Goal: Task Accomplishment & Management: Complete application form

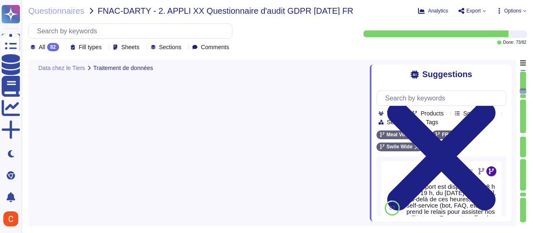
type textarea "Les données concernées par les traitements sont les suivantes : - Données d'ide…"
type textarea "Swile place des traceurs sur les appareils des utilisateurs dans le cadre de so…"
type textarea "Lorem ipsu dolor sit amet-consectet adipisci elit se doeiusmodt in utl etdolore…"
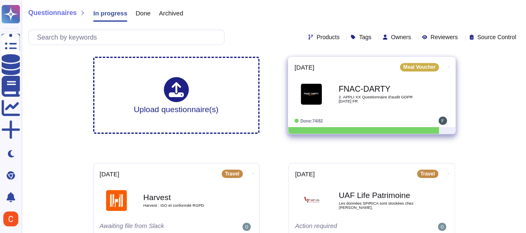
click at [354, 113] on div "FNAC-DARTY 2. APPLI XX Questionnaire d'audit GDPR [DATE] FR" at bounding box center [372, 94] width 155 height 42
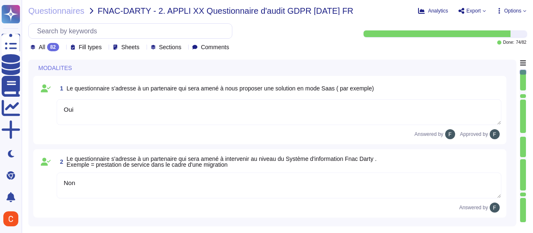
type textarea "Oui"
type textarea "Non"
type textarea "Swile fournit un point de contact unique pour toutes les questions relatives à …"
type textarea "Le Délégué à la Protection des Données (DPO) désigné par [PERSON_NAME] est [PER…"
type textarea "Tous les terminaux Swile sont équipés d'agents EDR Defender, CrowdStrike, (y co…"
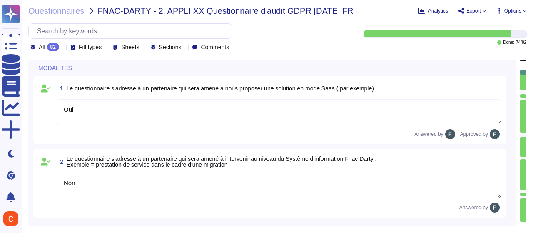
click at [125, 179] on textarea "Non" at bounding box center [279, 185] width 444 height 26
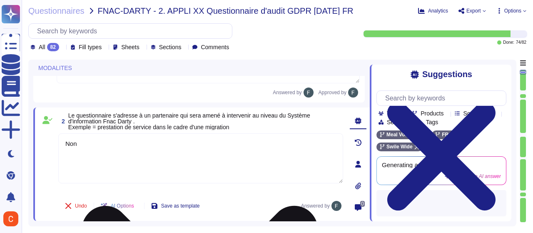
type textarea "Tous les terminaux Swile sont équipés d'agents EDR Defender, CrowdStrike, (y co…"
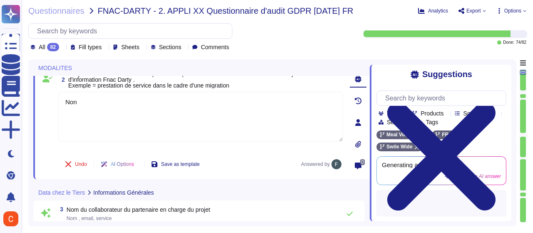
scroll to position [42, 0]
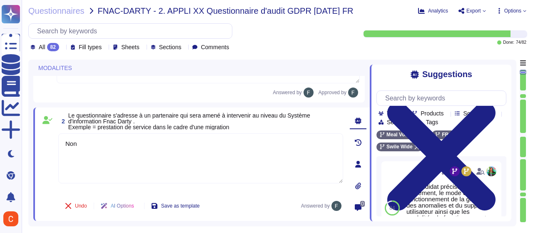
drag, startPoint x: 100, startPoint y: 143, endPoint x: 49, endPoint y: 139, distance: 50.9
click at [49, 139] on div "2 Le questionnaire s'adresse à un partenaire qui sera amené à intervenir au niv…" at bounding box center [191, 163] width 303 height 103
type textarea "o"
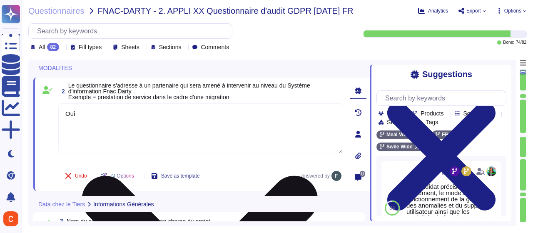
scroll to position [83, 0]
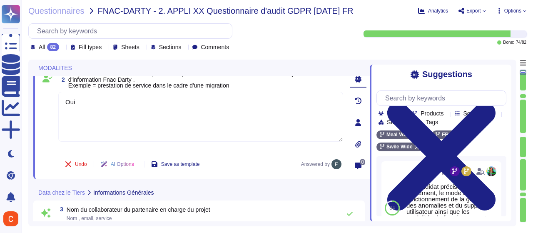
type textarea "Oui"
click at [273, 169] on div "Undo AI Options Save as template Answered by" at bounding box center [200, 164] width 285 height 20
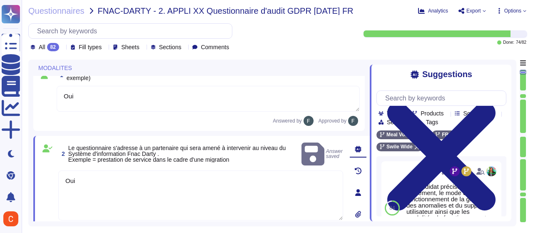
scroll to position [0, 0]
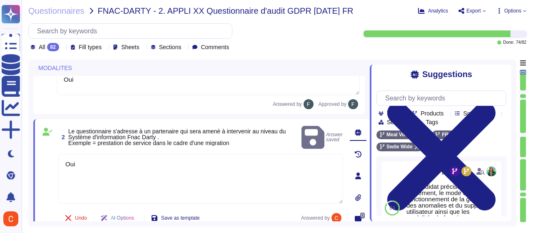
type textarea "Tous les terminaux Swile sont équipés d'agents EDR Defender, CrowdStrike, (y co…"
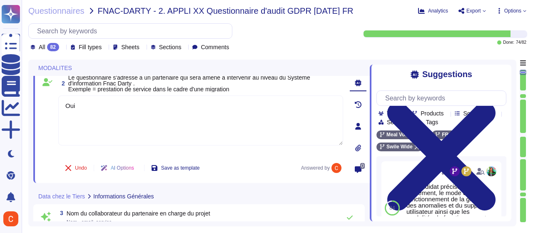
type textarea "Tous les terminaux Swile sont équipés d'agents EDR Defender, CrowdStrike, (y co…"
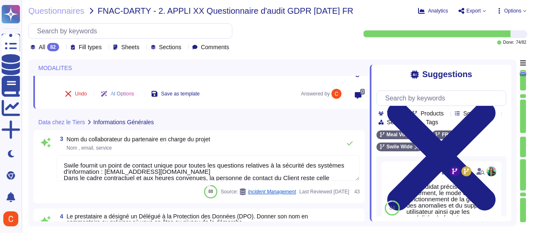
scroll to position [166, 0]
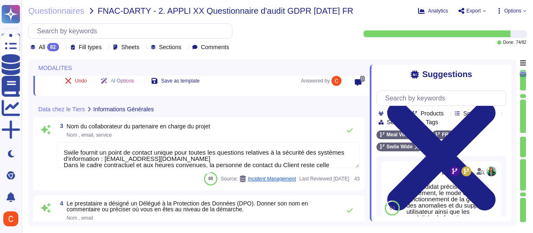
type textarea "L'objectif du projet est de fournir une plateforme de gestion des titres-restau…"
click at [100, 159] on textarea "Swile fournit un point de contact unique pour toutes les questions relatives à …" at bounding box center [208, 155] width 303 height 26
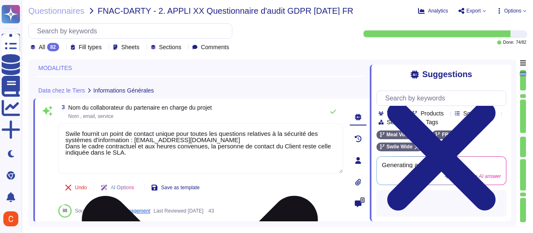
click at [100, 159] on textarea "Swile fournit un point de contact unique pour toutes les questions relatives à …" at bounding box center [200, 148] width 285 height 50
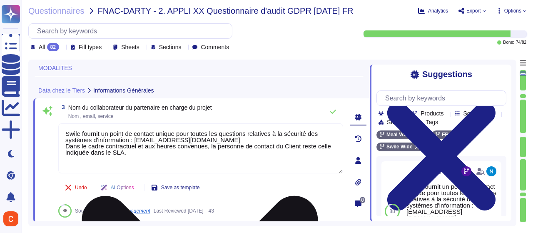
click at [143, 157] on textarea "Swile fournit un point de contact unique pour toutes les questions relatives à …" at bounding box center [200, 148] width 285 height 50
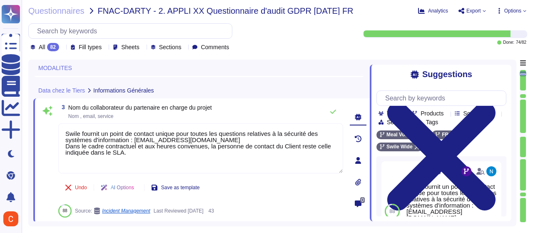
drag, startPoint x: 163, startPoint y: 154, endPoint x: 57, endPoint y: 132, distance: 108.6
click at [57, 132] on div "3 Nom du collaborateur du partenaire en charge du projet Nom , email, service […" at bounding box center [191, 160] width 303 height 114
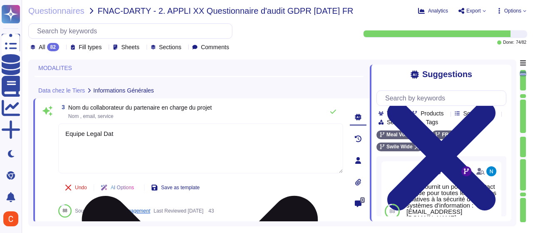
type textarea "Equipe Legal Data"
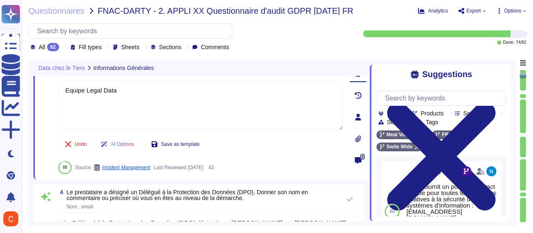
type textarea "L'objectif du projet est de fournir une plateforme de gestion des titres-restau…"
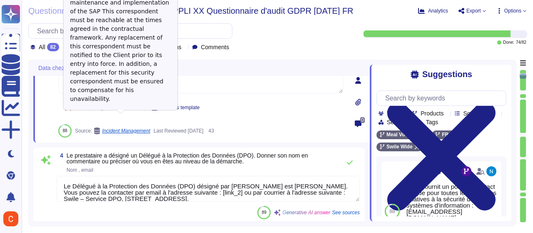
scroll to position [250, 0]
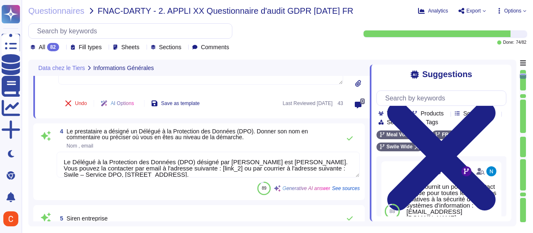
type textarea "Equipe Legal Data"
drag, startPoint x: 176, startPoint y: 179, endPoint x: 189, endPoint y: 179, distance: 13.3
click at [189, 179] on div "4 Le prestataire a désigné un Délégué à la Protection des Données (DPO). Donner…" at bounding box center [198, 161] width 321 height 67
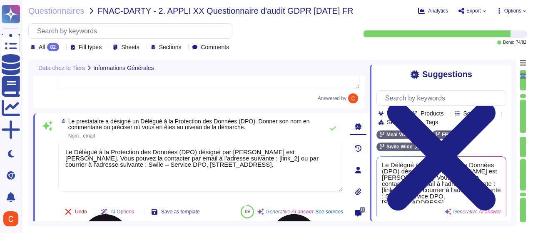
click at [188, 150] on textarea "Le Délégué à la Protection des Données (DPO) désigné par [PERSON_NAME] est [PER…" at bounding box center [200, 167] width 285 height 50
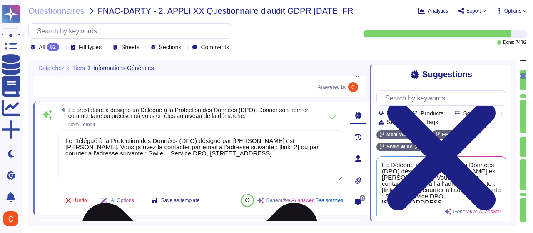
click at [205, 148] on textarea "Le Délégué à la Protection des Données (DPO) désigné par [PERSON_NAME] est [PER…" at bounding box center [200, 155] width 285 height 50
type textarea "Le Délégué à la Protection des Données (DPO) désigné par [PERSON_NAME] est [PER…"
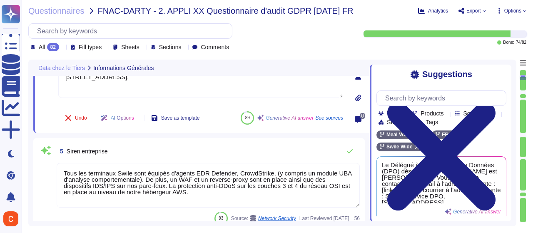
type textarea "La transmission de données au sein de la solution Swile est systématiquement ch…"
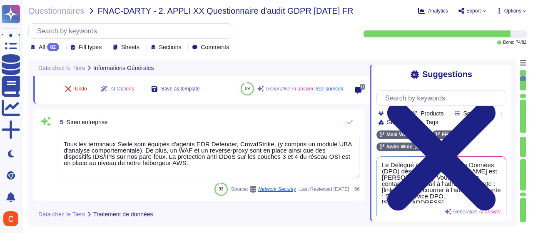
scroll to position [375, 0]
type textarea "[PERSON_NAME] assume à la fois les rôles de sous-traitant et de responsable du …"
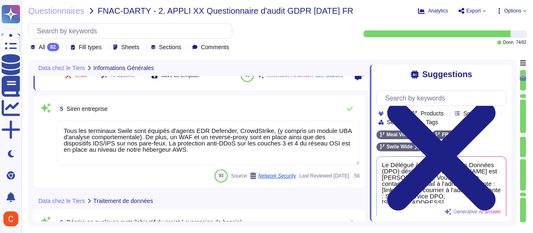
type textarea "Le Délégué à la Protection des Données (DPO) désigné par [PERSON_NAME] est [PER…"
click at [146, 144] on textarea "Tous les terminaux Swile sont équipés d'agents EDR Defender, CrowdStrike, (y co…" at bounding box center [208, 142] width 303 height 45
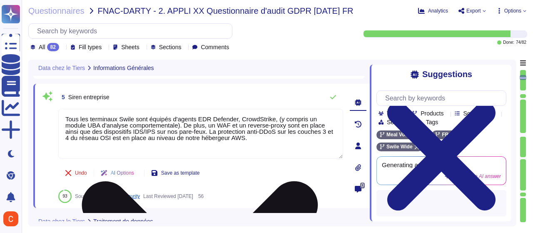
click at [141, 129] on textarea "Tous les terminaux Swile sont équipés d'agents EDR Defender, CrowdStrike, (y co…" at bounding box center [200, 134] width 285 height 50
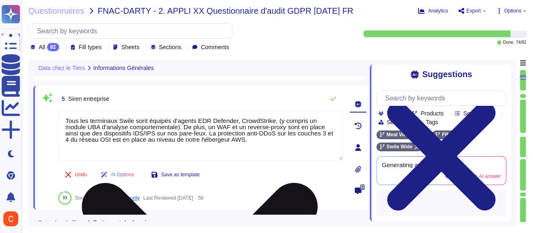
click at [141, 129] on textarea "Tous les terminaux Swile sont équipés d'agents EDR Defender, CrowdStrike, (y co…" at bounding box center [200, 135] width 285 height 50
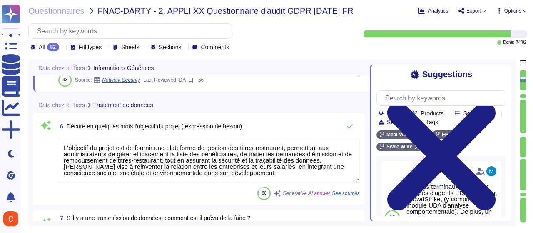
scroll to position [499, 0]
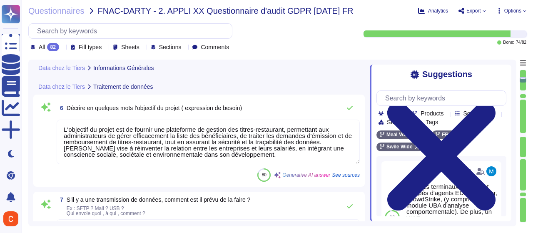
type textarea "Les catégories de données personnelles concernées sont : - Données d'identifica…"
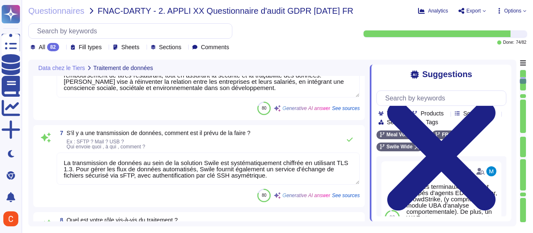
scroll to position [583, 0]
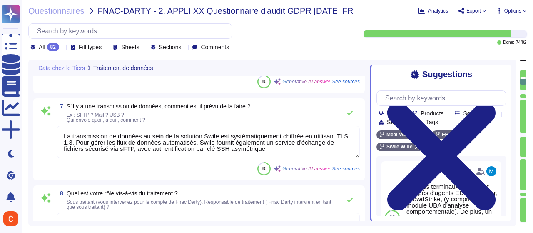
click at [161, 145] on textarea "La transmission de données au sein de la solution Swile est systématiquement ch…" at bounding box center [208, 142] width 303 height 32
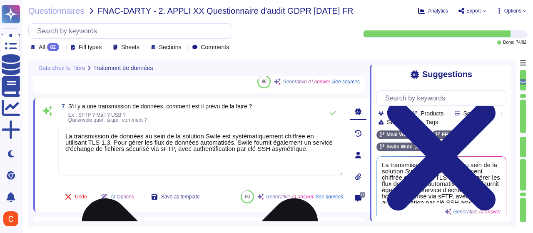
click at [180, 161] on textarea "La transmission de données au sein de la solution Swile est systématiquement ch…" at bounding box center [200, 151] width 285 height 50
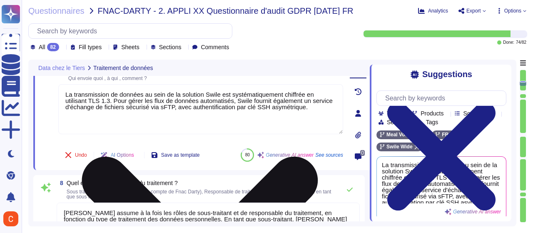
type textarea "Les données concernées par les traitements sont les suivantes : - Données d'ide…"
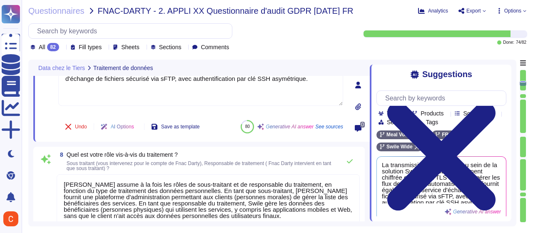
scroll to position [666, 0]
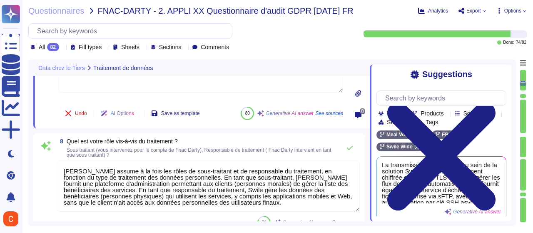
click at [171, 183] on textarea "[PERSON_NAME] assume à la fois les rôles de sous-traitant et de responsable du …" at bounding box center [208, 186] width 303 height 51
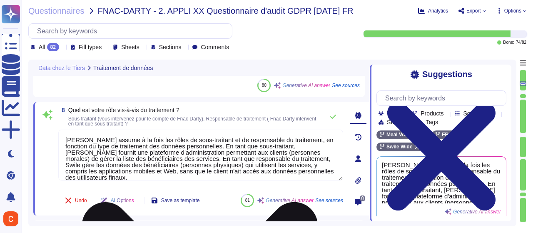
scroll to position [0, 0]
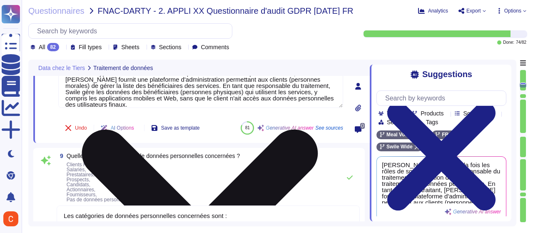
type textarea "Swile place des traceurs sur les appareils des utilisateurs dans le cadre de so…"
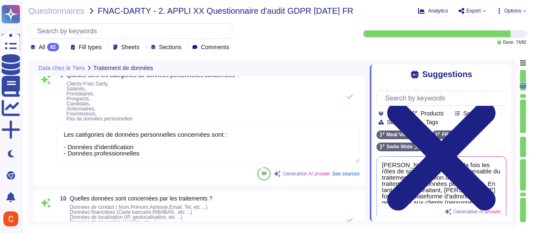
scroll to position [832, 0]
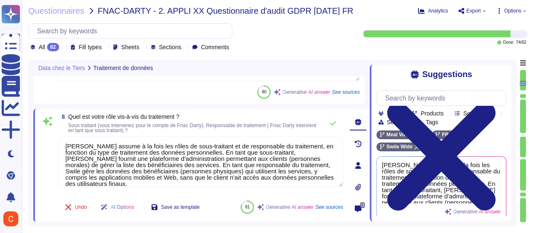
type textarea "L'objectif du projet est de fournir une plateforme de gestion des titres-restau…"
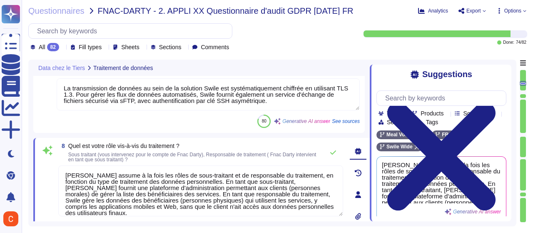
scroll to position [648, 0]
type textarea "Les données concernées par les traitements sont les suivantes : - Données d'ide…"
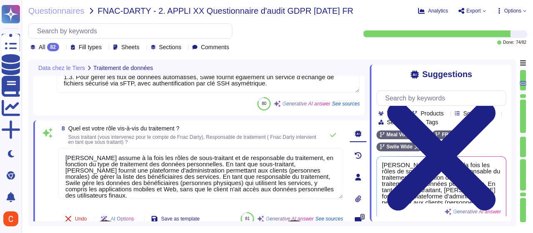
click at [155, 184] on textarea "[PERSON_NAME] assume à la fois les rôles de sous-traitant et de responsable du …" at bounding box center [200, 173] width 285 height 51
click at [307, 189] on textarea "[PERSON_NAME] assume à la fois les rôles de sous-traitant et de responsable du …" at bounding box center [200, 173] width 285 height 51
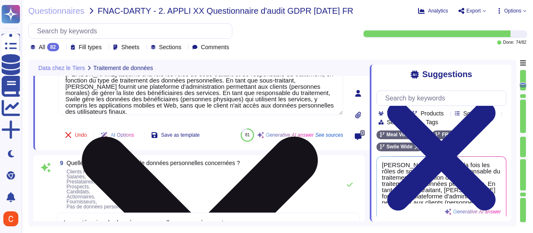
type textarea "Swile place des traceurs sur les appareils des utilisateurs dans le cadre de so…"
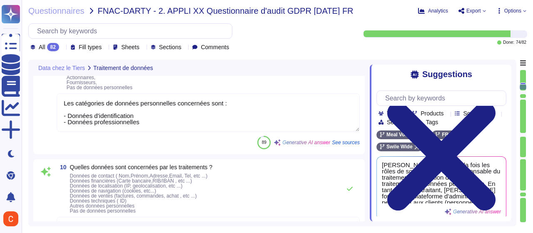
scroll to position [897, 0]
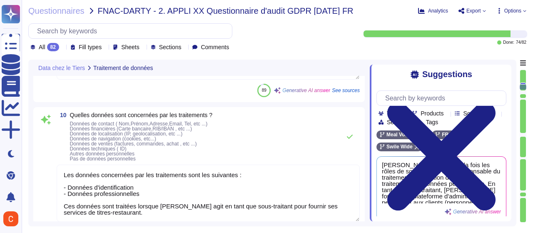
click at [168, 189] on textarea "Les données concernées par les traitements sont les suivantes : - Données d'ide…" at bounding box center [208, 192] width 303 height 57
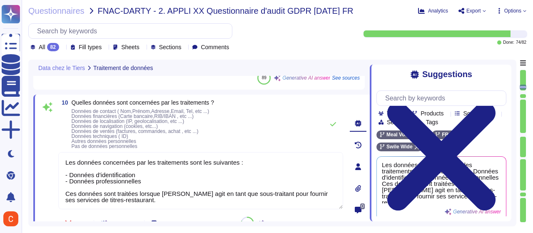
click at [142, 180] on textarea "Les données concernées par les traitements sont les suivantes : - Données d'ide…" at bounding box center [200, 180] width 285 height 57
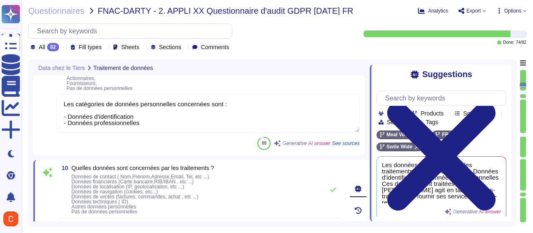
scroll to position [772, 0]
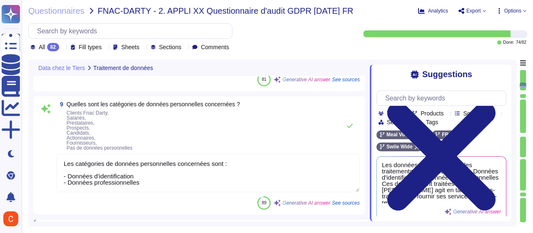
click at [154, 178] on textarea "Les catégories de données personnelles concernées sont : - Données d'identifica…" at bounding box center [208, 173] width 303 height 38
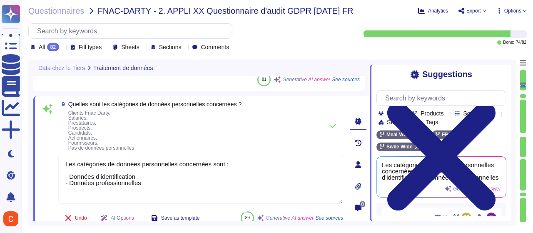
drag, startPoint x: 154, startPoint y: 183, endPoint x: 71, endPoint y: 176, distance: 83.5
click at [71, 176] on textarea "Les catégories de données personnelles concernées sont : - Données d'identifica…" at bounding box center [200, 179] width 285 height 50
click at [229, 178] on textarea "Les catégories de données personnelles concernées sont : - Données d'identifica…" at bounding box center [200, 179] width 285 height 50
click at [85, 179] on textarea "Les catégories de données personnelles concernées sont : - Bénéfiaires (salarié…" at bounding box center [200, 179] width 285 height 50
type textarea "Les catégories de données personnelles concernées sont : - Bénéficiaires (salar…"
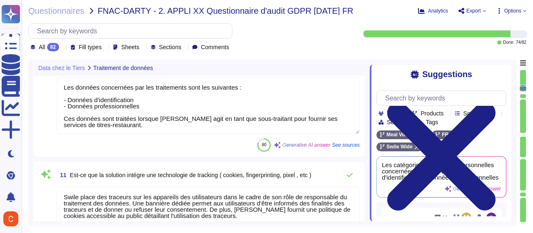
type textarea "Lorem ipsu dolor sit amet-consectet adipisci elit se doeiusmodt in utl etdolore…"
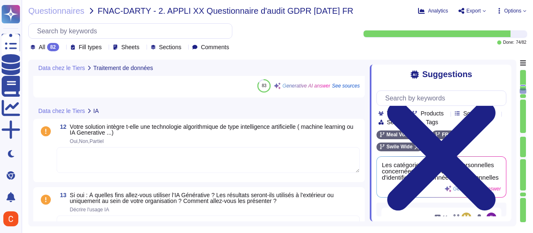
scroll to position [1105, 0]
type textarea "Les données concernées par les traitements sont les suivantes : - Données d'ide…"
type textarea "Swile place des traceurs sur les appareils des utilisateurs dans le cadre de so…"
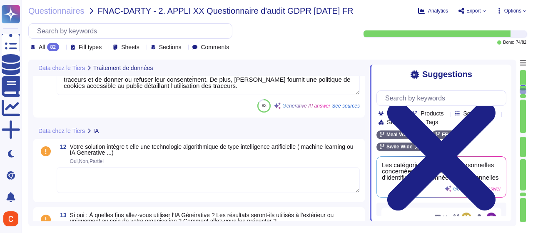
click at [118, 175] on textarea at bounding box center [208, 180] width 303 height 26
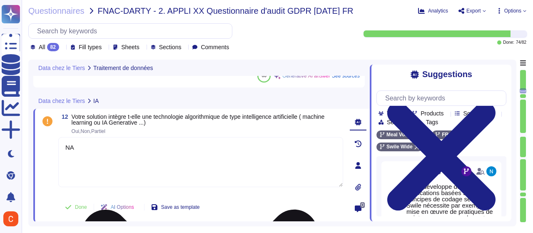
scroll to position [1230, 0]
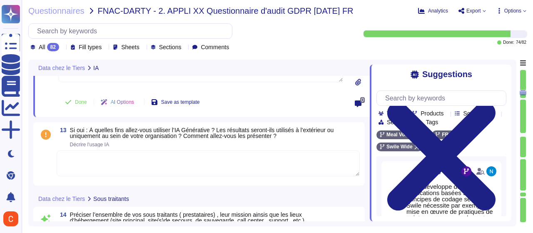
type textarea "NA"
click at [126, 155] on textarea at bounding box center [208, 163] width 303 height 26
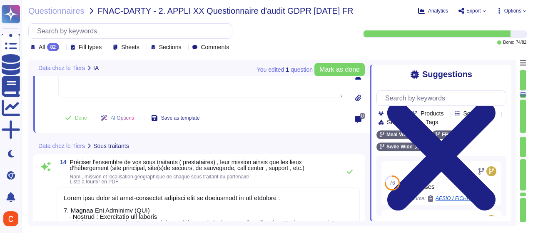
scroll to position [1313, 0]
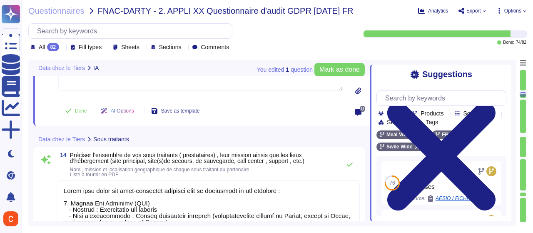
type textarea "NA"
click at [228, 131] on div "Data chez le Tiers Sous traitants" at bounding box center [143, 139] width 220 height 16
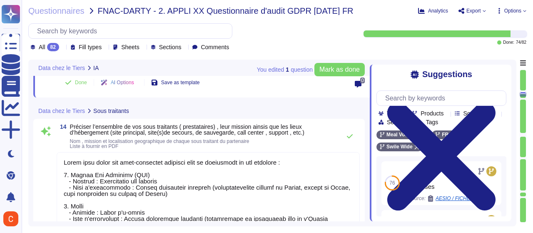
type textarea "AWS est notre fournisseur d'hébergement pour l'infrastructure de la plateforme.…"
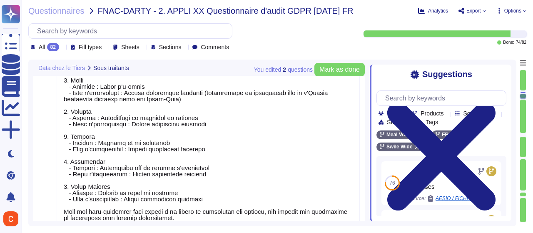
scroll to position [1438, 0]
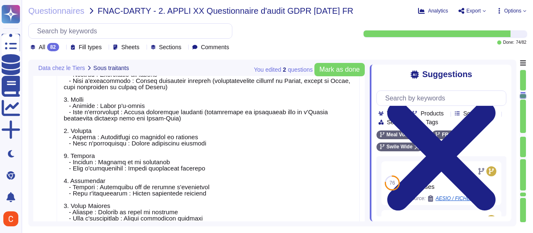
click at [144, 150] on textarea at bounding box center [208, 145] width 303 height 201
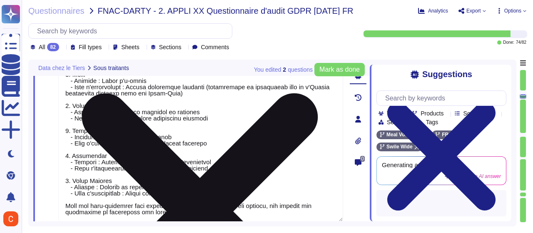
scroll to position [1480, 0]
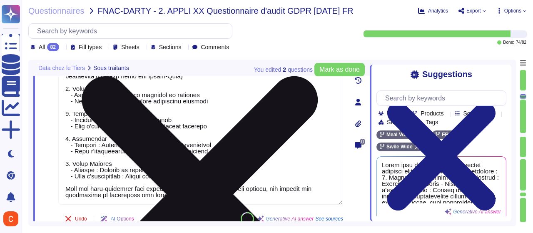
drag, startPoint x: 229, startPoint y: 175, endPoint x: 60, endPoint y: 89, distance: 189.7
click at [60, 89] on textarea at bounding box center [200, 104] width 285 height 201
type textarea "[PERSON_NAME] fait appel aux sous-traitants suivants pour la fourniture de ses …"
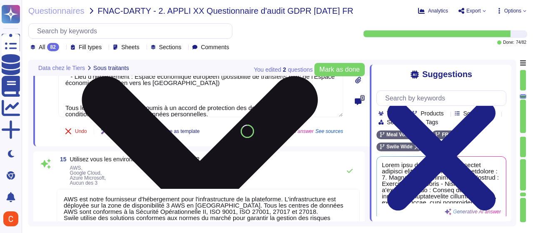
type textarea "Oui, l'usage de la solution implique des transferts de données vers des prestat…"
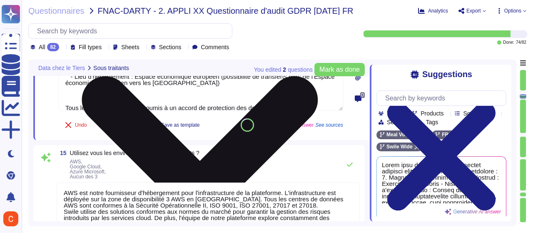
type textarea "[PERSON_NAME] fait appel aux sous-traitants suivants pour la fourniture de ses …"
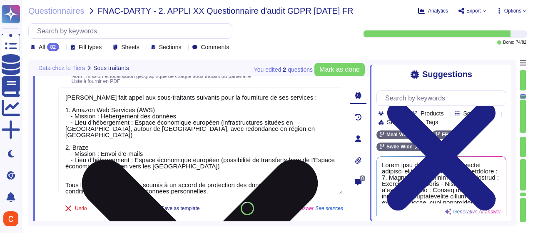
scroll to position [0, 0]
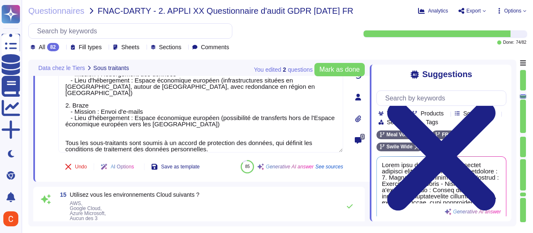
type textarea "Oui, l'usage de la solution implique des transferts de données vers des prestat…"
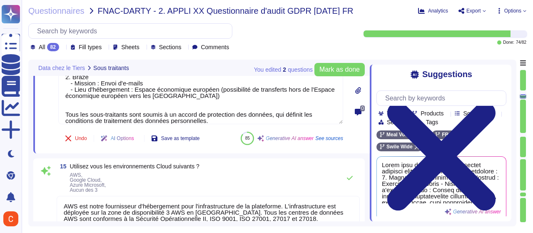
scroll to position [1480, 0]
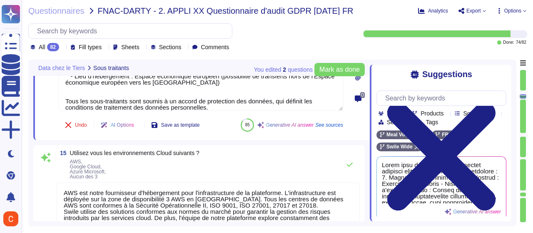
type textarea "[PERSON_NAME] fait appel aux sous-traitants suivants pour la fourniture de ses …"
click at [160, 190] on textarea "AWS est notre fournisseur d'hébergement pour l'infrastructure de la plateforme.…" at bounding box center [208, 217] width 303 height 70
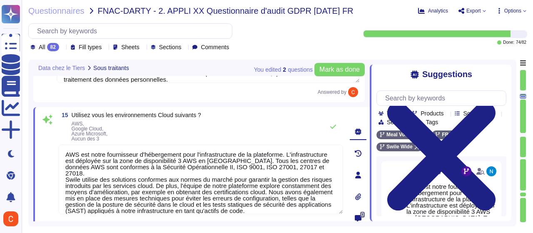
scroll to position [1522, 0]
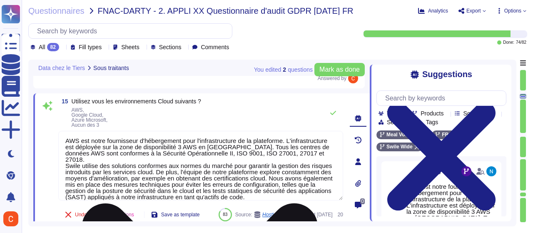
drag, startPoint x: 282, startPoint y: 192, endPoint x: 80, endPoint y: 142, distance: 207.8
click at [80, 142] on textarea "AWS est notre fournisseur d'hébergement pour l'infrastructure de la plateforme.…" at bounding box center [200, 166] width 285 height 70
type textarea "AWS"
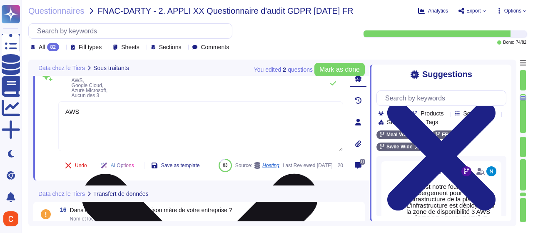
type textarea "Oui, Swile opère des transferts de données hors de l'Union européenne, notammen…"
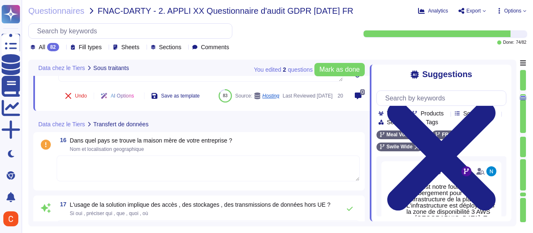
scroll to position [1646, 0]
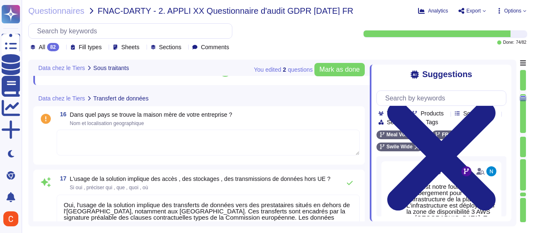
type textarea "Lor ipsumdo si ametconsecte adipi el seddo eius tem incididunt ut laboree dolo …"
type textarea "AWS"
click at [190, 161] on div "16 Dans quel pays se trouve la maison mère de votre entreprise ? Nom et localis…" at bounding box center [198, 135] width 331 height 58
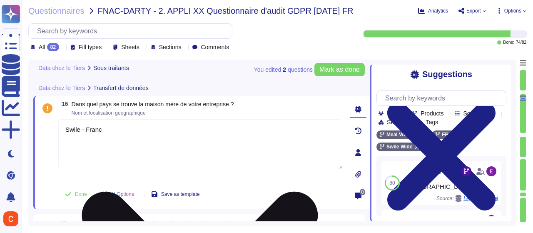
type textarea "Swile - [GEOGRAPHIC_DATA]"
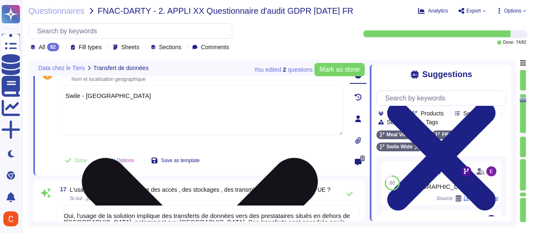
type textarea "Lor ipsumdo si ametconsecte adipi el seddo eius tem incididunt ut laboree dolo …"
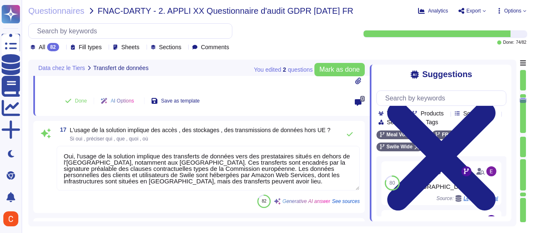
scroll to position [0, 0]
type textarea "Swile - [GEOGRAPHIC_DATA]"
click at [349, 199] on span "See sources" at bounding box center [346, 201] width 28 height 5
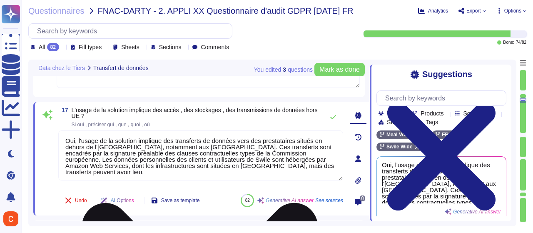
scroll to position [1730, 0]
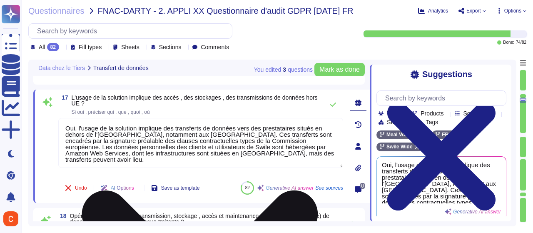
click at [225, 134] on textarea "Oui, l'usage de la solution implique des transferts de données vers des prestat…" at bounding box center [200, 143] width 285 height 50
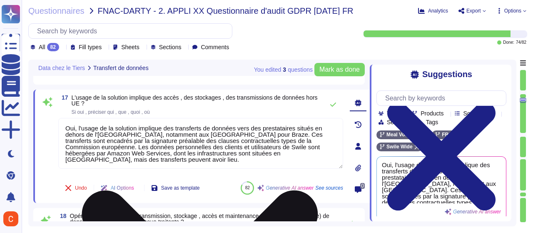
drag, startPoint x: 233, startPoint y: 161, endPoint x: 103, endPoint y: 146, distance: 130.7
click at [103, 146] on textarea "Oui, l'usage de la solution implique des transferts de données vers des prestat…" at bounding box center [200, 143] width 285 height 51
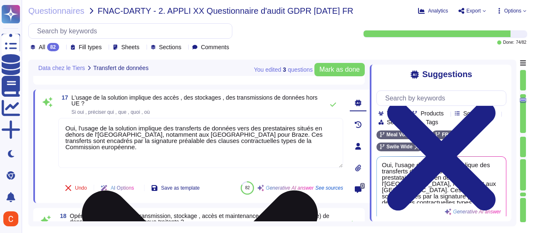
drag, startPoint x: 226, startPoint y: 136, endPoint x: 255, endPoint y: 134, distance: 29.2
click at [255, 134] on textarea "Oui, l'usage de la solution implique des transferts de données vers des prestat…" at bounding box center [200, 143] width 285 height 50
click at [138, 125] on textarea "Oui, l'usage de la solution implique des transferts de données vers des prestat…" at bounding box center [200, 143] width 285 height 50
drag, startPoint x: 226, startPoint y: 133, endPoint x: 256, endPoint y: 133, distance: 29.1
click at [256, 133] on textarea "Oui, l'usage de la solution implique des transferts de données vers des prestat…" at bounding box center [200, 143] width 285 height 50
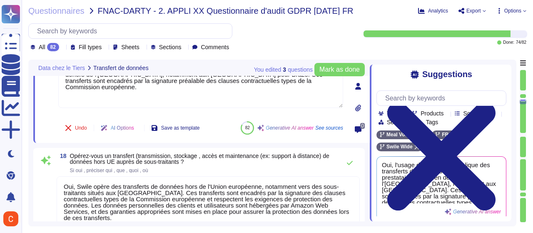
scroll to position [1813, 0]
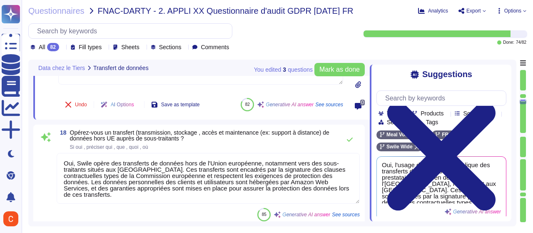
type textarea "Oui, l'usage de la solution implique des transferts de données vers des prestat…"
click at [224, 171] on textarea "Oui, Swile opère des transferts de données hors de l'Union européenne, notammen…" at bounding box center [208, 178] width 303 height 51
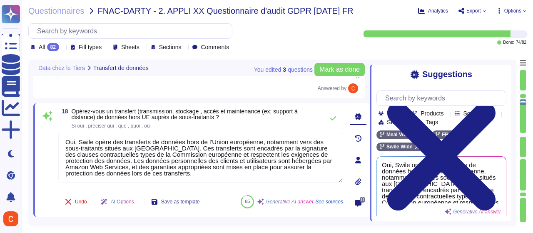
drag, startPoint x: 163, startPoint y: 172, endPoint x: 56, endPoint y: 141, distance: 111.4
click at [56, 141] on div "18 Opérez-vous un transfert (transmission, stockage , accès et maintenance (ex:…" at bounding box center [191, 159] width 303 height 103
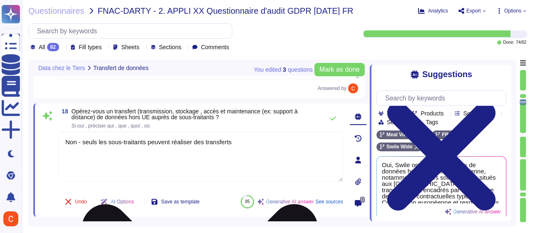
click at [146, 144] on textarea "Non - seuls les sous-traitants peuvent réaliser des transferts" at bounding box center [200, 157] width 285 height 50
click at [278, 143] on textarea "Non - seuls les sous-traitants basés en UE peuvent réaliser des transferts" at bounding box center [200, 157] width 285 height 50
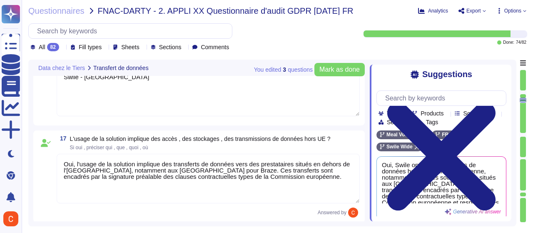
type textarea "Non - seuls les sous-traitants basés en UE peuvent réaliser des transferts hors…"
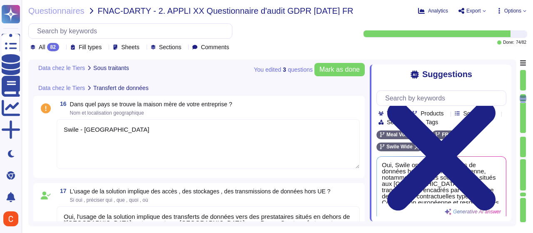
type textarea "[PERSON_NAME] fait appel aux sous-traitants suivants pour la fourniture de ses …"
type textarea "AWS"
type textarea "[PERSON_NAME] fait appel aux sous-traitants suivants pour la fourniture de ses …"
type textarea "AWS"
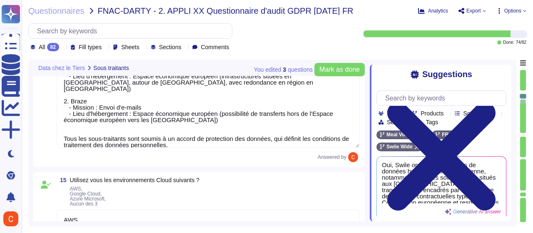
scroll to position [1456, 0]
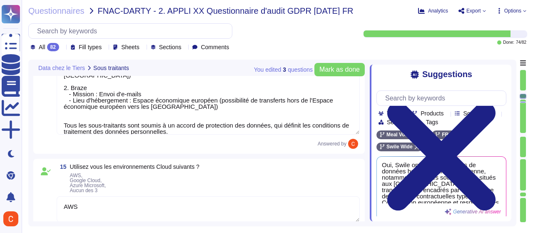
click at [184, 112] on textarea "[PERSON_NAME] fait appel aux sous-traitants suivants pour la fourniture de ses …" at bounding box center [208, 80] width 303 height 107
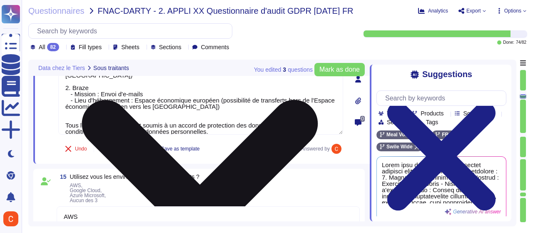
click at [202, 99] on textarea "[PERSON_NAME] fait appel aux sous-traitants suivants pour la fourniture de ses …" at bounding box center [200, 80] width 285 height 107
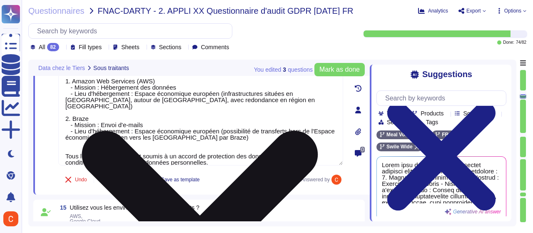
scroll to position [1415, 0]
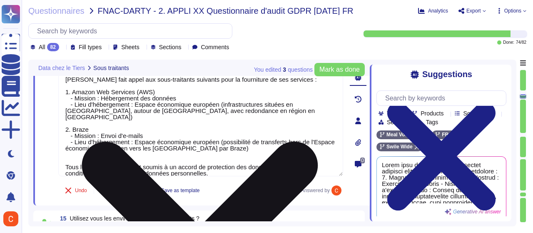
click at [127, 123] on textarea "[PERSON_NAME] fait appel aux sous-traitants suivants pour la fourniture de ses …" at bounding box center [200, 122] width 285 height 107
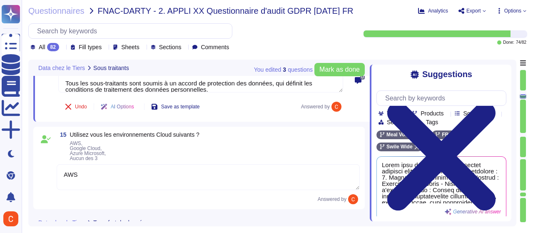
type textarea "[PERSON_NAME] fait appel aux sous-traitants suivants pour la fourniture de ses …"
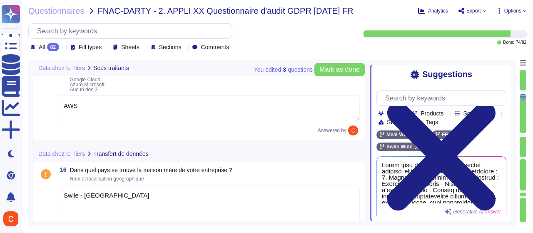
type textarea "Non - seuls les sous-traitants basés en UE peuvent réaliser des transferts hors…"
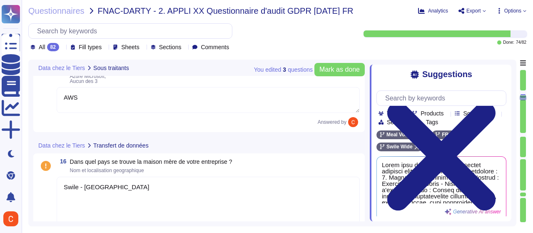
type textarea "Lor ipsumdo si ametconsecte adipi el seddo eius tem incididunt ut laboree dolo …"
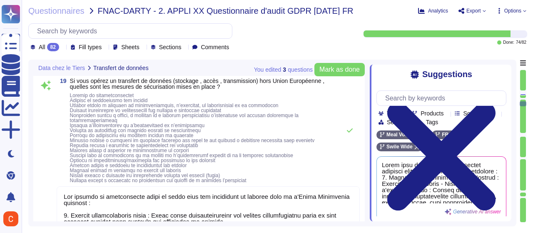
scroll to position [1914, 0]
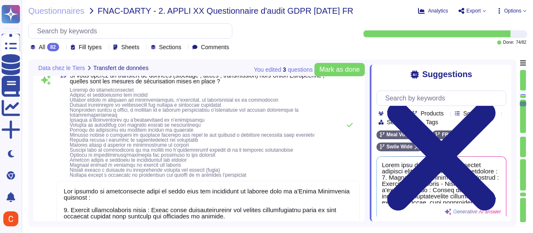
type textarea "Le système d'information de [PERSON_NAME] n'a aucune interaction avec celui de …"
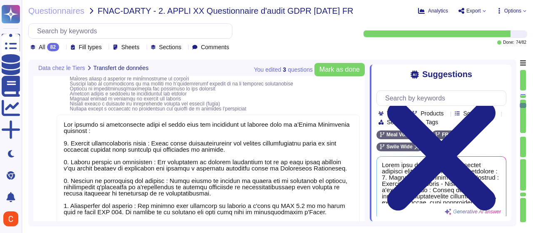
scroll to position [1997, 0]
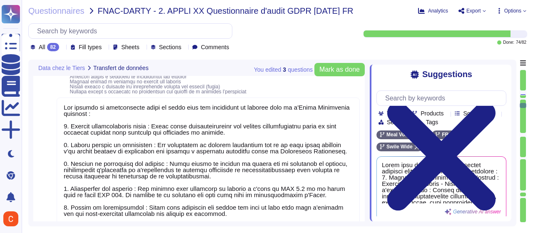
type textarea "Oui, il est possible de mettre en place l'authentification par SSO. Chaque comp…"
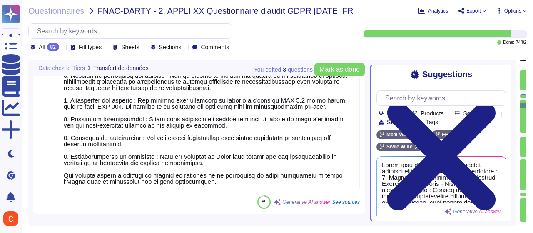
scroll to position [0, 0]
drag, startPoint x: 285, startPoint y: 105, endPoint x: 291, endPoint y: 105, distance: 6.7
click at [285, 105] on textarea at bounding box center [208, 100] width 303 height 182
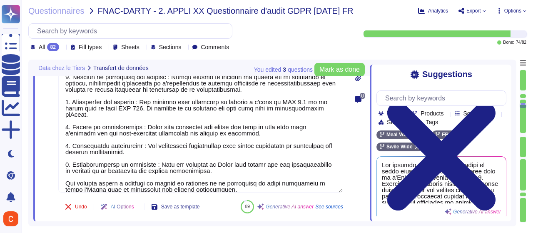
type textarea "Lor ipsumdo si ametconsecte adipi el seddo eius tem incididunt ut laboree dolo …"
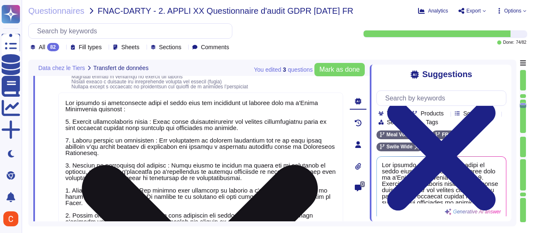
type textarea "Non - seuls les sous-traitants basés en UE peuvent réaliser des transferts hors…"
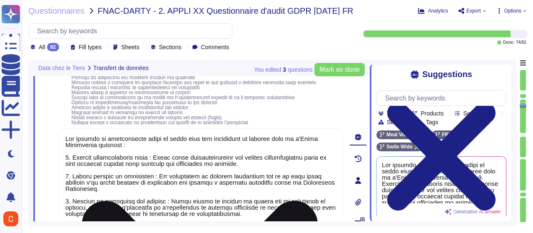
type textarea "Oui, l'usage de la solution implique des transferts de données vers des prestat…"
type textarea "Oui, il est possible de mettre en place l'authentification par SSO. Chaque comp…"
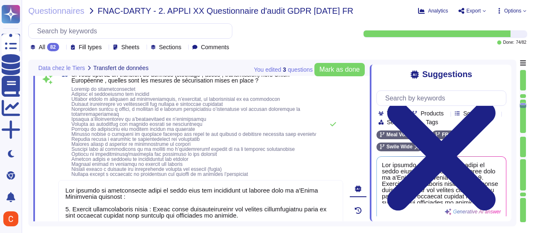
scroll to position [1873, 0]
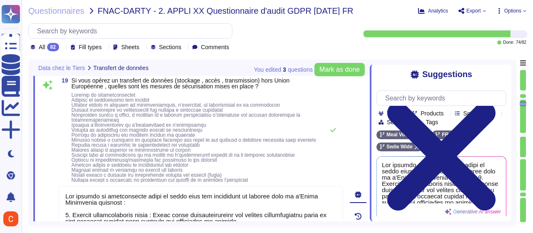
type textarea "Swile - [GEOGRAPHIC_DATA]"
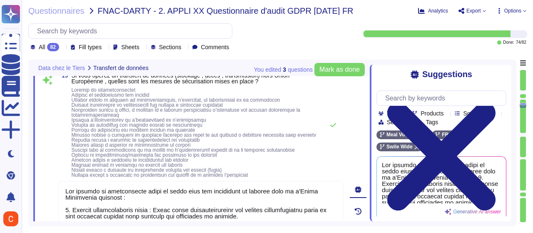
type textarea "Le système d'information de [PERSON_NAME] n'a aucune interaction avec celui de …"
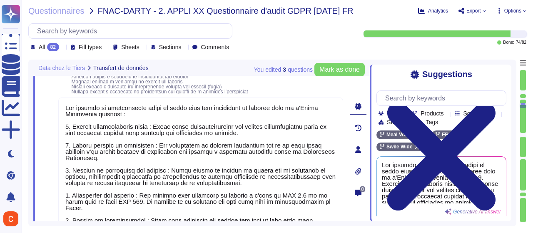
scroll to position [0, 0]
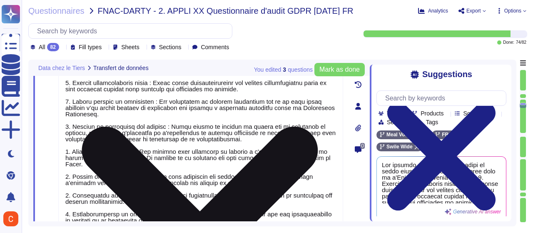
type textarea "Oui, il est possible de mettre en place l'authentification par SSO. Chaque comp…"
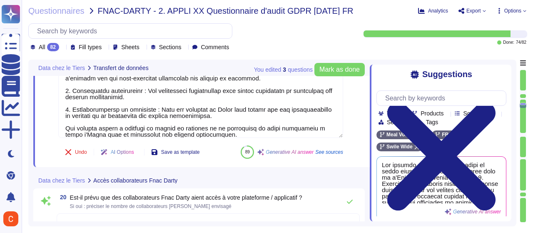
scroll to position [2123, 0]
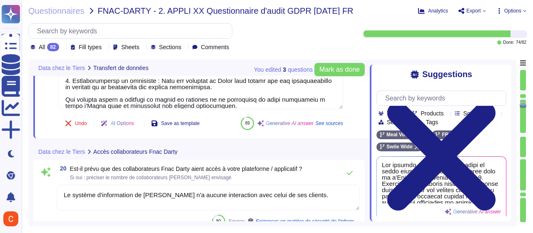
type textarea "Le prestataire bénéficie de plusieurs certifications et labels de qualité, nota…"
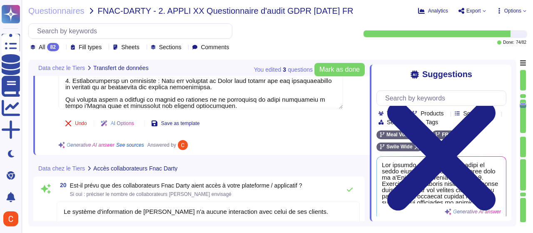
type textarea "Lor ipsumdo si ametconsecte adipi el seddo eius tem incididunt ut laboree dolo …"
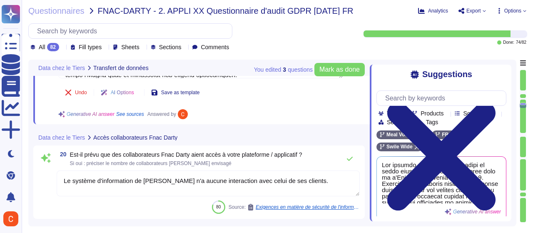
scroll to position [2164, 0]
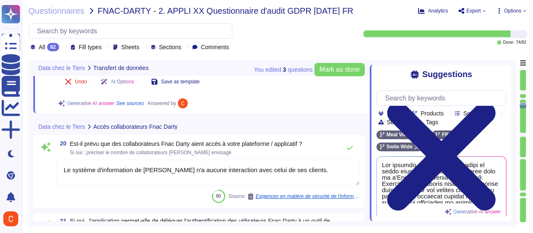
click at [124, 182] on textarea "Le système d'information de [PERSON_NAME] n'a aucune interaction avec celui de …" at bounding box center [208, 172] width 303 height 26
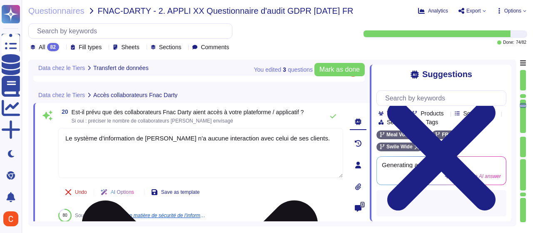
scroll to position [0, 0]
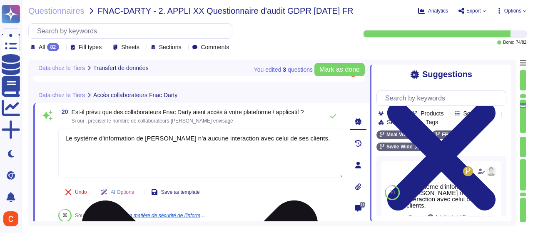
click at [251, 139] on textarea "Le système d'information de [PERSON_NAME] n'a aucune interaction avec celui de …" at bounding box center [200, 153] width 285 height 50
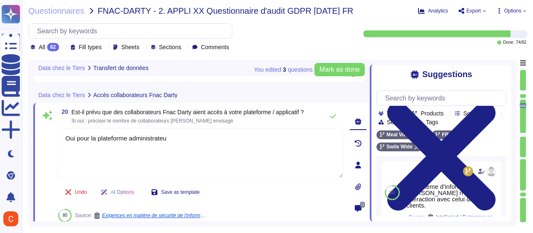
type textarea "Oui pour la plateforme administrateur"
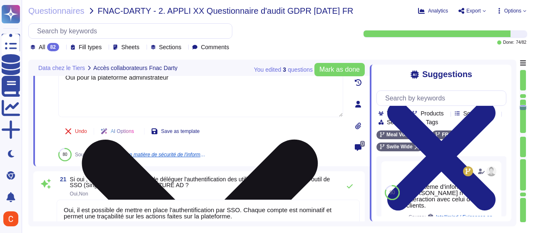
type textarea "Oui, nous effectuons régulièrement des audits de sécurité par le biais de tiers…"
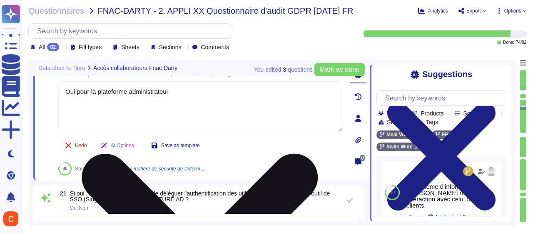
click at [259, 108] on textarea "Oui pour la plateforme administrateur" at bounding box center [200, 106] width 285 height 50
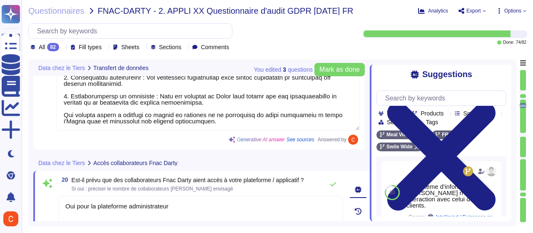
type textarea "Lor ipsumdo si ametconsecte adipi el seddo eius tem incididunt ut laboree dolo …"
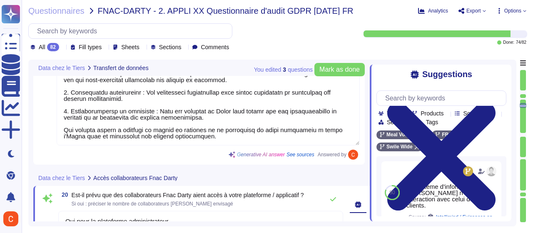
type textarea "Oui pour la plateforme administrateur"
click at [243, 122] on textarea at bounding box center [208, 54] width 303 height 182
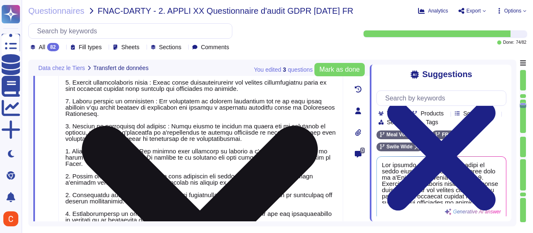
type textarea "Non - seuls les sous-traitants basés en UE peuvent réaliser des transferts hors…"
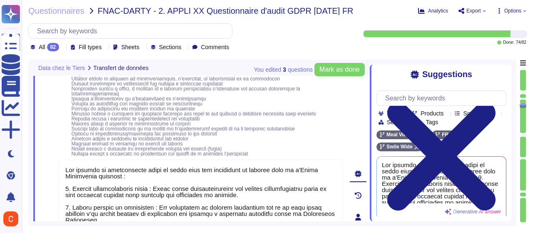
scroll to position [1867, 0]
type textarea "Swile - [GEOGRAPHIC_DATA]"
type textarea "Oui, l'usage de la solution implique des transferts de données vers des prestat…"
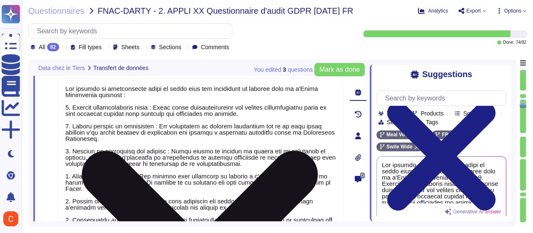
type textarea "Oui pour la plateforme administrateur"
type textarea "Oui, il est possible de mettre en place l'authentification par SSO. Chaque comp…"
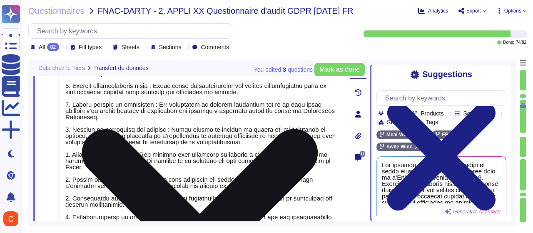
drag, startPoint x: 322, startPoint y: 164, endPoint x: 59, endPoint y: 155, distance: 263.2
click at [59, 155] on textarea at bounding box center [200, 148] width 285 height 182
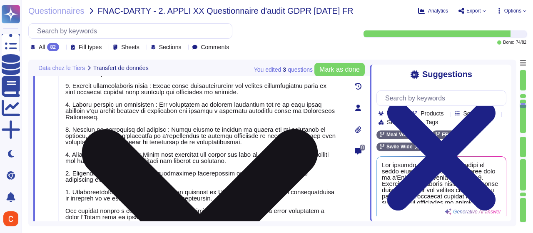
drag, startPoint x: 113, startPoint y: 119, endPoint x: 66, endPoint y: 111, distance: 48.2
click at [63, 105] on textarea at bounding box center [200, 141] width 285 height 169
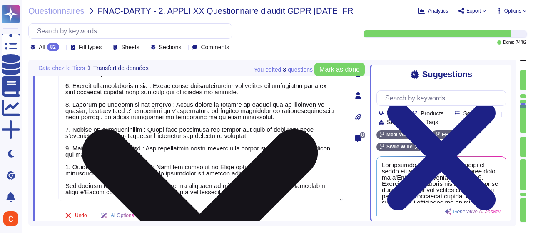
click at [68, 128] on textarea at bounding box center [200, 129] width 285 height 144
drag, startPoint x: 221, startPoint y: 129, endPoint x: 268, endPoint y: 128, distance: 46.6
click at [268, 128] on textarea at bounding box center [200, 129] width 285 height 144
drag, startPoint x: 272, startPoint y: 128, endPoint x: 218, endPoint y: 132, distance: 53.4
click at [218, 132] on textarea at bounding box center [200, 129] width 285 height 144
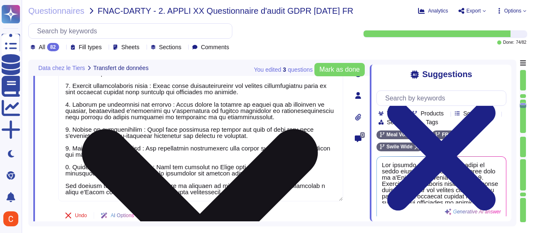
type textarea "Lor ipsumdo si ametconsecte adipi el seddo eius tem incididunt ut laboree dolo …"
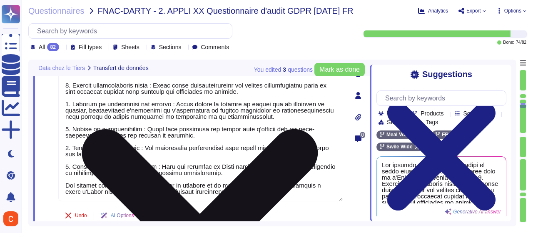
drag, startPoint x: 169, startPoint y: 153, endPoint x: 62, endPoint y: 149, distance: 107.9
click at [62, 149] on textarea at bounding box center [200, 129] width 285 height 144
drag, startPoint x: 231, startPoint y: 191, endPoint x: 59, endPoint y: 147, distance: 176.8
click at [57, 147] on div "19 Si vous opérez un transfert de données (stockage , accès , transmission) hor…" at bounding box center [191, 94] width 303 height 293
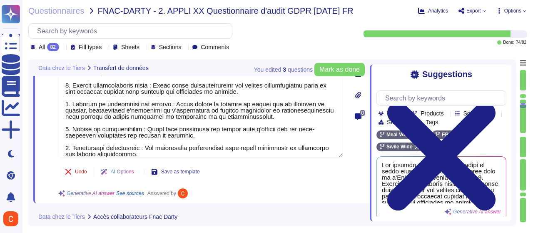
type textarea "Le prestataire bénéficie de plusieurs certifications et labels de qualité, nota…"
type textarea "Les mesures de sécurisation mises en place pour les transferts de données hors …"
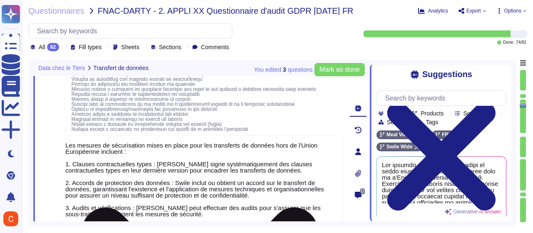
type textarea "Oui, l'usage de la solution implique des transferts de données vers des prestat…"
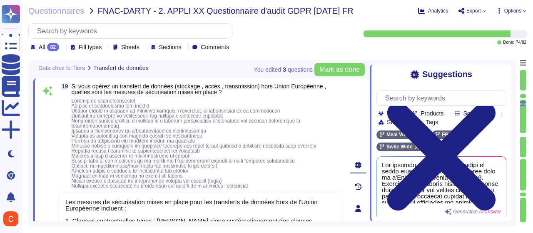
type textarea "Swile - [GEOGRAPHIC_DATA]"
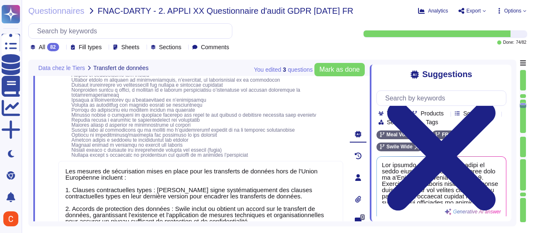
type textarea "Oui, il est possible de mettre en place l'authentification par SSO. Chaque comp…"
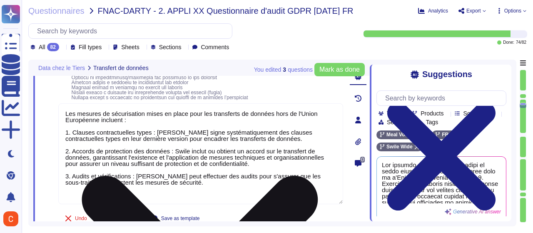
scroll to position [0, 0]
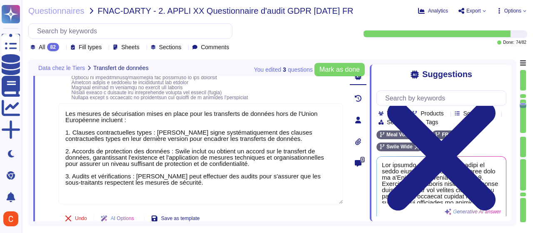
type textarea "Les mesures de sécurisation mises en place pour les transferts de données hors …"
click at [296, 211] on div "19 Si vous opérez un transfert de données (stockage , accès , transmission) hor…" at bounding box center [191, 120] width 303 height 250
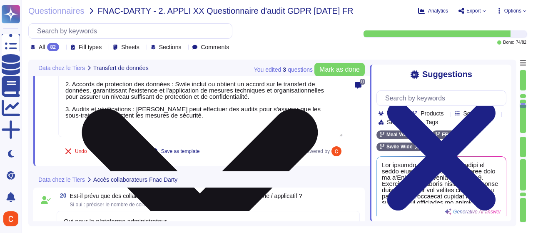
type textarea "Le prestataire bénéficie de plusieurs certifications et labels de qualité, nota…"
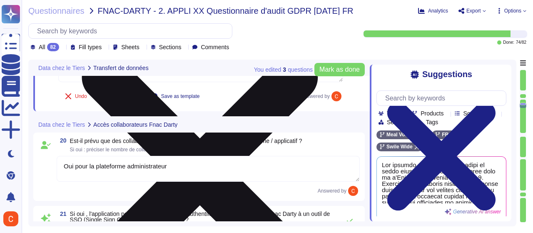
scroll to position [2075, 0]
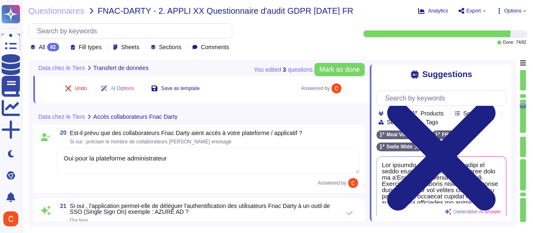
type textarea "Oui, nous effectuons régulièrement des audits de sécurité par le biais de tiers…"
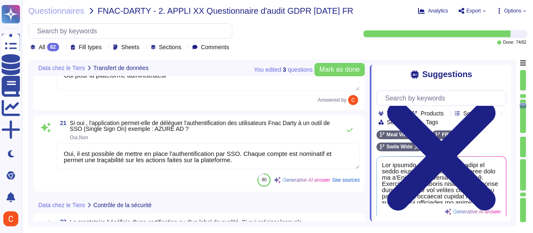
scroll to position [2158, 0]
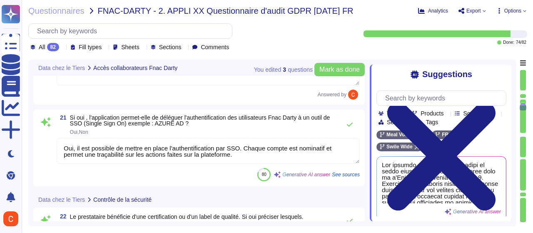
click at [179, 154] on textarea "Oui, il est possible de mettre en place l'authentification par SSO. Chaque comp…" at bounding box center [208, 151] width 303 height 26
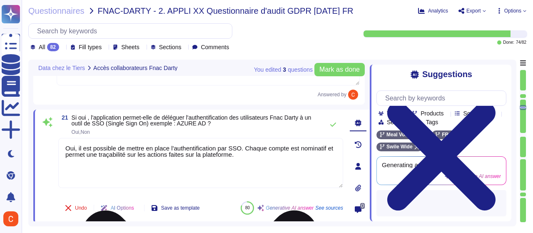
click at [179, 154] on textarea "Oui, il est possible de mettre en place l'authentification par SSO. Chaque comp…" at bounding box center [200, 163] width 285 height 50
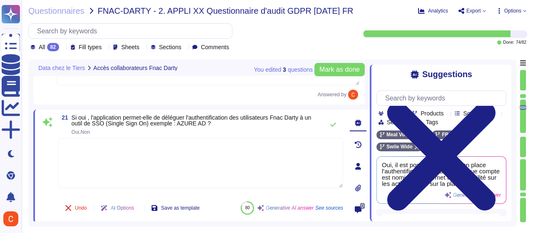
click at [402, 113] on div "Team" at bounding box center [391, 113] width 26 height 6
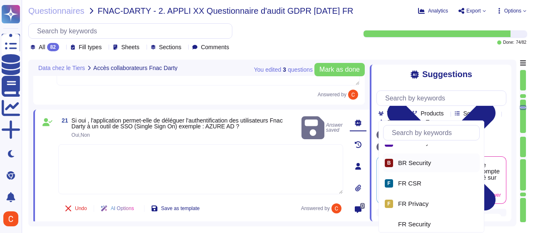
scroll to position [17, 0]
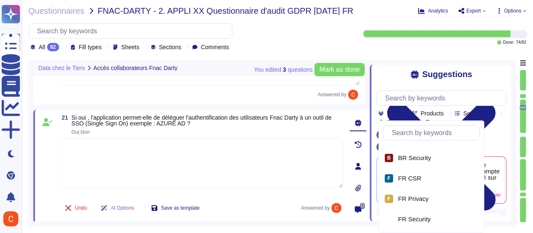
click at [222, 156] on textarea at bounding box center [200, 163] width 285 height 50
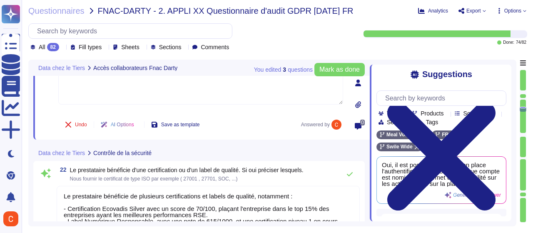
type textarea "Un plan d'action est effectivement mis en place pour corriger les vulnérabilité…"
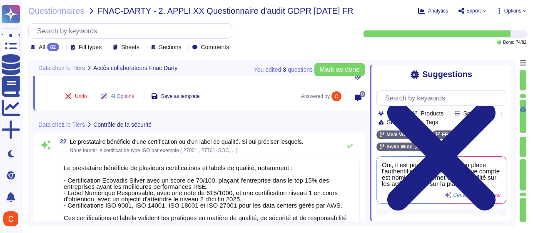
scroll to position [2283, 0]
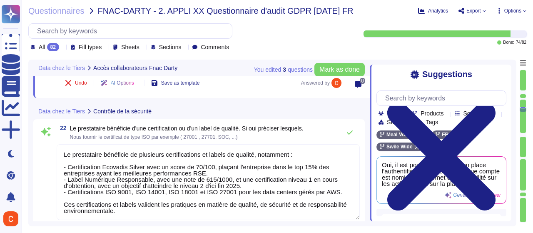
click at [114, 177] on textarea "Le prestataire bénéficie de plusieurs certifications et labels de qualité, nota…" at bounding box center [208, 182] width 303 height 76
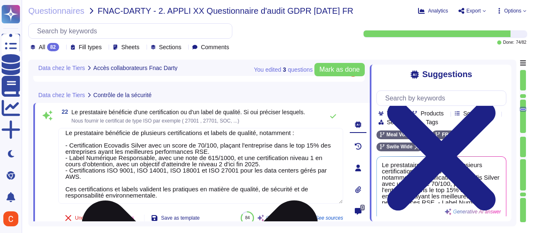
scroll to position [7, 0]
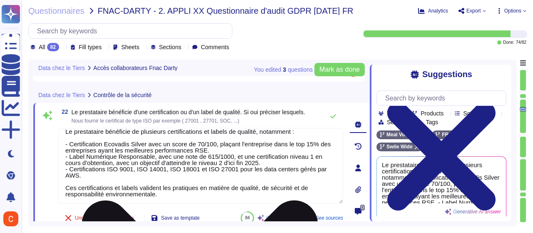
click at [163, 196] on textarea "Le prestataire bénéficie de plusieurs certifications et labels de qualité, nota…" at bounding box center [200, 166] width 285 height 76
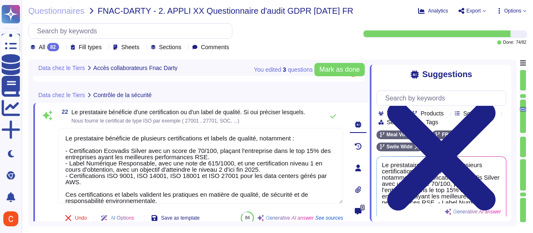
drag, startPoint x: 170, startPoint y: 195, endPoint x: 57, endPoint y: 131, distance: 130.3
click at [57, 131] on div "22 Le prestataire bénéficie d'une certification ou d'un label de qualité. Si ou…" at bounding box center [191, 168] width 303 height 120
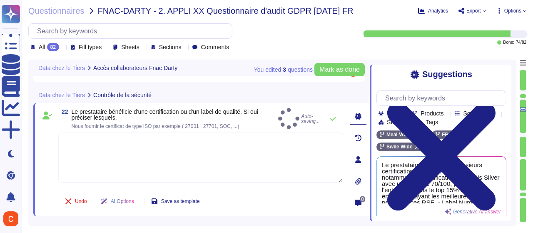
click at [397, 113] on span "Team" at bounding box center [394, 113] width 14 height 6
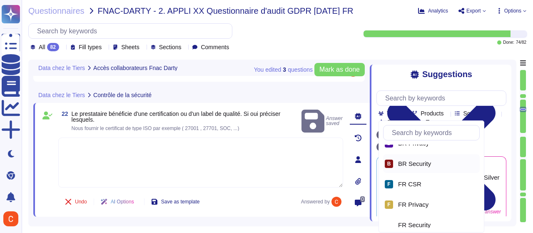
scroll to position [17, 0]
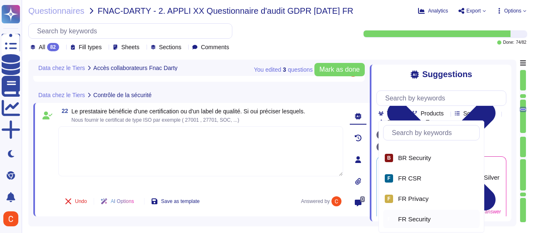
click at [412, 218] on span "FR Security" at bounding box center [414, 218] width 32 height 7
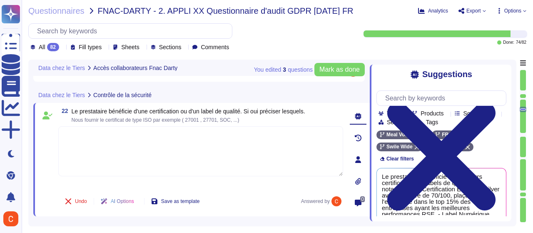
click at [211, 158] on textarea at bounding box center [200, 151] width 285 height 50
click at [402, 116] on div "Team" at bounding box center [391, 113] width 26 height 6
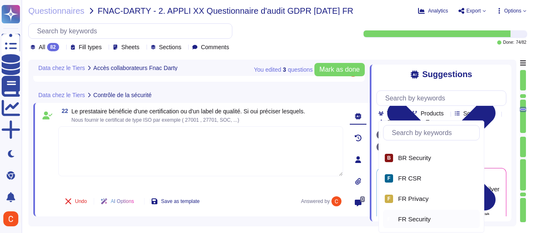
click at [418, 215] on span "FR Security" at bounding box center [414, 218] width 32 height 7
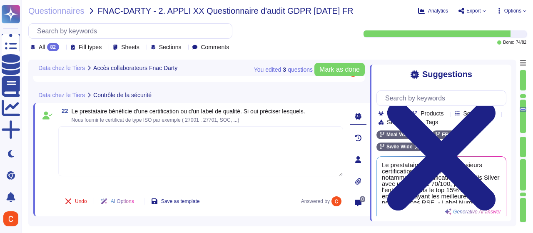
click at [191, 156] on textarea at bounding box center [200, 151] width 285 height 50
click at [357, 161] on icon at bounding box center [358, 159] width 6 height 7
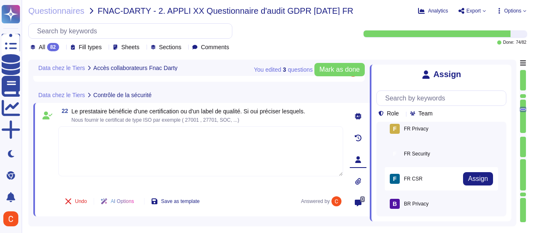
scroll to position [0, 0]
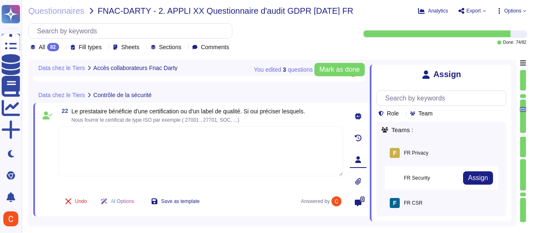
click at [425, 176] on div "F FR Security" at bounding box center [410, 178] width 40 height 10
click at [415, 179] on div "F FR Security" at bounding box center [410, 178] width 40 height 10
click at [474, 179] on span "Assign" at bounding box center [478, 177] width 20 height 7
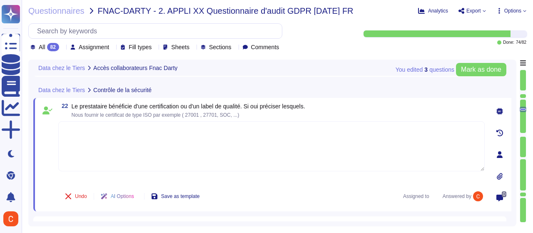
click at [421, 195] on span "Assigned to F" at bounding box center [421, 196] width 36 height 8
click at [446, 128] on textarea at bounding box center [271, 146] width 426 height 50
click at [499, 153] on icon at bounding box center [500, 154] width 6 height 7
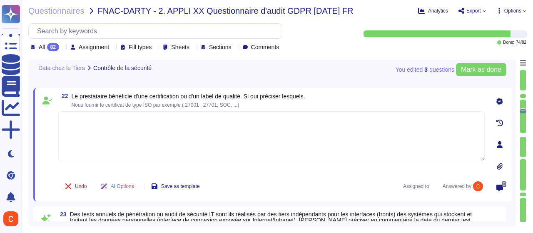
type textarea "Oui, des revues régulières des droits d'accès des utilisateurs sont effectuées,…"
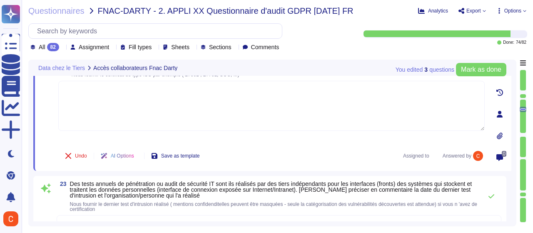
type textarea "Oui pour la plateforme administrateur"
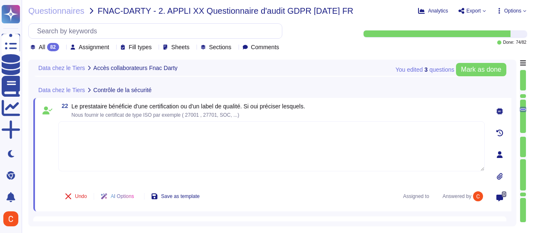
type textarea "Oui, des revues régulières des droits d'accès des utilisateurs sont effectuées,…"
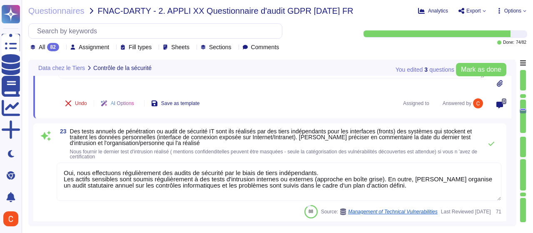
scroll to position [2343, 0]
click at [166, 183] on textarea "Oui, nous effectuons régulièrement des audits de sécurité par le biais de tiers…" at bounding box center [279, 181] width 444 height 38
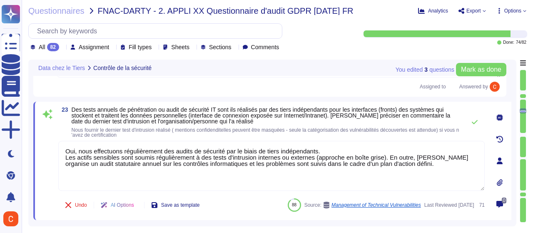
click at [161, 170] on textarea "Oui, nous effectuons régulièrement des audits de sécurité par le biais de tiers…" at bounding box center [271, 166] width 426 height 50
click at [156, 161] on textarea "Oui, nous effectuons régulièrement des audits de sécurité par le biais de tiers…" at bounding box center [271, 166] width 426 height 50
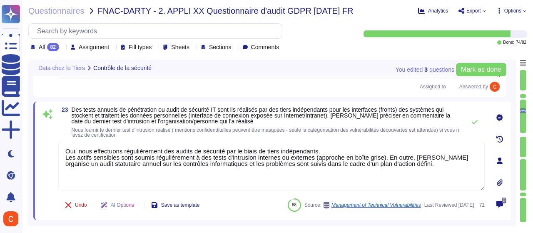
click at [417, 144] on textarea "Oui, nous effectuons régulièrement des audits de sécurité par le biais de tiers…" at bounding box center [271, 166] width 426 height 50
drag, startPoint x: 407, startPoint y: 165, endPoint x: 45, endPoint y: 127, distance: 363.6
click at [45, 127] on div "23 Des tests annuels de pénétration ou audit de sécurité IT sont ils réalisés p…" at bounding box center [262, 161] width 444 height 108
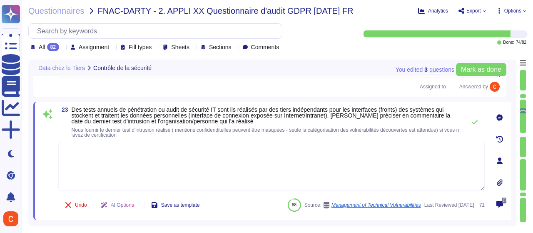
type textarea "Oui, nous effectuons régulièrement des audits de sécurité par le biais de tiers…"
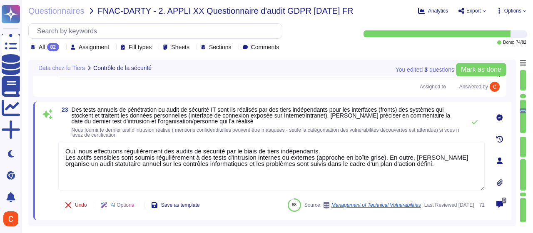
click at [420, 170] on textarea "Oui, nous effectuons régulièrement des audits de sécurité par le biais de tiers…" at bounding box center [271, 166] width 426 height 50
click at [497, 159] on icon at bounding box center [499, 160] width 7 height 7
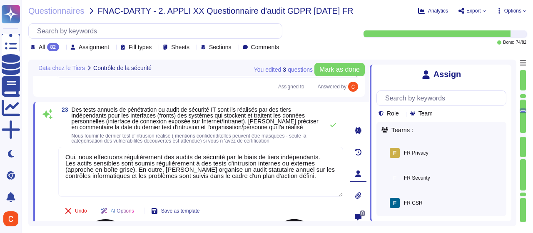
click at [0, 0] on span "Assign" at bounding box center [0, 0] width 0 height 0
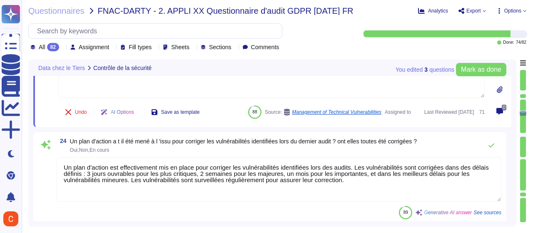
scroll to position [2468, 0]
type textarea "Oui, [PERSON_NAME] dispose d'une charte informatique validée qui définit les rè…"
type textarea "Swile dispose d'une Politique de sécurité des systèmes d’information (PSSI) réd…"
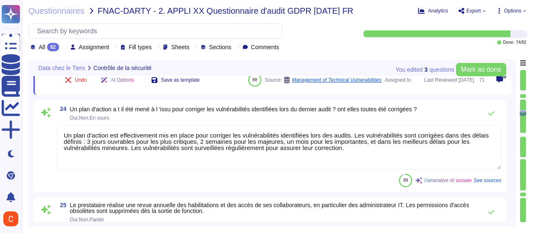
click at [203, 151] on textarea "Un plan d'action est effectivement mis en place pour corriger les vulnérabilité…" at bounding box center [279, 147] width 444 height 45
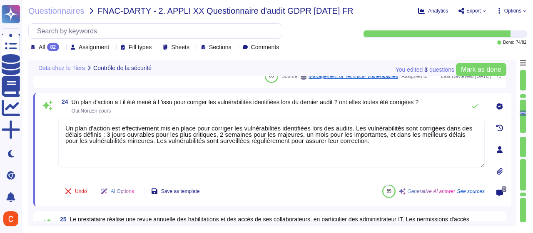
click at [201, 137] on textarea "Un plan d'action est effectivement mis en place pour corriger les vulnérabilité…" at bounding box center [271, 143] width 426 height 50
click at [397, 139] on textarea "Un plan d'action est effectivement mis en place pour corriger les vulnérabilité…" at bounding box center [271, 143] width 426 height 50
click at [500, 146] on icon at bounding box center [500, 149] width 6 height 7
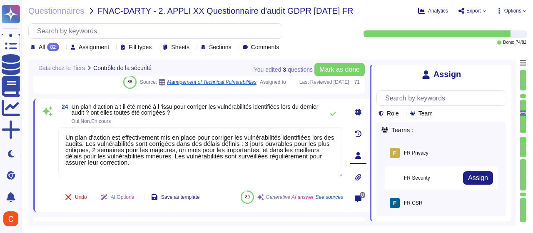
click at [429, 175] on div "F FR Security" at bounding box center [410, 178] width 40 height 10
click at [468, 174] on span "Assign" at bounding box center [478, 177] width 20 height 7
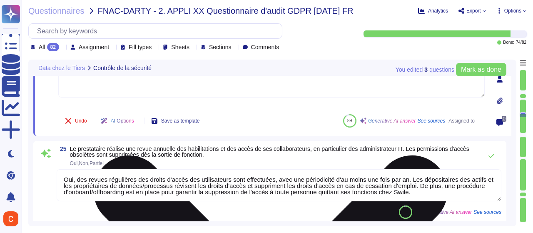
scroll to position [2551, 0]
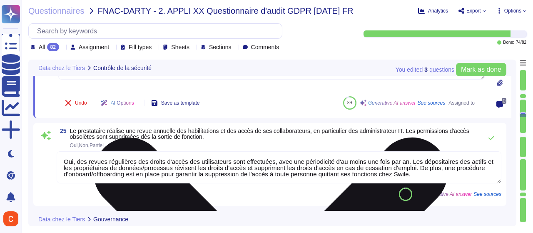
type textarea "[PERSON_NAME] dispose d'une politique de gouvernance en matière de protection d…"
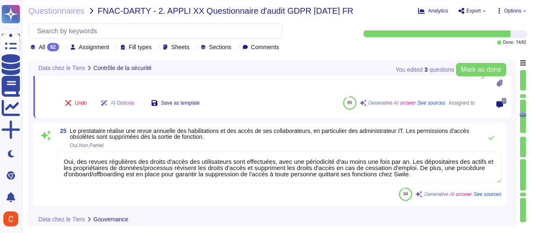
click at [396, 169] on textarea "Oui, des revues régulières des droits d'accès des utilisateurs sont effectuées,…" at bounding box center [279, 167] width 444 height 32
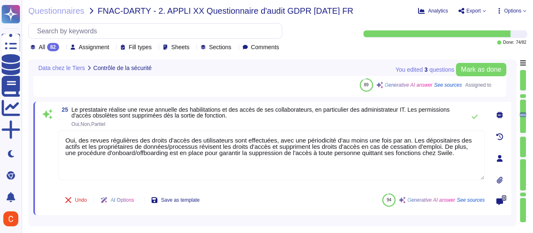
click at [498, 161] on div at bounding box center [499, 158] width 17 height 17
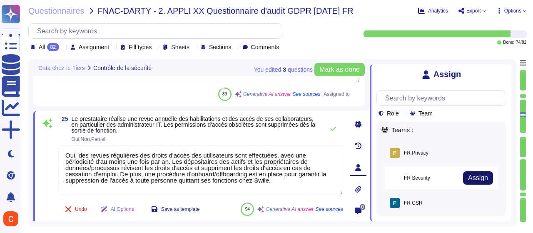
click at [468, 176] on span "Assign" at bounding box center [478, 177] width 20 height 7
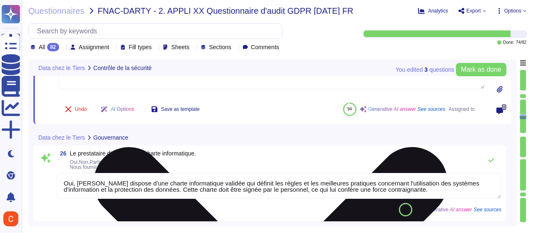
type textarea "[PERSON_NAME] dispose d'une politique de gouvernance en matière de protection d…"
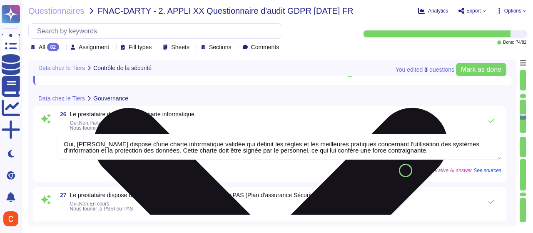
type textarea "[PERSON_NAME] s'engage à respecter la réglementation sur la protection des donn…"
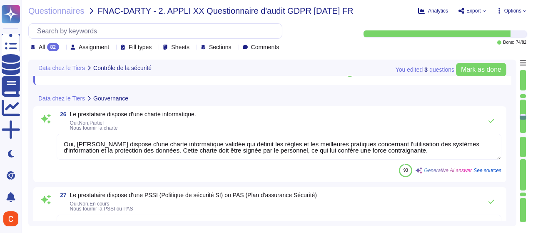
click at [295, 148] on textarea "Oui, [PERSON_NAME] dispose d'une charte informatique validée qui définit les rè…" at bounding box center [279, 147] width 444 height 26
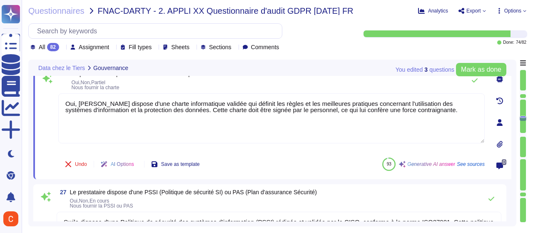
click at [495, 124] on div at bounding box center [499, 122] width 17 height 17
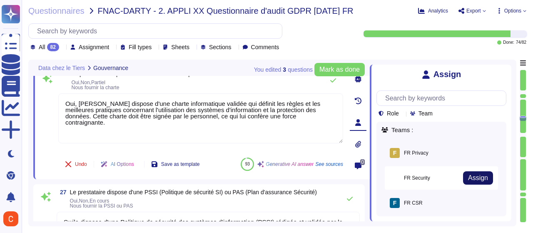
click at [481, 179] on button "Assign" at bounding box center [478, 177] width 30 height 13
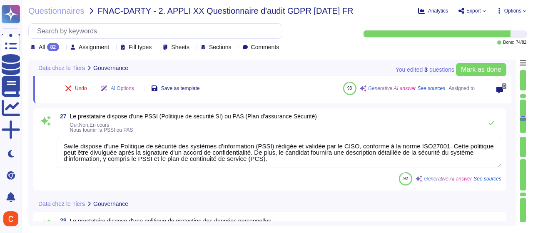
scroll to position [2759, 0]
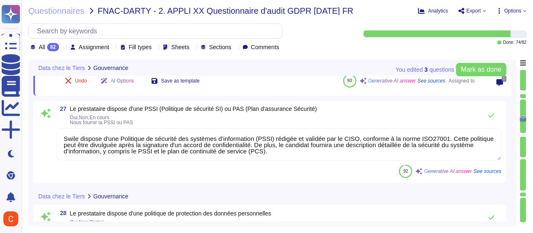
click at [339, 146] on textarea "Swile dispose d'une Politique de sécurité des systèmes d’information (PSSI) réd…" at bounding box center [279, 144] width 444 height 32
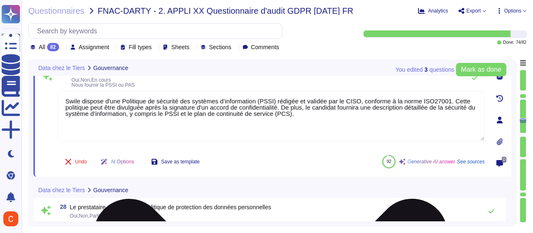
type textarea "[PERSON_NAME] s'assure que ses sous-traitants offrent des garanties suffisantes…"
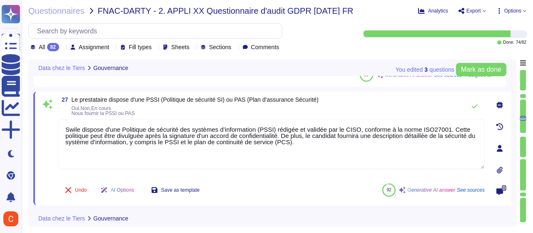
scroll to position [2717, 0]
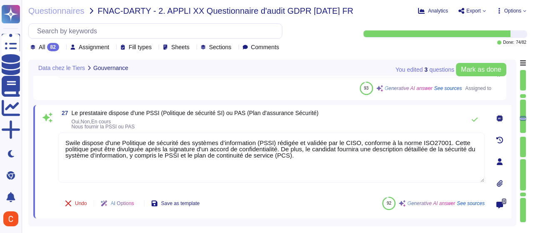
click at [501, 163] on icon at bounding box center [500, 161] width 6 height 7
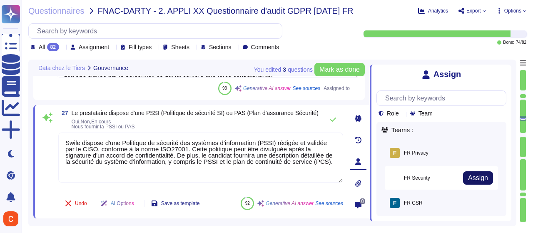
click at [472, 179] on span "Assign" at bounding box center [478, 177] width 20 height 7
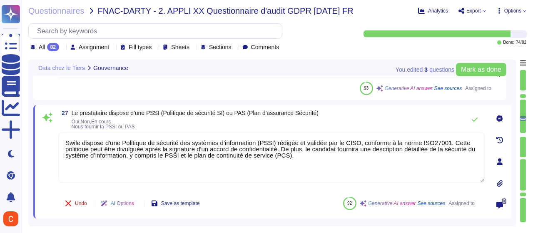
click at [502, 155] on div at bounding box center [499, 161] width 17 height 17
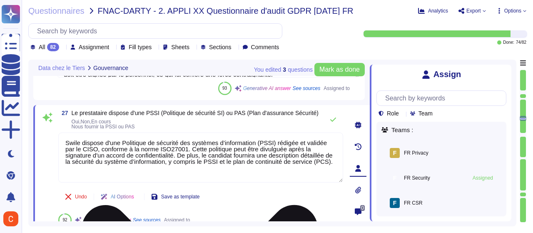
click at [233, 154] on textarea "Swile dispose d'une Politique de sécurité des systèmes d’information (PSSI) réd…" at bounding box center [200, 157] width 285 height 50
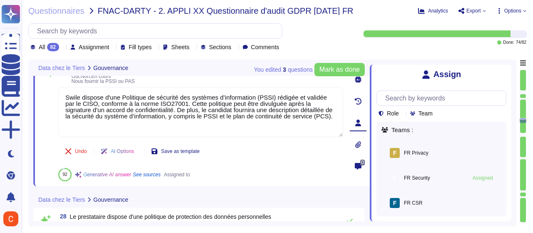
type textarea "[PERSON_NAME] s'assure que ses sous-traitants offrent des garanties suffisantes…"
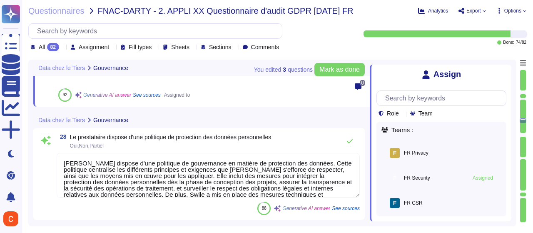
click at [238, 175] on textarea "[PERSON_NAME] dispose d'une politique de gouvernance en matière de protection d…" at bounding box center [208, 175] width 303 height 45
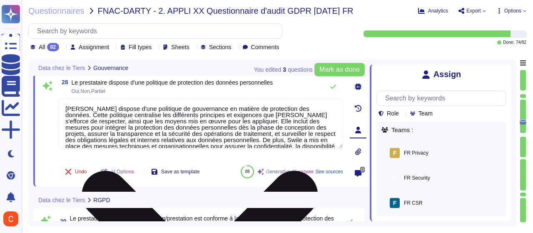
click at [243, 143] on textarea "[PERSON_NAME] dispose d'une politique de gouvernance en matière de protection d…" at bounding box center [200, 123] width 285 height 50
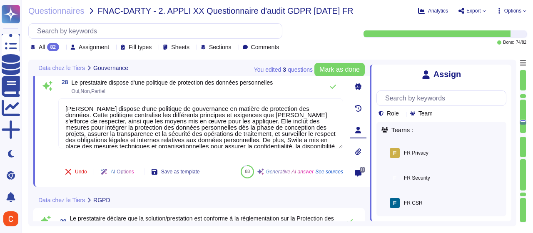
click at [506, 70] on icon at bounding box center [506, 70] width 0 height 0
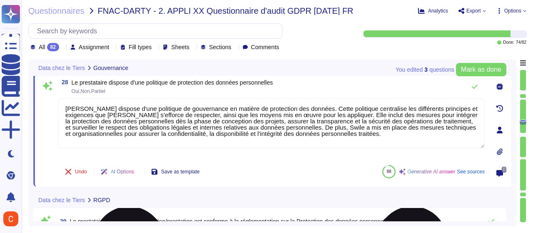
type textarea "Swile tient effectivement à jour une procédure formalisée de notification de vi…"
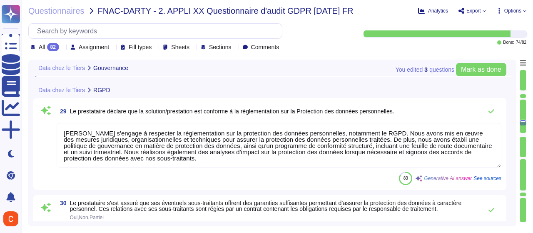
scroll to position [2967, 0]
type textarea "Oui, Swile sensibilise régulièrement ses collaborateurs à la sécurité informati…"
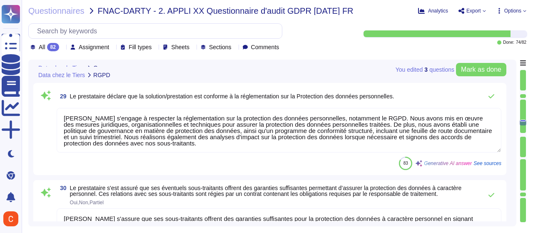
click at [293, 138] on textarea "[PERSON_NAME] s'engage à respecter la réglementation sur la protection des donn…" at bounding box center [279, 130] width 444 height 45
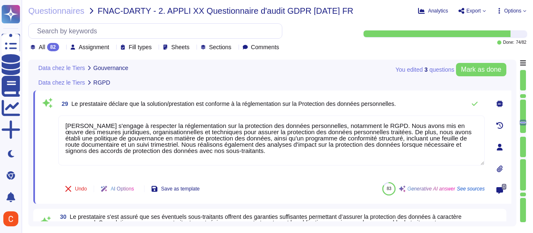
type textarea "[PERSON_NAME] dispose d'une politique de gouvernance en matière de protection d…"
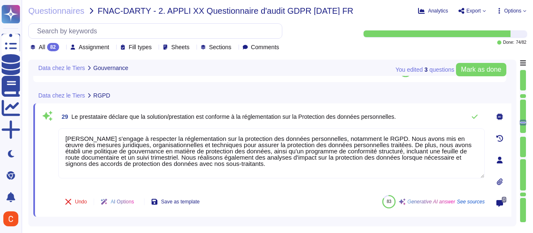
drag, startPoint x: 212, startPoint y: 166, endPoint x: 356, endPoint y: 144, distance: 146.0
click at [356, 144] on textarea "[PERSON_NAME] s'engage à respecter la réglementation sur la protection des donn…" at bounding box center [271, 153] width 426 height 50
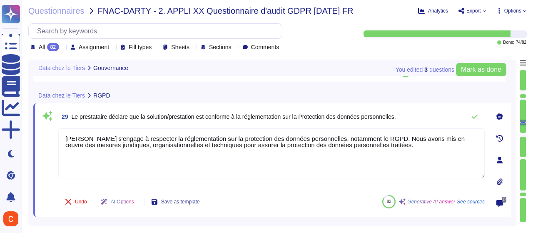
type textarea "[PERSON_NAME] s'engage à respecter la réglementation sur la protection des donn…"
click at [309, 198] on div "Undo AI Options Save as template 83 Generative AI answer See sources" at bounding box center [271, 201] width 426 height 20
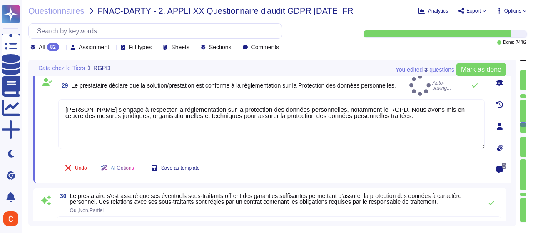
type textarea "Oui, Swile sensibilise régulièrement ses collaborateurs à la sécurité informati…"
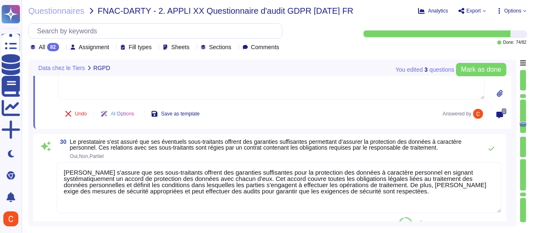
type textarea "Swile dispose de plusieurs procédures permettant de traiter les demandes d'exer…"
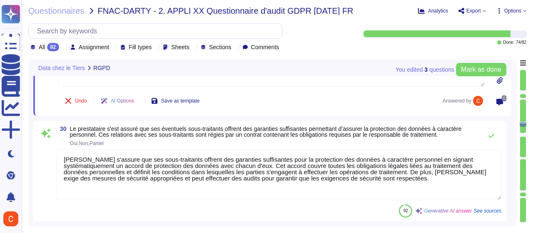
scroll to position [3009, 0]
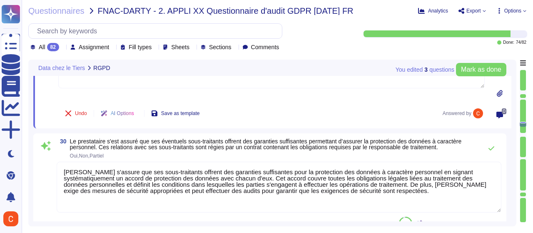
click at [359, 184] on textarea "[PERSON_NAME] s'assure que ses sous-traitants offrent des garanties suffisantes…" at bounding box center [279, 186] width 444 height 51
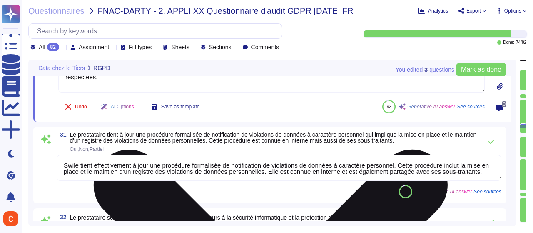
scroll to position [3133, 0]
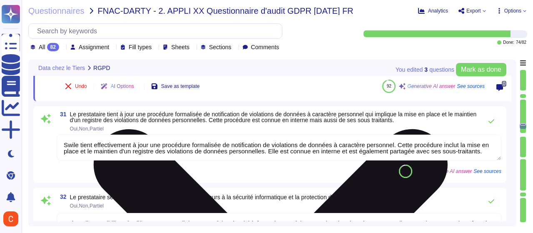
type textarea "Conformément à notre politique, [PERSON_NAME] s'assure que seules les données s…"
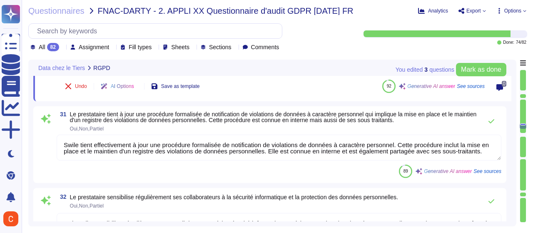
click at [335, 149] on textarea "Swile tient effectivement à jour une procédure formalisée de notification de vi…" at bounding box center [279, 147] width 444 height 26
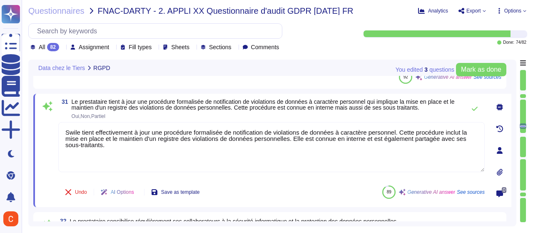
drag, startPoint x: 366, startPoint y: 140, endPoint x: 370, endPoint y: 148, distance: 8.6
click at [370, 148] on textarea "Swile tient effectivement à jour une procédure formalisée de notification de vi…" at bounding box center [271, 147] width 426 height 50
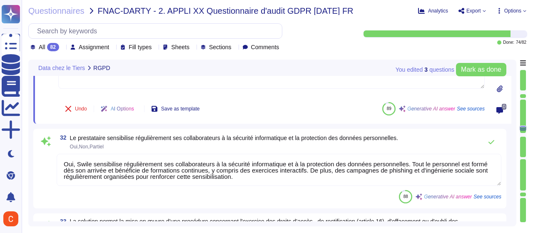
scroll to position [0, 0]
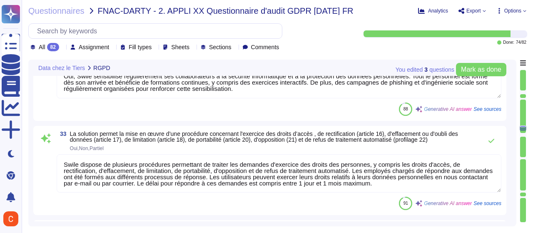
type textarea "Swile tient effectivement à jour une procédure formalisée de notification de vi…"
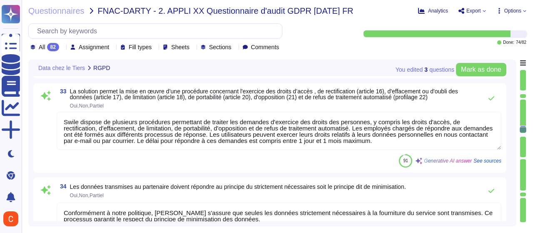
type textarea "Les sauvegardes sont conservées pendant 1 an. À la fin du contrat, [PERSON_NAME…"
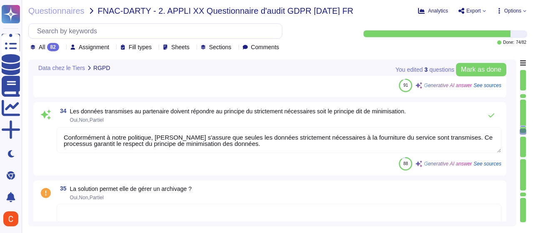
type textarea "Swile fournit des capacités d'anonymisation des données de production pour des …"
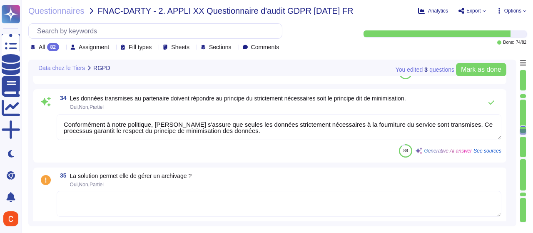
click at [257, 132] on textarea "Conformément à notre politique, [PERSON_NAME] s'assure que seules les données s…" at bounding box center [279, 127] width 444 height 26
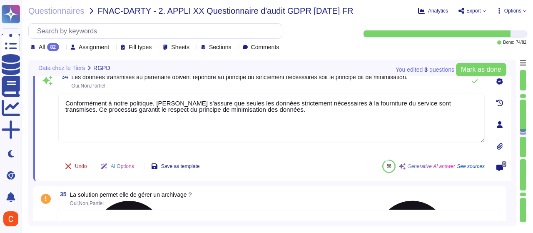
drag, startPoint x: 447, startPoint y: 121, endPoint x: 442, endPoint y: 103, distance: 18.9
click at [442, 103] on textarea "Conformément à notre politique, [PERSON_NAME] s'assure que seules les données s…" at bounding box center [271, 118] width 426 height 50
type textarea "Conformément à notre politique, [PERSON_NAME] s'assure que seules les données s…"
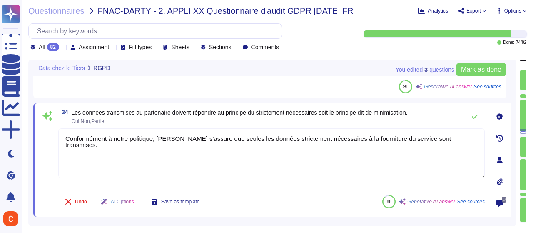
scroll to position [3366, 0]
type textarea "Swile tient effectivement à jour une procédure formalisée de notification de vi…"
type textarea "Swile fournit des capacités d'anonymisation des données de production pour des …"
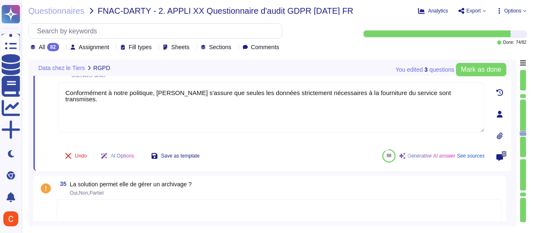
scroll to position [3407, 0]
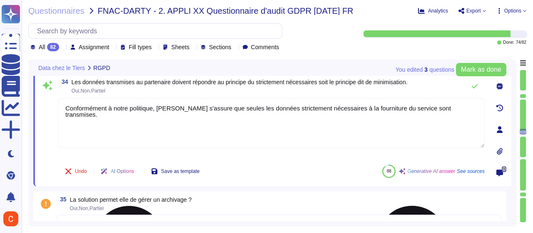
click at [424, 109] on textarea "Conformément à notre politique, [PERSON_NAME] s'assure que seules les données s…" at bounding box center [271, 123] width 426 height 50
click at [284, 110] on textarea "Conformément à notre politique, [PERSON_NAME] s'assure que seules les données s…" at bounding box center [271, 123] width 426 height 50
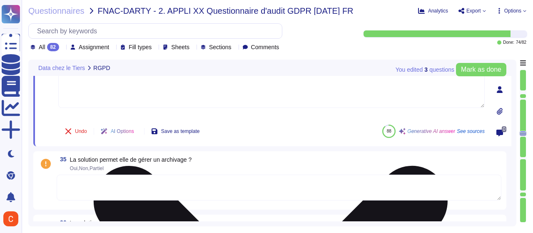
scroll to position [3532, 0]
type textarea "Conformément à notre politique, [PERSON_NAME] s'assure que seules les données n…"
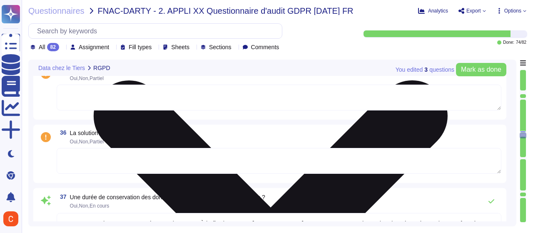
type textarea "Conformément à notre politique « Identification et authentification », [PERSON_…"
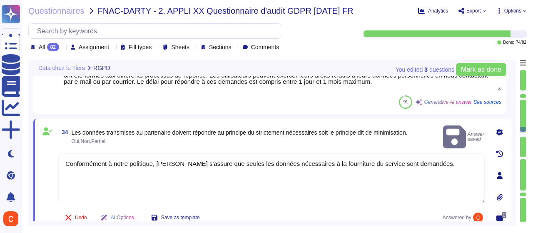
type textarea "[PERSON_NAME] s'assure que ses sous-traitants offrent des garanties suffisantes…"
type textarea "Swile tient effectivement à jour une procédure formalisée de notification de vi…"
type textarea "Les sauvegardes sont conservées pendant 1 an. À la fin du contrat, [PERSON_NAME…"
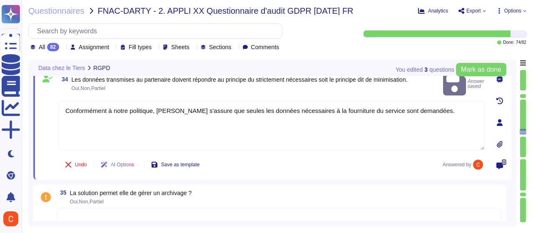
type textarea "Swile fournit des capacités d'anonymisation des données de production pour des …"
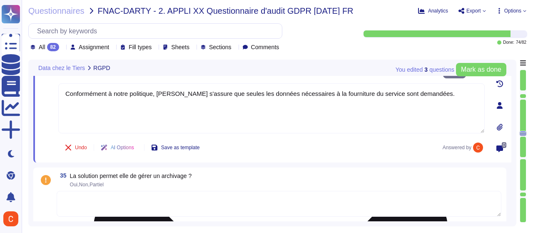
scroll to position [3444, 0]
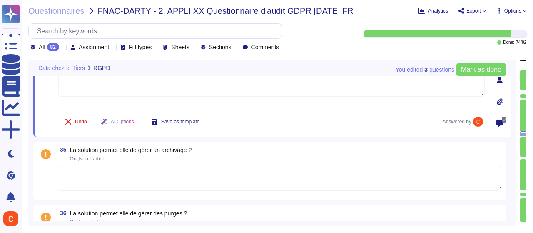
click at [256, 176] on textarea at bounding box center [279, 178] width 444 height 26
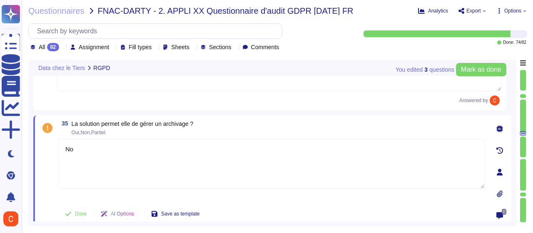
type textarea "Non"
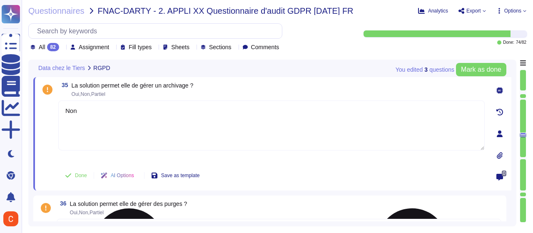
scroll to position [3528, 0]
type textarea "Conformément à notre politique « Identification et authentification », [PERSON_…"
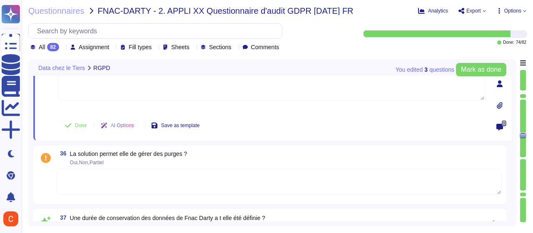
type textarea "Non"
click at [228, 179] on textarea at bounding box center [279, 182] width 444 height 26
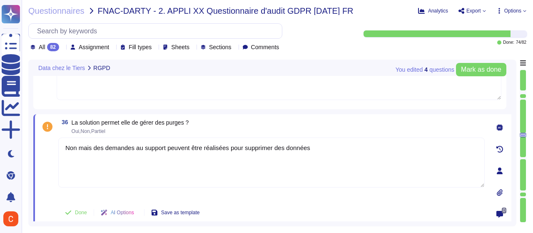
type textarea "Non mais des demandes au support peuvent être réalisées pour supprimer des donn…"
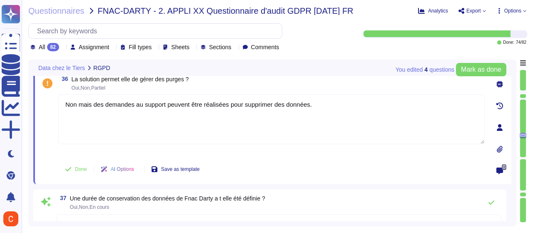
scroll to position [3611, 0]
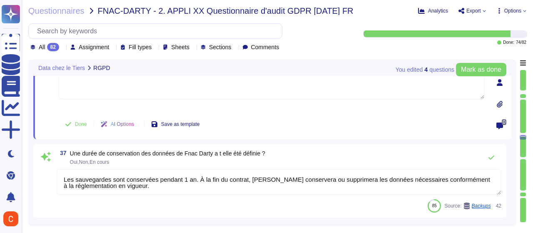
type textarea "La solution d'Swile intègre effectivement la journalisation de la traçabilité d…"
type textarea "Non mais des demandes au support peuvent être réalisées pour supprimer des donn…"
click at [235, 188] on textarea "Les sauvegardes sont conservées pendant 1 an. À la fin du contrat, [PERSON_NAME…" at bounding box center [279, 182] width 444 height 26
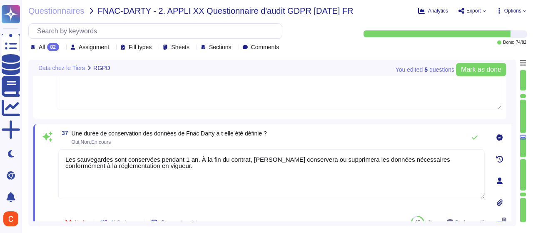
drag, startPoint x: 194, startPoint y: 147, endPoint x: 49, endPoint y: 132, distance: 145.6
click at [49, 132] on div "37 Une durée de conservation des données de Fnac Darty a t elle été définie ? O…" at bounding box center [262, 180] width 444 height 103
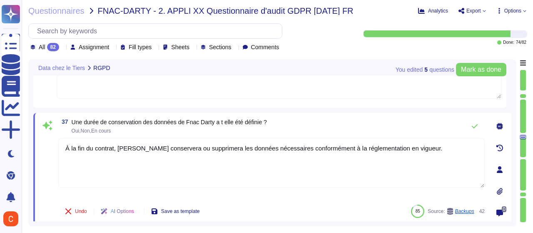
drag, startPoint x: 134, startPoint y: 147, endPoint x: 174, endPoint y: 146, distance: 40.0
click at [174, 146] on textarea "À la fin du contrat, [PERSON_NAME] conservera ou supprimera les données nécessa…" at bounding box center [271, 163] width 426 height 50
drag, startPoint x: 388, startPoint y: 150, endPoint x: 201, endPoint y: 142, distance: 187.9
click at [201, 142] on textarea "À la fin du contrat, [PERSON_NAME] supprimera les données nécessaires conformém…" at bounding box center [271, 163] width 426 height 50
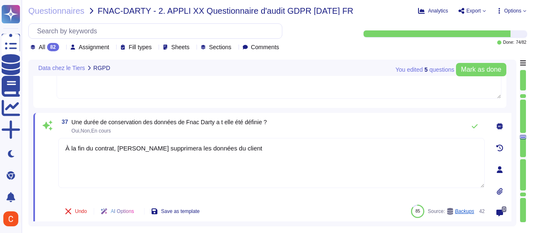
type textarea "À la fin du contrat, [PERSON_NAME] supprimera les données du client."
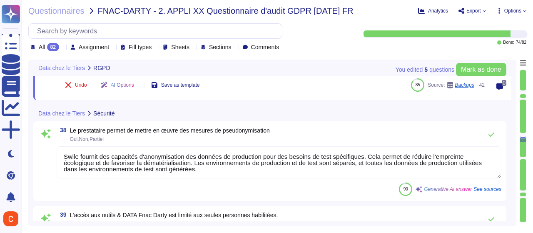
scroll to position [3736, 0]
type textarea "Swile a effectivement mis en place une politique de mot de passe utilisateur qu…"
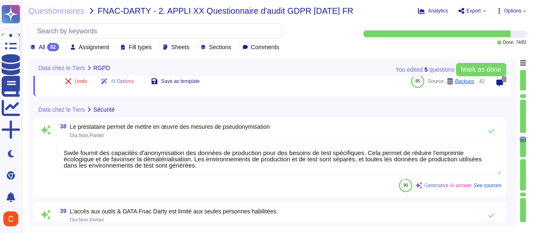
type textarea "À la fin du contrat, [PERSON_NAME] supprimera les données du client."
click at [204, 164] on textarea "Swile fournit des capacités d'anonymisation des données de production pour des …" at bounding box center [279, 158] width 444 height 32
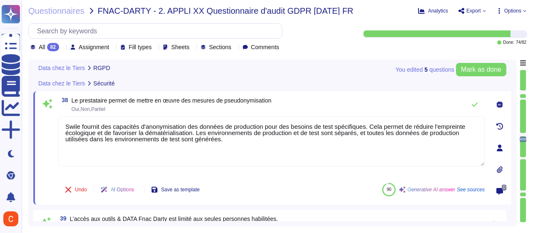
drag, startPoint x: 234, startPoint y: 145, endPoint x: 66, endPoint y: 124, distance: 169.4
click at [66, 124] on textarea "Swile fournit des capacités d'anonymisation des données de production pour des …" at bounding box center [271, 141] width 426 height 50
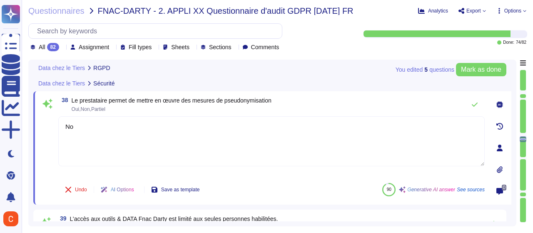
type textarea "Non"
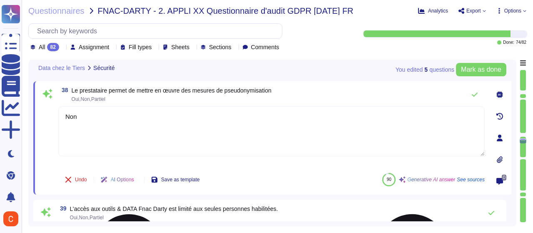
scroll to position [3819, 0]
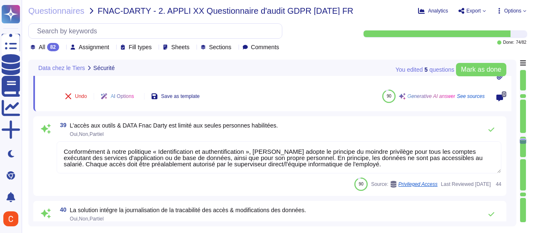
type textarea "La plateforme de la solution Swile est accessible uniquement via HTTPS, utilisa…"
type textarea "Non"
click at [179, 150] on textarea "Conformément à notre politique « Identification et authentification », [PERSON_…" at bounding box center [279, 157] width 444 height 32
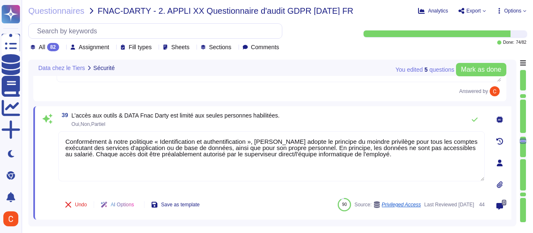
click at [162, 139] on textarea "Conformément à notre politique « Identification et authentification », [PERSON_…" at bounding box center [271, 156] width 426 height 50
click at [293, 152] on textarea "Conformément à notre politique « Identification et authentification », [PERSON_…" at bounding box center [271, 156] width 426 height 50
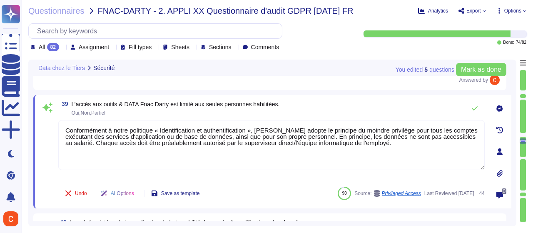
click at [503, 153] on div at bounding box center [499, 151] width 17 height 17
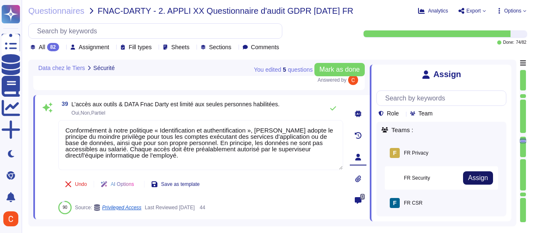
click at [474, 181] on span "Assign" at bounding box center [478, 177] width 20 height 7
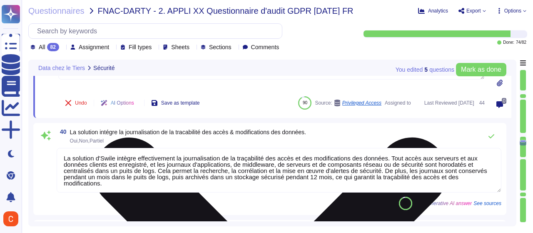
scroll to position [3944, 0]
type textarea "Les postes de travail Swile sont protégés par un EDR, CrowdStrike, et les agent…"
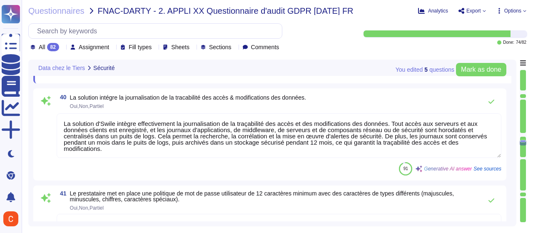
click at [420, 129] on textarea "La solution d'Swile intègre effectivement la journalisation de la traçabilité d…" at bounding box center [279, 135] width 444 height 45
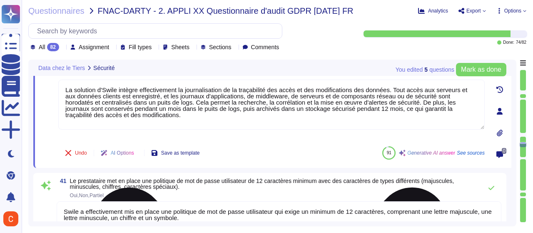
type textarea "Oui, nous procédons systématiquement à l’effacement des données de tout matérie…"
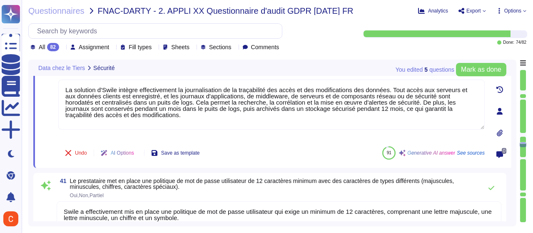
click at [501, 113] on icon at bounding box center [500, 111] width 6 height 7
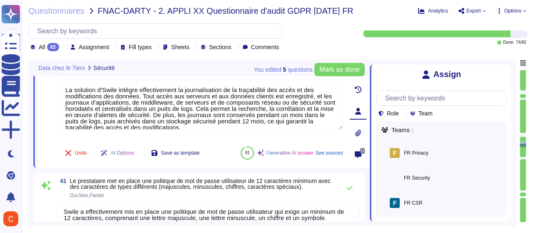
click at [0, 0] on span "Assign" at bounding box center [0, 0] width 0 height 0
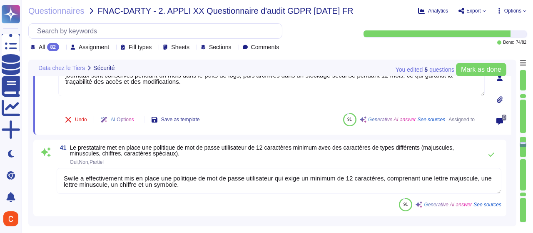
scroll to position [3985, 0]
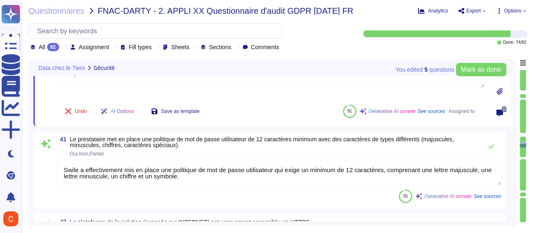
click at [318, 171] on textarea "Swile a effectivement mis en place une politique de mot de passe utilisateur qu…" at bounding box center [279, 172] width 444 height 26
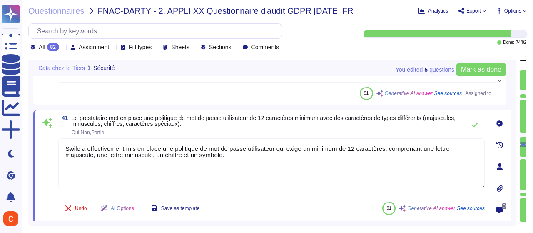
click at [500, 165] on icon at bounding box center [500, 166] width 6 height 7
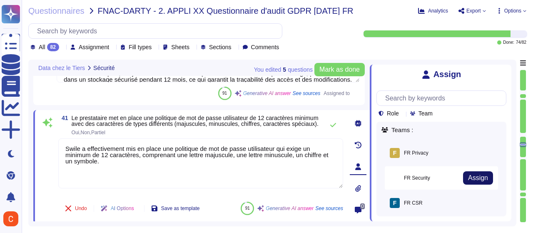
click at [480, 179] on span "Assign" at bounding box center [478, 177] width 20 height 7
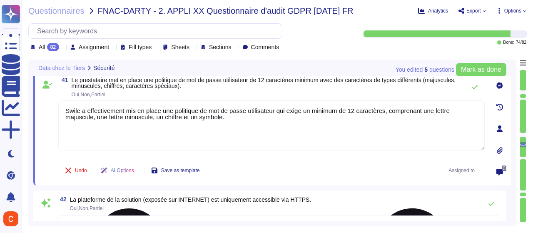
scroll to position [4069, 0]
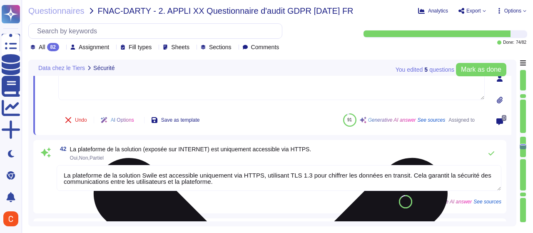
type textarea "Swile a mis en place une procédure de gestion des vulnérabilités qui inclut une…"
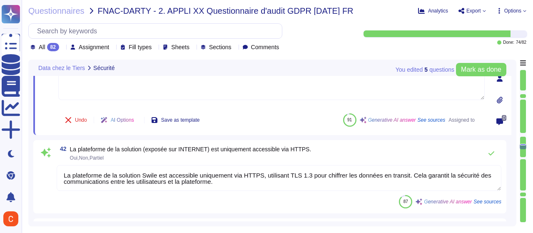
click at [429, 185] on textarea "La plateforme de la solution Swile est accessible uniquement via HTTPS, utilisa…" at bounding box center [279, 178] width 444 height 26
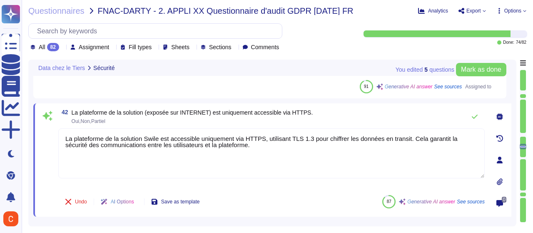
click at [500, 160] on icon at bounding box center [500, 159] width 6 height 7
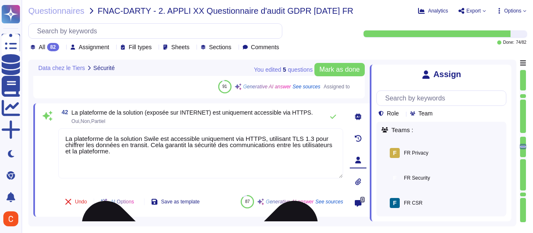
click at [0, 0] on span "Assign" at bounding box center [0, 0] width 0 height 0
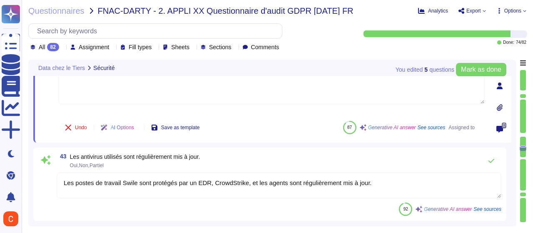
type textarea "Les environnements de production et de test sont séparés par des réseaux distin…"
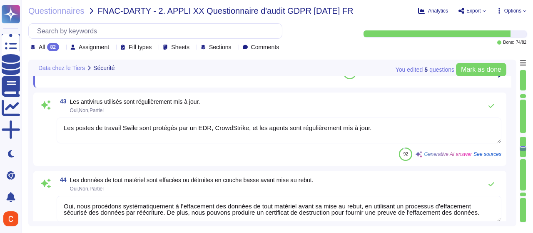
scroll to position [4193, 0]
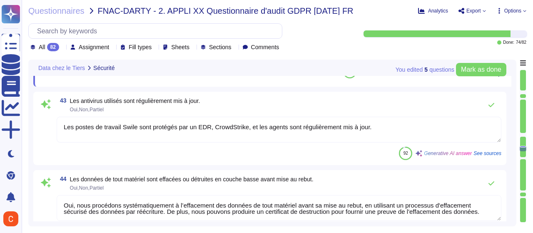
click at [462, 125] on textarea "Les postes de travail Swile sont protégés par un EDR, CrowdStrike, et les agent…" at bounding box center [279, 130] width 444 height 26
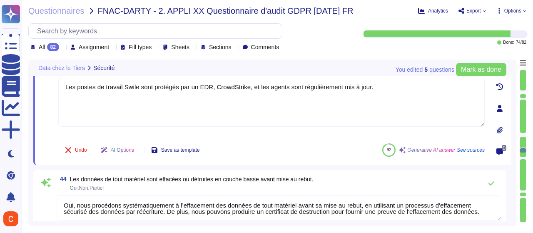
click at [499, 110] on icon at bounding box center [500, 108] width 6 height 7
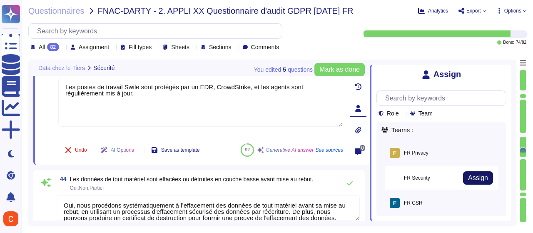
click at [479, 181] on span "Assign" at bounding box center [478, 177] width 20 height 7
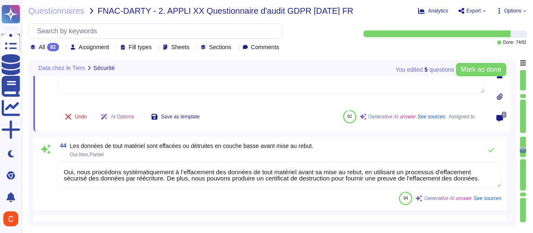
type textarea "Swile a mis en œuvre un plan de continuité des activités basé sur des évaluatio…"
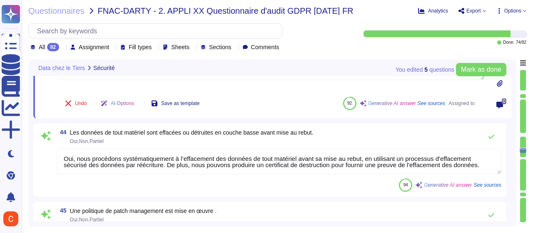
click at [419, 162] on textarea "Oui, nous procédons systématiquement à l’effacement des données de tout matérie…" at bounding box center [279, 161] width 444 height 26
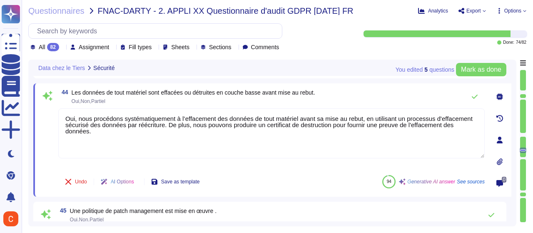
click at [500, 142] on icon at bounding box center [500, 140] width 6 height 7
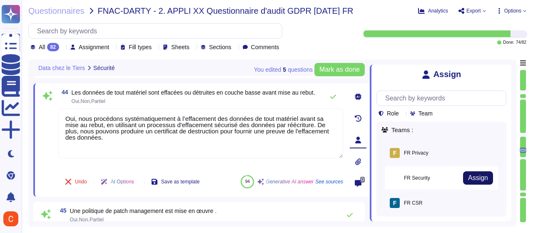
click at [479, 178] on span "Assign" at bounding box center [478, 177] width 20 height 7
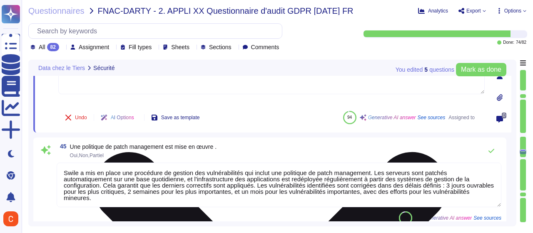
scroll to position [4318, 0]
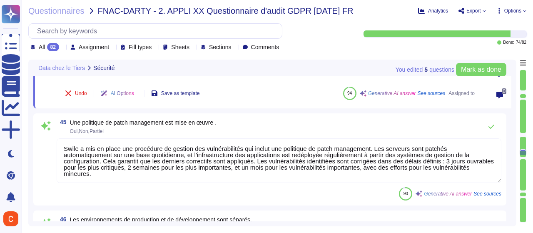
click at [382, 164] on textarea "Swile a mis en place une procédure de gestion des vulnérabilités qui inclut une…" at bounding box center [279, 160] width 444 height 45
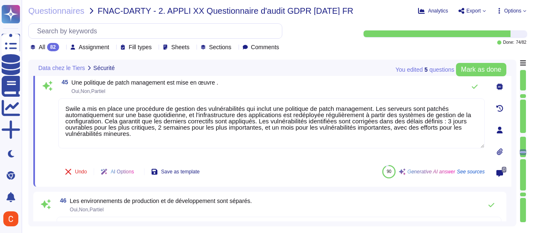
click at [497, 129] on icon at bounding box center [499, 130] width 7 height 7
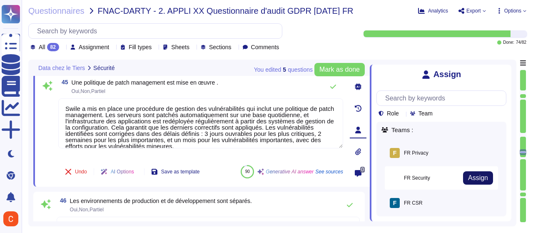
click at [478, 172] on button "Assign" at bounding box center [478, 177] width 30 height 13
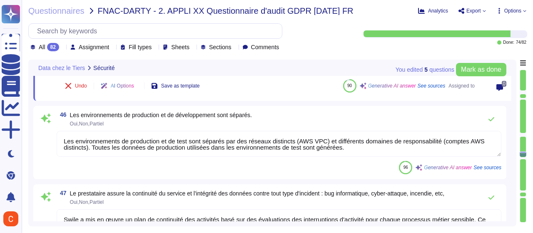
type textarea "Les données sont chiffrées au repos à l'aide de la norme AES 256."
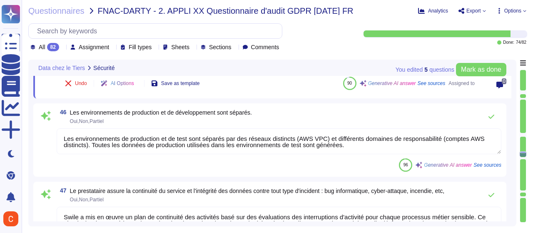
drag, startPoint x: 392, startPoint y: 142, endPoint x: 420, endPoint y: 142, distance: 27.1
click at [393, 142] on textarea "Les environnements de production et de test sont séparés par des réseaux distin…" at bounding box center [279, 141] width 444 height 26
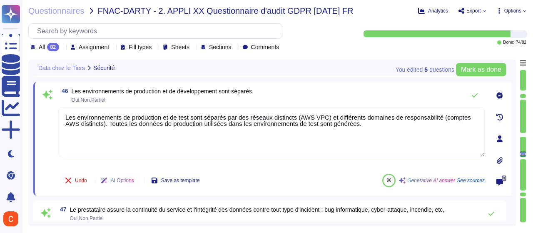
click at [501, 139] on icon at bounding box center [500, 138] width 6 height 7
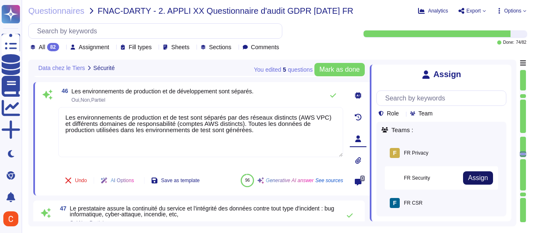
click at [476, 178] on span "Assign" at bounding box center [478, 177] width 20 height 7
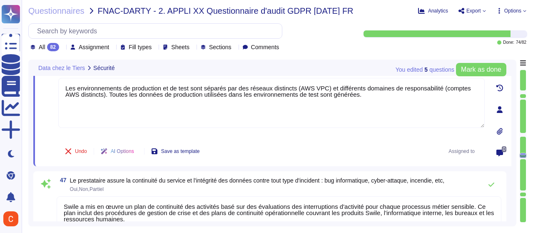
type textarea "Oui, [PERSON_NAME] utilise des protocoles chiffrés pour tout transfert de donné…"
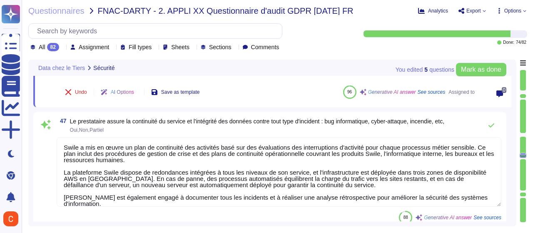
click at [391, 155] on textarea "Swile a mis en œuvre un plan de continuité des activités basé sur des évaluatio…" at bounding box center [279, 172] width 444 height 70
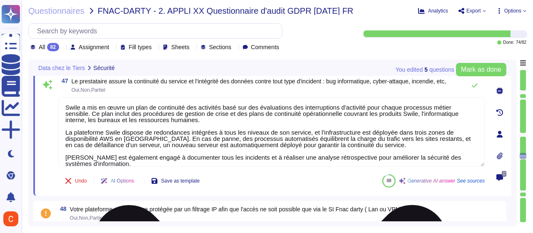
scroll to position [4443, 0]
type textarea "Oui, nous procédons systématiquement à l’effacement des données de tout matérie…"
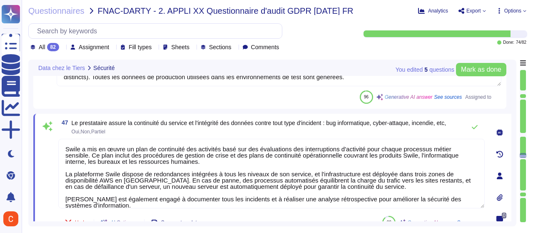
click at [500, 175] on icon at bounding box center [499, 175] width 7 height 7
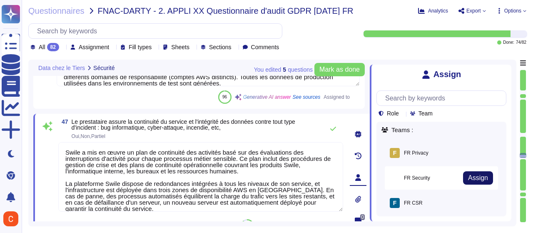
click at [479, 180] on span "Assign" at bounding box center [478, 177] width 20 height 7
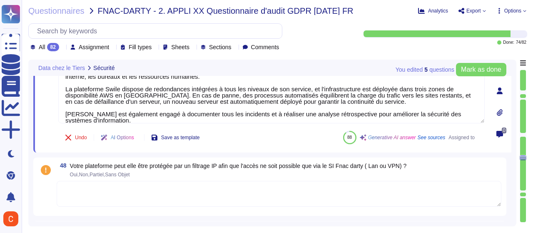
type textarea "Swile fournit un point de contact unique pour toutes les questions relatives à …"
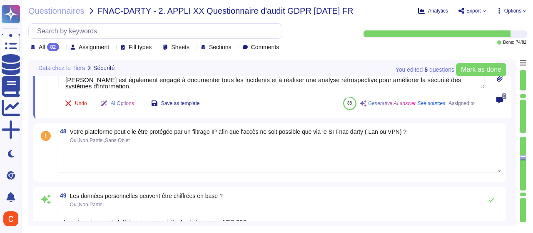
scroll to position [4568, 0]
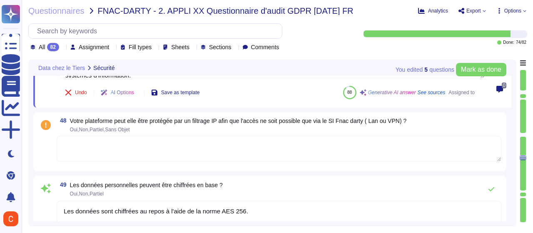
click at [373, 150] on textarea at bounding box center [279, 149] width 444 height 26
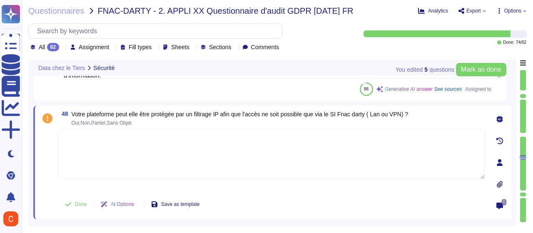
click at [498, 164] on icon at bounding box center [500, 162] width 6 height 7
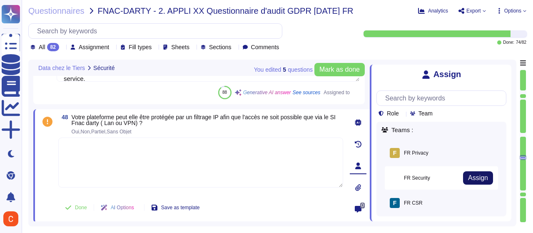
click at [478, 178] on span "Assign" at bounding box center [478, 177] width 20 height 7
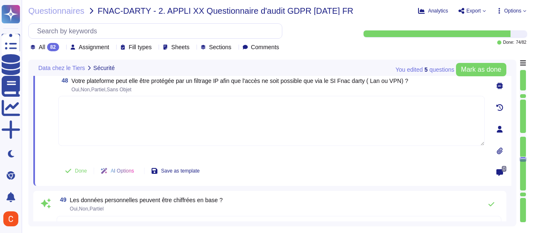
type textarea "Tous les terminaux Swile sont équipés d'agents EDR Defender, CrowdStrike, (y co…"
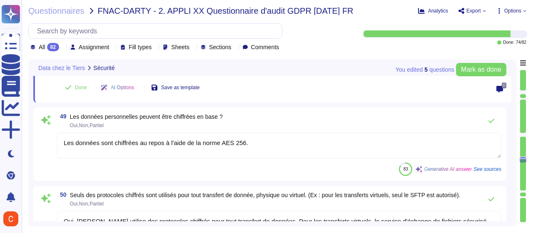
scroll to position [4693, 0]
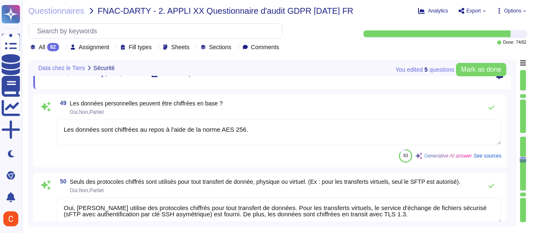
click at [405, 127] on textarea "Les données sont chiffrées au repos à l'aide de la norme AES 256." at bounding box center [279, 132] width 444 height 26
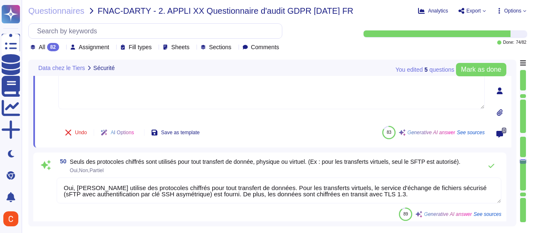
click at [498, 91] on icon at bounding box center [500, 90] width 6 height 7
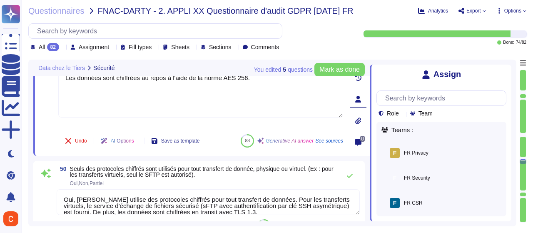
click at [0, 0] on button "Assign" at bounding box center [0, 0] width 0 height 0
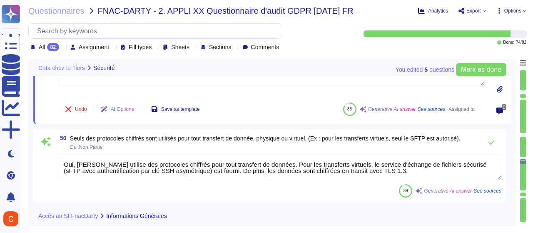
scroll to position [4734, 0]
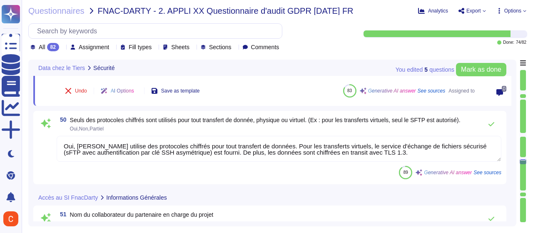
type textarea "La mission de B Lab est de promouvoir un modèle d’entreprise qui utilise le bus…"
click at [463, 146] on textarea "Oui, [PERSON_NAME] utilise des protocoles chiffrés pour tout transfert de donné…" at bounding box center [279, 149] width 444 height 26
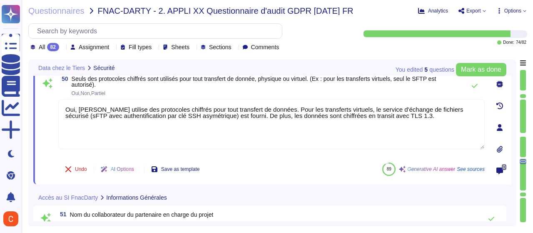
click at [499, 129] on icon at bounding box center [500, 127] width 6 height 7
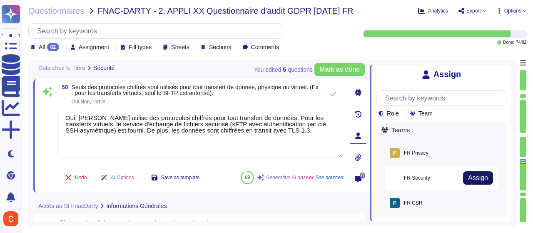
click at [475, 180] on span "Assign" at bounding box center [478, 177] width 20 height 7
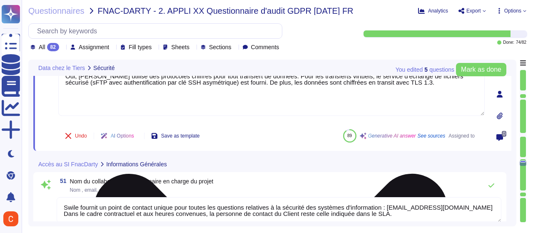
type textarea "Non, [PERSON_NAME] n'a aucune interaction avec le système d'information de ses …"
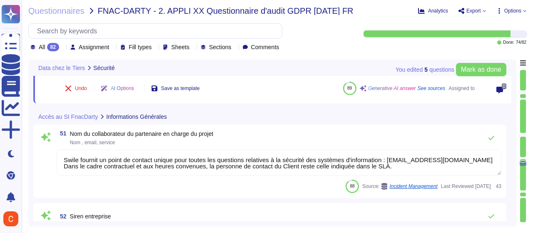
scroll to position [4818, 0]
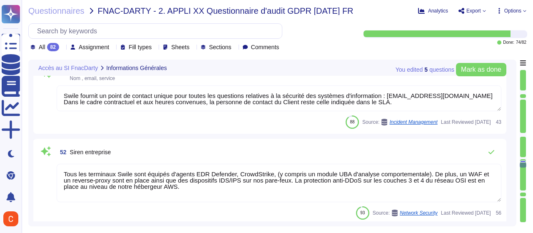
type textarea "Les catégories de données personnelles concernées sont : - Données d'identifica…"
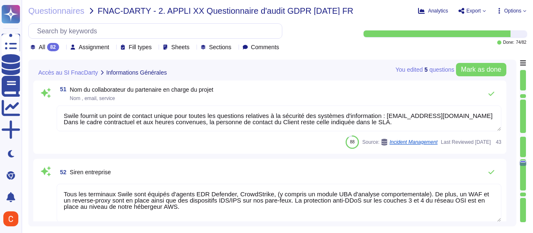
type textarea "Swile a mis en œuvre un plan de continuité des activités basé sur des évaluatio…"
type textarea "Les données sont chiffrées au repos à l'aide de la norme AES 256."
type textarea "Oui, [PERSON_NAME] utilise des protocoles chiffrés pour tout transfert de donné…"
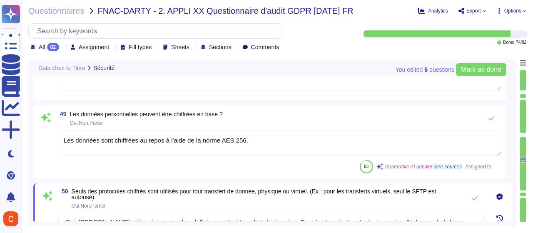
type textarea "Les environnements de production et de test sont séparés par des réseaux distin…"
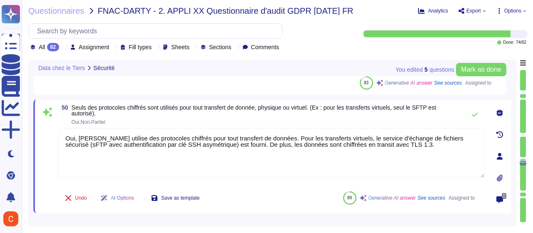
type textarea "La mission de B Lab est de promouvoir un modèle d’entreprise qui utilise le bus…"
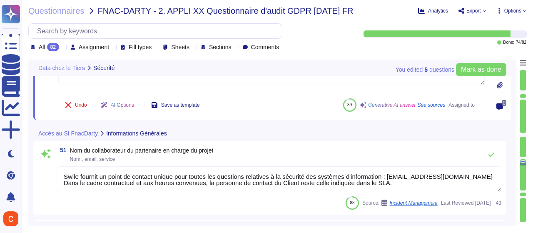
type textarea "Non, [PERSON_NAME] n'a aucune interaction avec le système d'information de ses …"
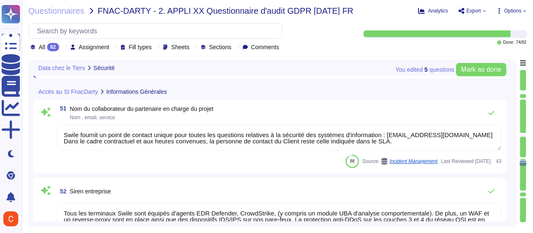
click at [196, 131] on textarea "Swile fournit un point de contact unique pour toutes les questions relatives à …" at bounding box center [279, 137] width 444 height 26
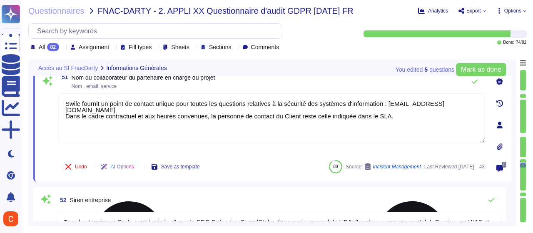
click at [190, 109] on textarea "Swile fournit un point de contact unique pour toutes les questions relatives à …" at bounding box center [271, 118] width 426 height 50
click at [401, 107] on textarea "Swile fournit un point de contact unique pour toutes les questions relatives à …" at bounding box center [271, 118] width 426 height 50
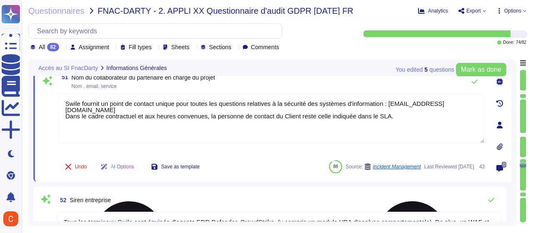
drag, startPoint x: 404, startPoint y: 111, endPoint x: 62, endPoint y: 99, distance: 341.9
click at [62, 99] on textarea "Swile fournit un point de contact unique pour toutes les questions relatives à …" at bounding box center [271, 118] width 426 height 50
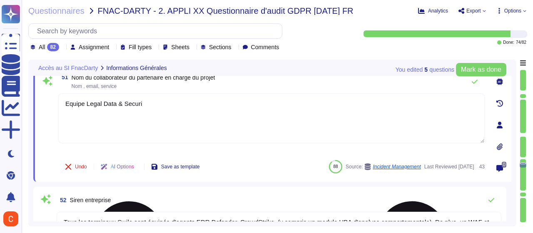
type textarea "Equipe Legal Data & Security"
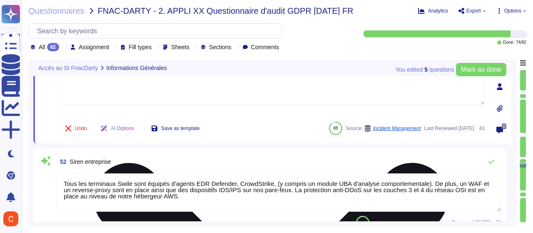
scroll to position [4918, 0]
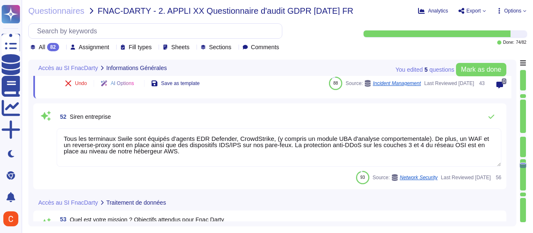
type textarea "Les catégories de données personnelles concernées sont : - Données d'identifica…"
type textarea "Equipe Legal Data & Security"
click at [125, 142] on textarea "Tous les terminaux Swile sont équipés d'agents EDR Defender, CrowdStrike, (y co…" at bounding box center [279, 147] width 444 height 38
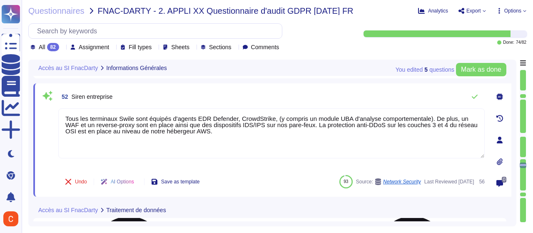
click at [123, 120] on textarea "Tous les terminaux Swile sont équipés d'agents EDR Defender, CrowdStrike, (y co…" at bounding box center [271, 133] width 426 height 50
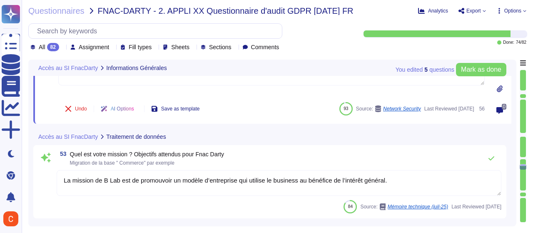
type textarea "Les données concernées par les traitements sont les suivantes : - Données d'ide…"
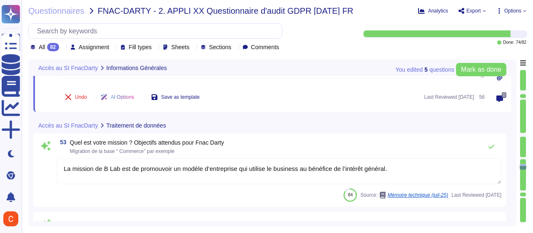
click at [219, 169] on textarea "La mission de B Lab est de promouvoir un modèle d’entreprise qui utilise le bus…" at bounding box center [279, 171] width 444 height 26
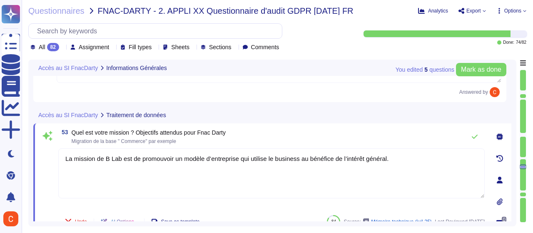
click at [206, 151] on textarea "La mission de B Lab est de promouvoir un modèle d’entreprise qui utilise le bus…" at bounding box center [271, 173] width 426 height 50
click at [205, 151] on textarea "La mission de B Lab est de promouvoir un modèle d’entreprise qui utilise le bus…" at bounding box center [271, 173] width 426 height 50
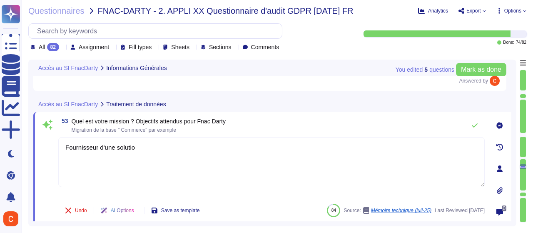
type textarea "Fournisseur d'une solution"
drag, startPoint x: 173, startPoint y: 148, endPoint x: 32, endPoint y: 149, distance: 140.7
click at [32, 149] on div "You edited 5 question s [PERSON_NAME] as done Accès au SI FnacDarty Information…" at bounding box center [272, 143] width 488 height 166
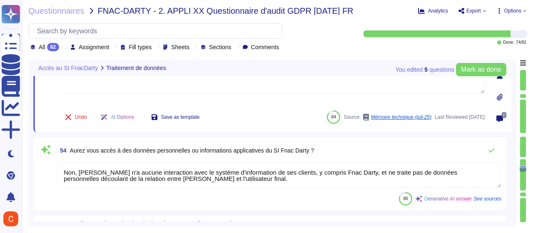
type textarea "Les données concernées par les traitements sont les suivantes : - Données d'ide…"
click at [280, 176] on textarea "Non, [PERSON_NAME] n'a aucune interaction avec le système d'information de ses …" at bounding box center [279, 175] width 444 height 26
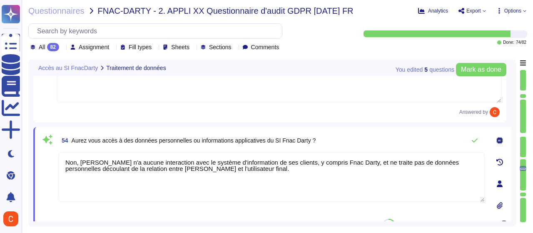
drag, startPoint x: 253, startPoint y: 158, endPoint x: 37, endPoint y: 137, distance: 217.4
click at [37, 137] on div "54 Aurez vous accès à des données personnelles ou informations applicatives du …" at bounding box center [272, 183] width 478 height 113
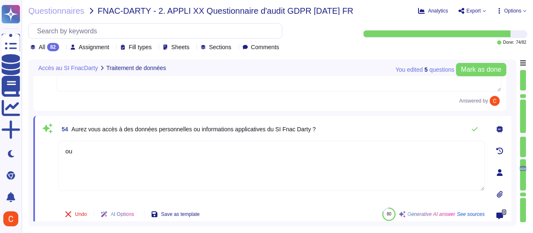
type textarea "oui"
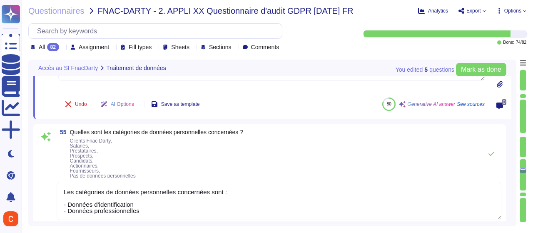
scroll to position [5210, 0]
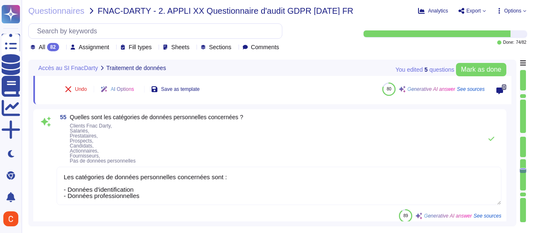
type textarea "[PERSON_NAME] a désigné un Délégué à la Protection des Données (DPO), [PERSON_N…"
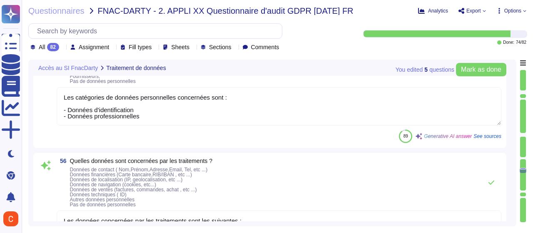
type textarea "oui"
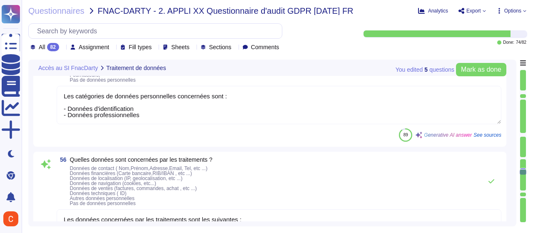
type textarea "Swile tient effectivement à jour une procédure formalisée de notification de vi…"
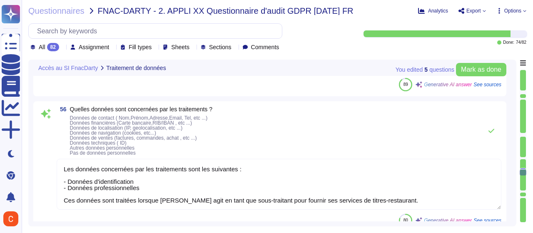
type textarea "Oui, Swile sensibilise régulièrement ses collaborateurs à la sécurité informati…"
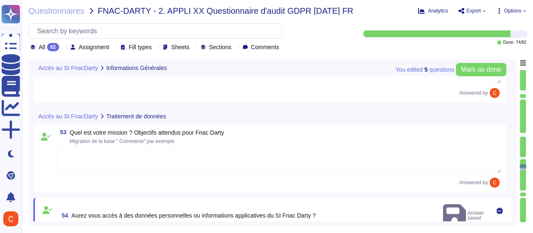
type textarea "Equipe Legal Data & Security"
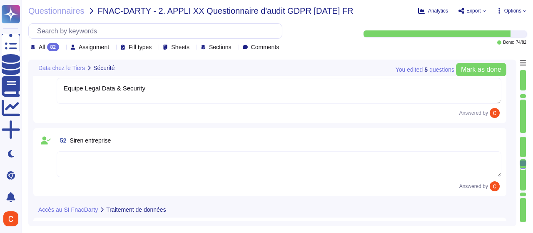
type textarea "Les données sont chiffrées au repos à l'aide de la norme AES 256."
type textarea "Oui, [PERSON_NAME] utilise des protocoles chiffrés pour tout transfert de donné…"
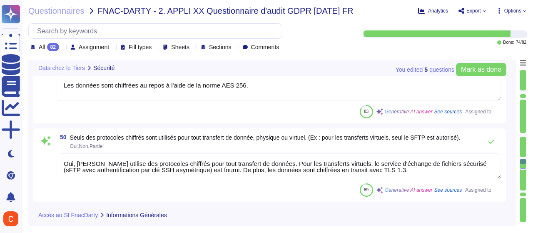
type textarea "Swile a mis en œuvre un plan de continuité des activités basé sur des évaluatio…"
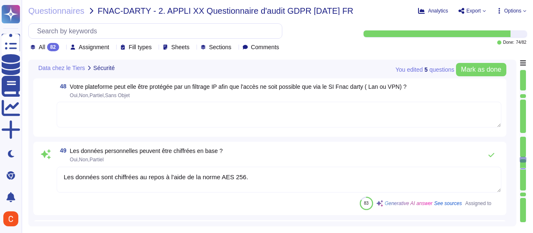
type textarea "Les environnements de production et de test sont séparés par des réseaux distin…"
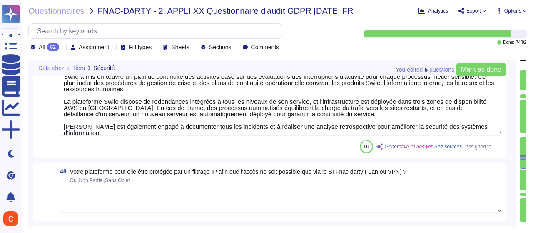
type textarea "Swile a mis en place une procédure de gestion des vulnérabilités qui inclut une…"
drag, startPoint x: 523, startPoint y: 147, endPoint x: 519, endPoint y: 114, distance: 33.9
click at [519, 114] on div "You edited 5 question s [PERSON_NAME] as done Data chez le Tiers Sécurité 45 Un…" at bounding box center [277, 143] width 498 height 166
click at [524, 105] on div at bounding box center [523, 115] width 6 height 33
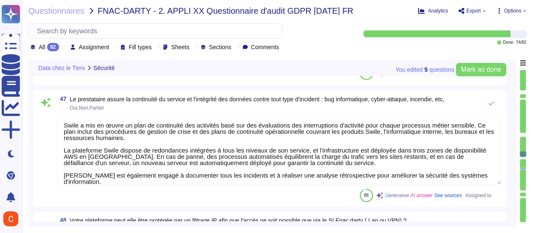
type textarea "Les postes de travail Swile sont protégés par un EDR, CrowdStrike, et les agent…"
type textarea "Oui, nous procédons systématiquement à l’effacement des données de tout matérie…"
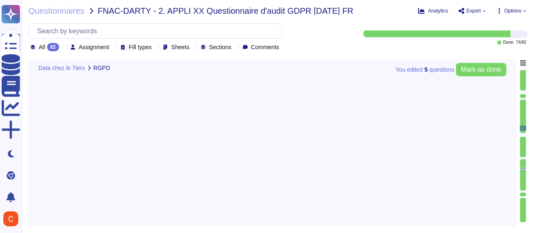
type textarea "[PERSON_NAME] s'engage à respecter la réglementation sur la protection des donn…"
type textarea "[PERSON_NAME] s'assure que ses sous-traitants offrent des garanties suffisantes…"
type textarea "Swile tient effectivement à jour une procédure formalisée de notification de vi…"
type textarea "Oui, Swile sensibilise régulièrement ses collaborateurs à la sécurité informati…"
type textarea "Swile dispose de plusieurs procédures permettant de traiter les demandes d'exer…"
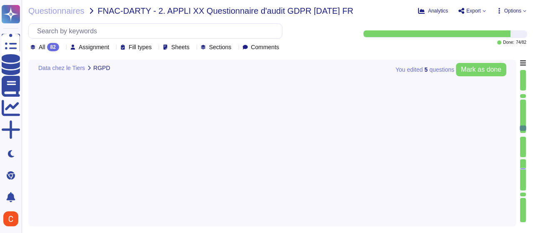
type textarea "Conformément à notre politique, [PERSON_NAME] s'assure que seules les données n…"
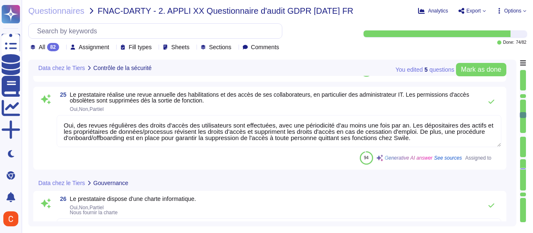
type textarea "Oui, nous effectuons régulièrement des audits de sécurité par le biais de tiers…"
type textarea "Un plan d'action est effectivement mis en place pour corriger les vulnérabilité…"
type textarea "Oui, des revues régulières des droits d'accès des utilisateurs sont effectuées,…"
type textarea "Oui, [PERSON_NAME] dispose d'une charte informatique validée qui définit les rè…"
type textarea "Swile dispose d'une Politique de sécurité des systèmes d’information (PSSI) réd…"
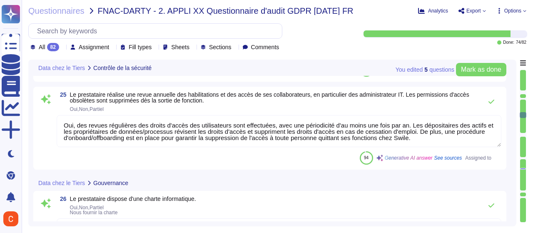
type textarea "[PERSON_NAME] dispose d'une politique de gouvernance en matière de protection d…"
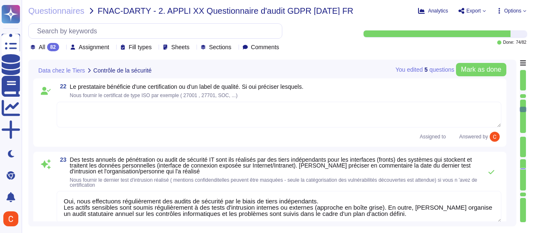
type textarea "Oui pour la plateforme administrateur"
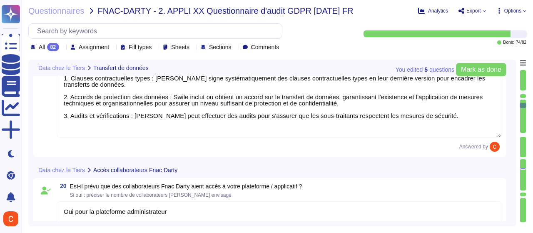
type textarea "Swile - [GEOGRAPHIC_DATA]"
type textarea "Oui, l'usage de la solution implique des transferts de données vers des prestat…"
type textarea "Non - seuls les sous-traitants basés en UE peuvent réaliser des transferts hors…"
type textarea "Les mesures de sécurisation mises en place pour les transferts de données hors …"
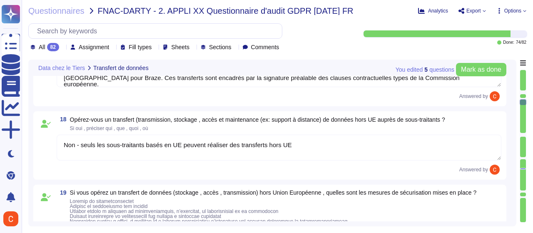
type textarea "Oui pour la plateforme administrateur"
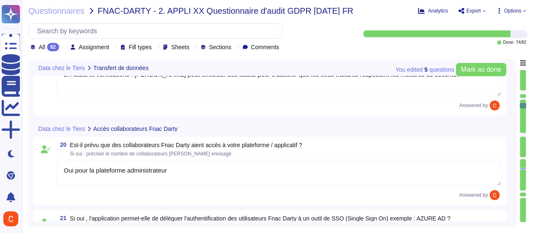
type textarea "Oui, nous effectuons régulièrement des audits de sécurité par le biais de tiers…"
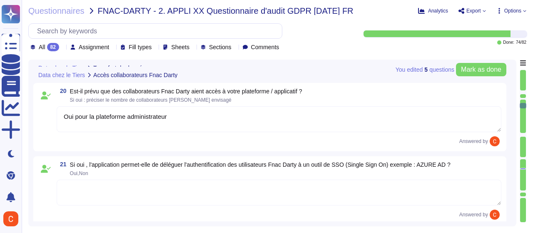
type textarea "Les mesures de sécurisation mises en place pour les transferts de données hors …"
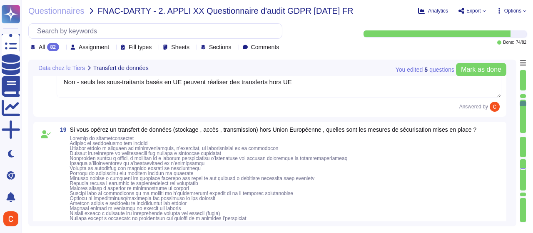
type textarea "Swile - [GEOGRAPHIC_DATA]"
type textarea "Oui, l'usage de la solution implique des transferts de données vers des prestat…"
type textarea "Non - seuls les sous-traitants basés en UE peuvent réaliser des transferts hors…"
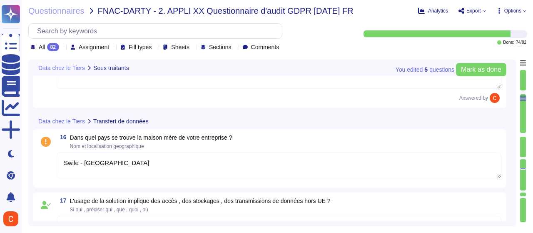
type textarea "[PERSON_NAME] fait appel aux sous-traitants suivants pour la fourniture de ses …"
type textarea "AWS"
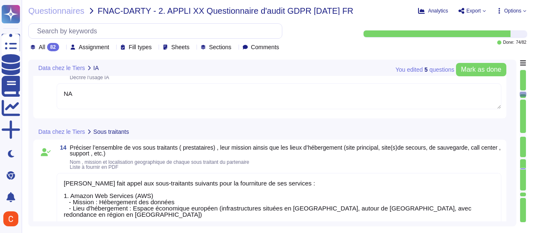
type textarea "NA"
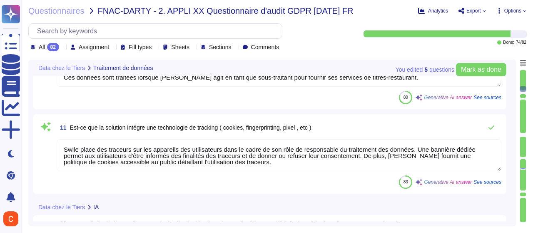
type textarea "Les catégories de données personnelles concernées sont : - Bénéficiaires (salar…"
type textarea "Les données concernées par les traitements sont les suivantes : - Données d'ide…"
type textarea "Swile place des traceurs sur les appareils des utilisateurs dans le cadre de so…"
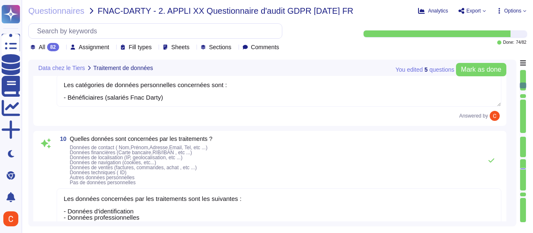
type textarea "L'objectif du projet est de fournir une plateforme de gestion des titres-restau…"
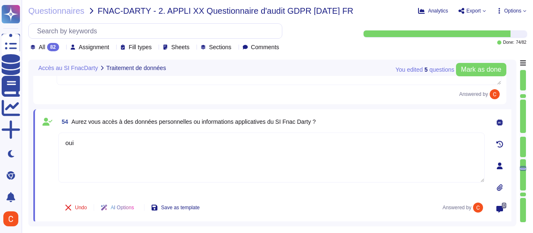
scroll to position [4522, 0]
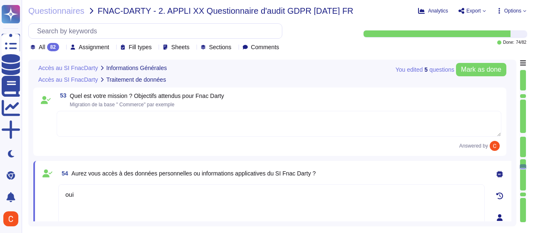
click at [215, 135] on textarea at bounding box center [279, 124] width 444 height 26
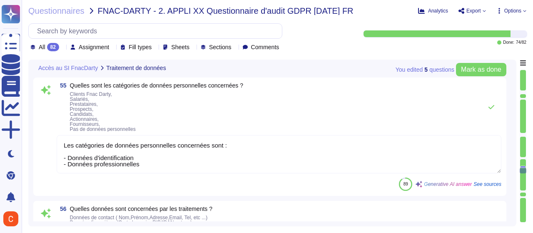
scroll to position [4772, 0]
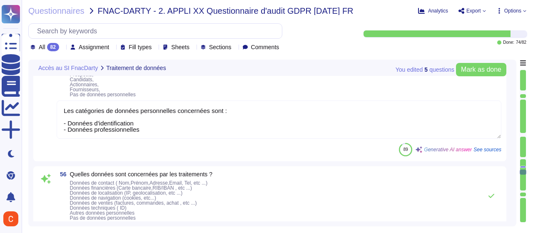
click at [215, 136] on textarea "Les catégories de données personnelles concernées sont : - Données d'identifica…" at bounding box center [279, 119] width 444 height 38
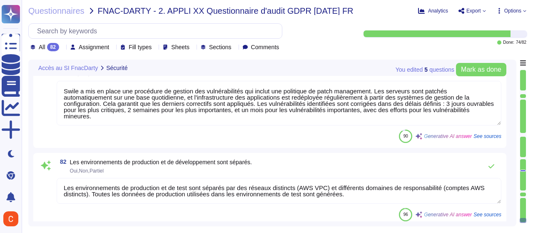
scroll to position [7262, 0]
click at [481, 187] on textarea "Les environnements de production et de test sont séparés par des réseaux distin…" at bounding box center [279, 190] width 444 height 26
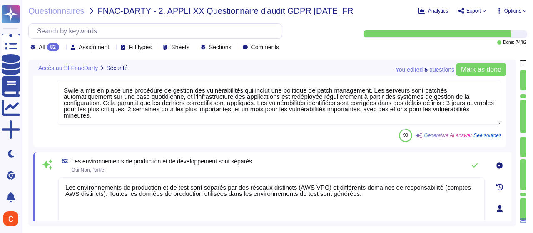
scroll to position [0, 0]
click at [501, 205] on icon at bounding box center [499, 208] width 7 height 7
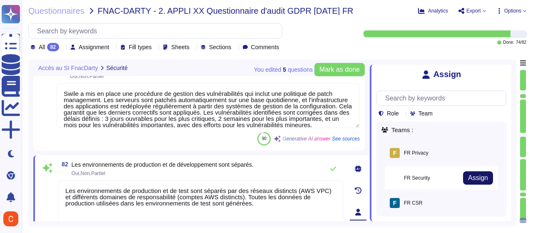
click at [477, 180] on span "Assign" at bounding box center [478, 177] width 20 height 7
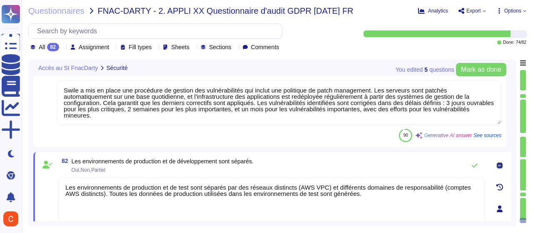
scroll to position [7221, 0]
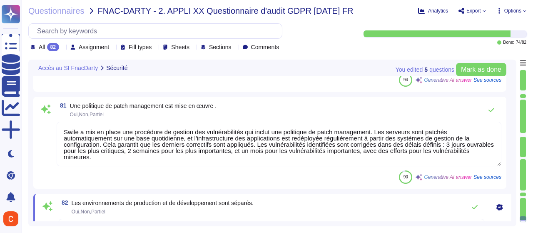
click at [345, 148] on textarea "Swile a mis en place une procédure de gestion des vulnérabilités qui inclut une…" at bounding box center [279, 144] width 444 height 45
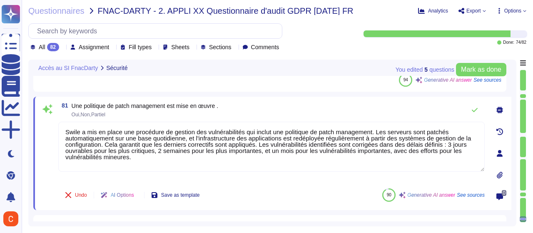
click at [501, 155] on div at bounding box center [499, 153] width 17 height 17
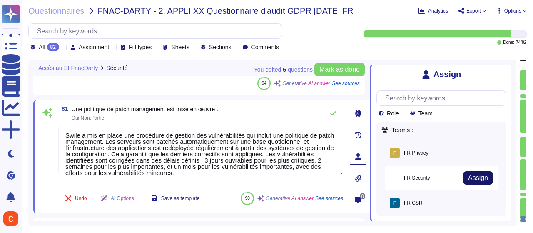
click at [483, 174] on button "Assign" at bounding box center [478, 177] width 30 height 13
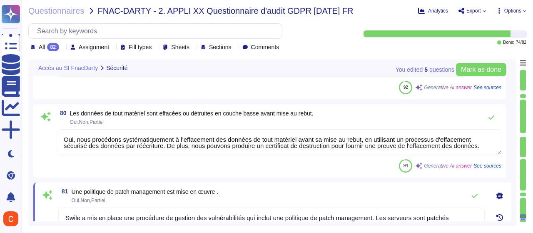
scroll to position [7096, 0]
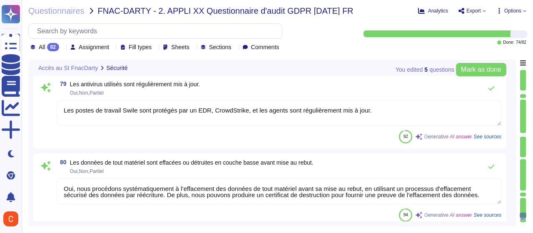
click at [309, 188] on textarea "Oui, nous procédons systématiquement à l’effacement des données de tout matérie…" at bounding box center [279, 191] width 444 height 26
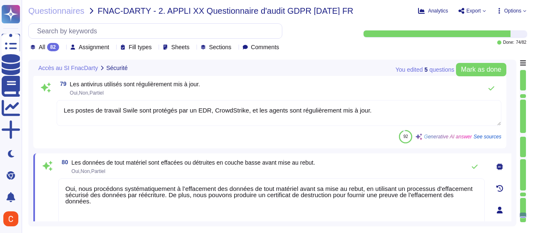
click at [504, 206] on div at bounding box center [499, 209] width 17 height 17
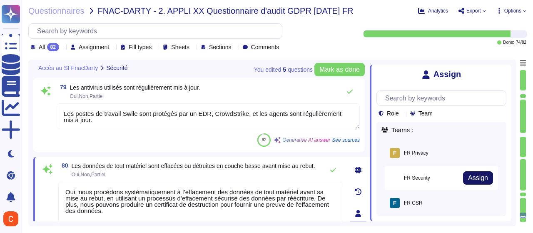
click at [481, 176] on span "Assign" at bounding box center [478, 177] width 20 height 7
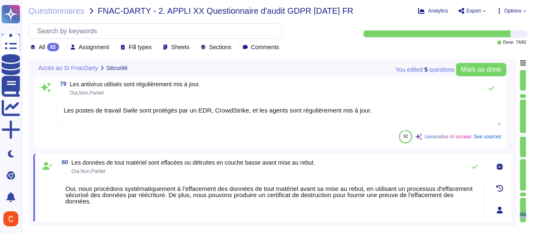
scroll to position [7054, 0]
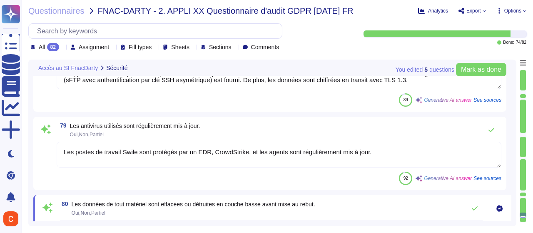
click at [365, 149] on textarea "Les postes de travail Swile sont protégés par un EDR, CrowdStrike, et les agent…" at bounding box center [279, 155] width 444 height 26
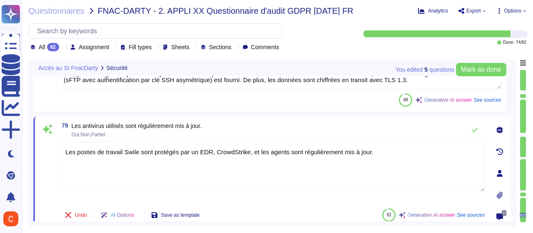
click at [501, 172] on icon at bounding box center [499, 173] width 7 height 7
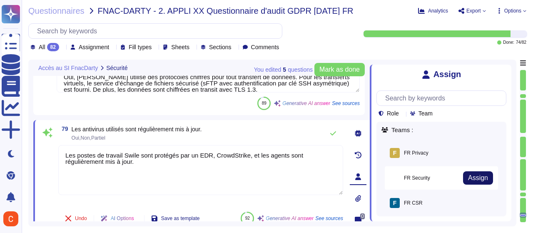
click at [479, 175] on span "Assign" at bounding box center [478, 177] width 20 height 7
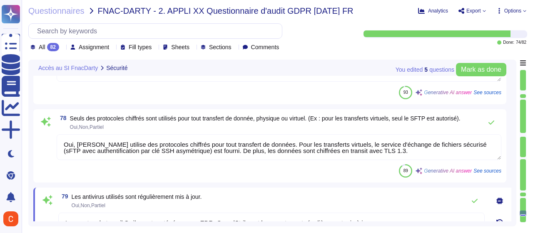
scroll to position [6971, 0]
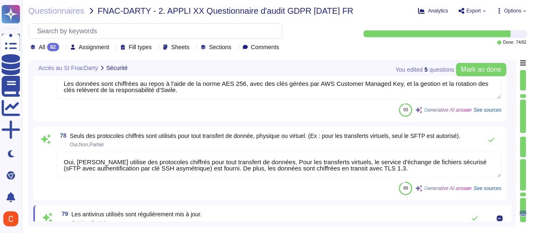
drag, startPoint x: 340, startPoint y: 166, endPoint x: 350, endPoint y: 167, distance: 10.5
click at [340, 166] on textarea "Oui, [PERSON_NAME] utilise des protocoles chiffrés pour tout transfert de donné…" at bounding box center [279, 164] width 444 height 26
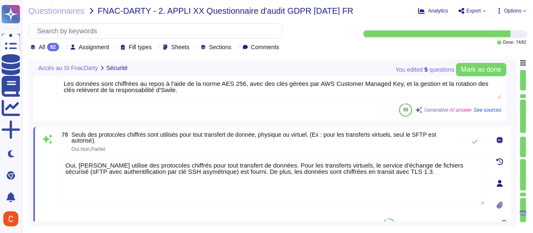
click at [499, 178] on div at bounding box center [499, 183] width 17 height 17
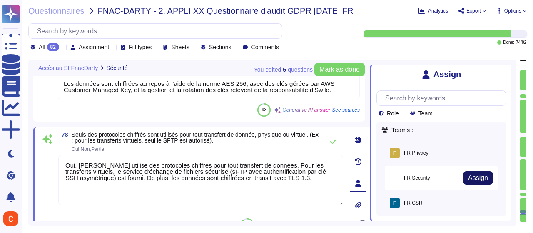
click at [469, 175] on span "Assign" at bounding box center [478, 177] width 20 height 7
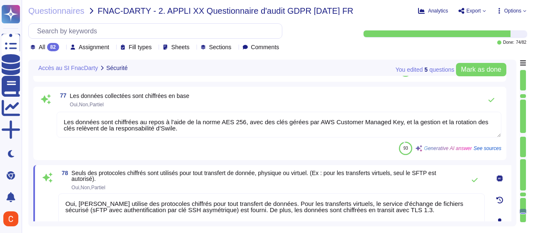
scroll to position [6888, 0]
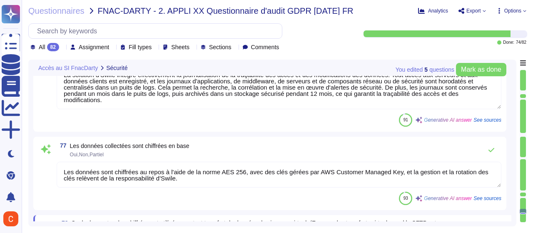
click at [317, 174] on textarea "Les données sont chiffrées au repos à l'aide de la norme AES 256, avec des clés…" at bounding box center [279, 174] width 444 height 26
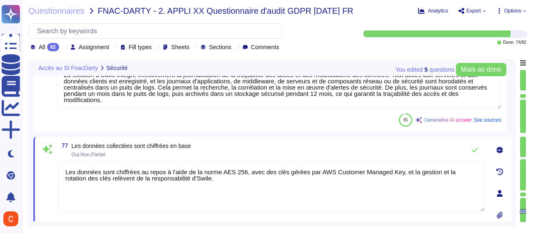
click at [500, 191] on icon at bounding box center [500, 193] width 6 height 7
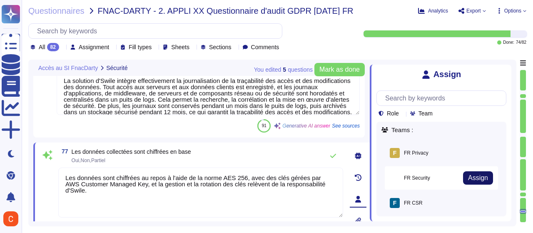
click at [481, 181] on button "Assign" at bounding box center [478, 177] width 30 height 13
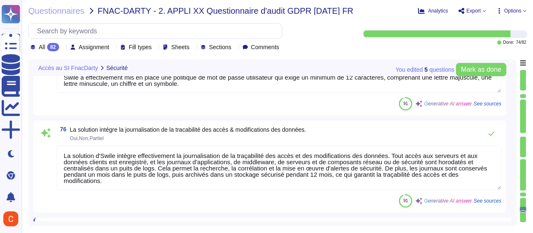
scroll to position [6805, 0]
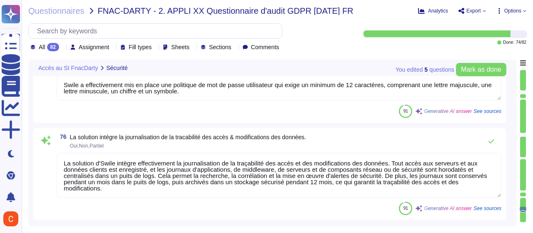
click at [326, 168] on textarea "La solution d'Swile intègre effectivement la journalisation de la traçabilité d…" at bounding box center [279, 175] width 444 height 45
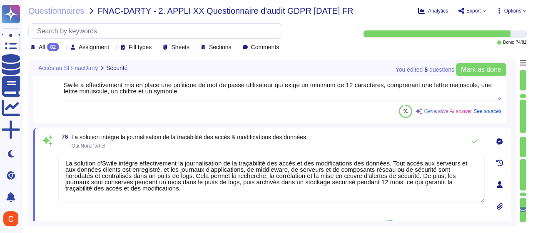
click at [497, 184] on icon at bounding box center [499, 184] width 7 height 7
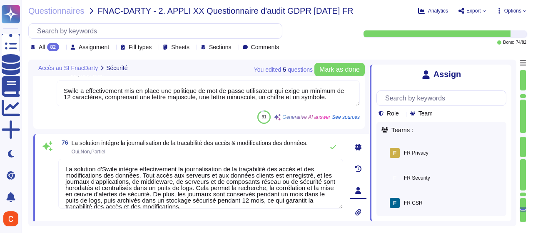
click at [0, 0] on span "Assign" at bounding box center [0, 0] width 0 height 0
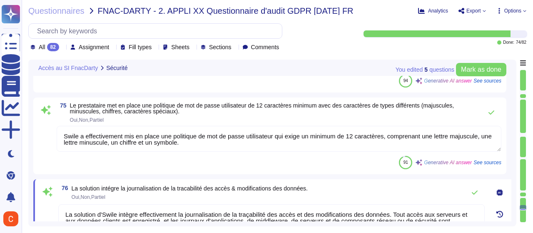
scroll to position [6721, 0]
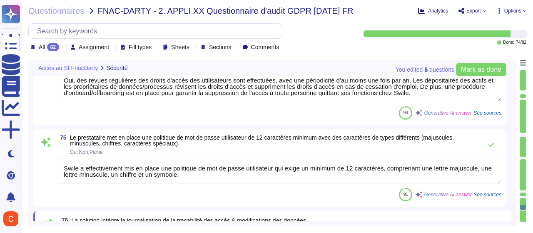
click at [364, 169] on textarea "Swile a effectivement mis en place une politique de mot de passe utilisateur qu…" at bounding box center [279, 171] width 444 height 26
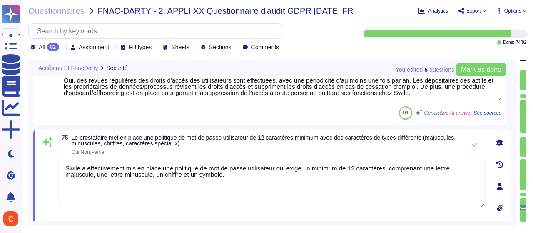
click at [500, 184] on icon at bounding box center [500, 186] width 6 height 7
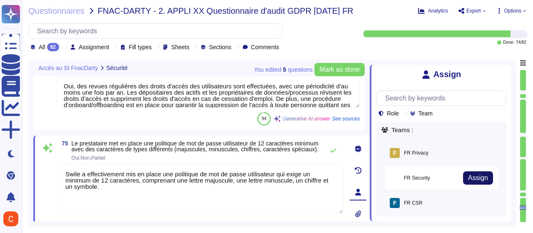
drag, startPoint x: 475, startPoint y: 184, endPoint x: 463, endPoint y: 181, distance: 12.8
click at [475, 184] on button "Assign" at bounding box center [478, 177] width 30 height 13
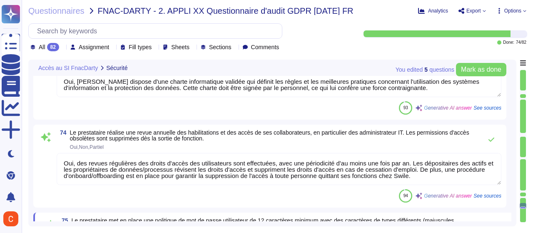
scroll to position [6638, 0]
click at [313, 177] on textarea "Oui, des revues régulières des droits d'accès des utilisateurs sont effectuées,…" at bounding box center [279, 169] width 444 height 32
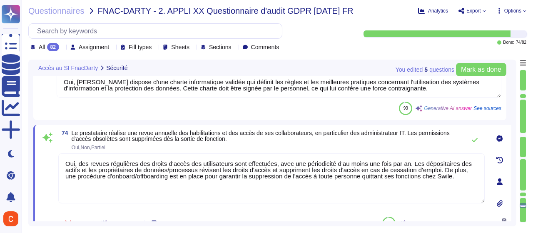
click at [501, 179] on icon at bounding box center [499, 181] width 7 height 7
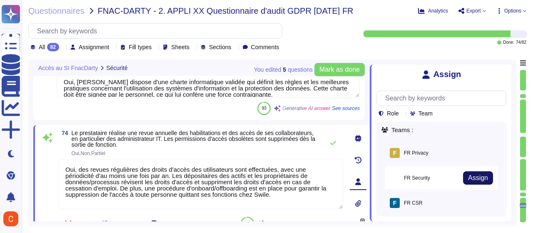
click at [474, 181] on span "Assign" at bounding box center [478, 177] width 20 height 7
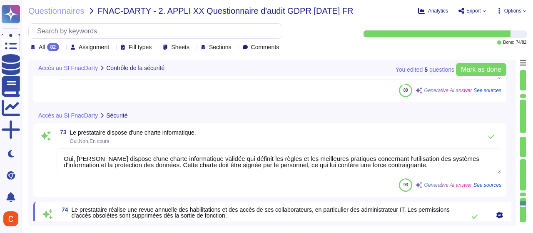
scroll to position [6555, 0]
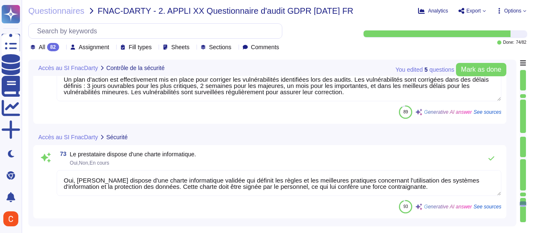
click at [276, 174] on textarea "Oui, [PERSON_NAME] dispose d'une charte informatique validée qui définit les rè…" at bounding box center [279, 183] width 444 height 26
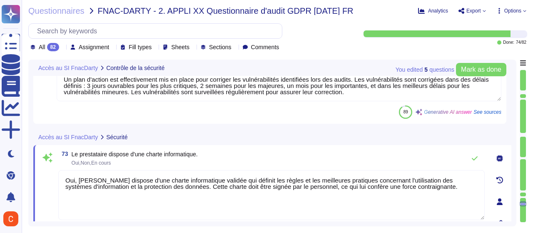
click at [501, 201] on icon at bounding box center [499, 201] width 7 height 7
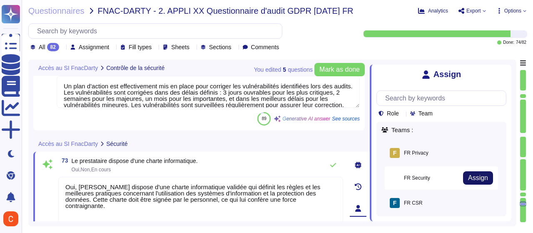
click at [477, 179] on span "Assign" at bounding box center [478, 177] width 20 height 7
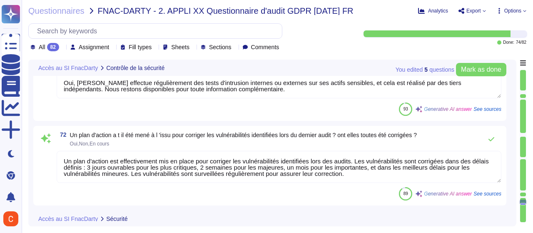
scroll to position [6472, 0]
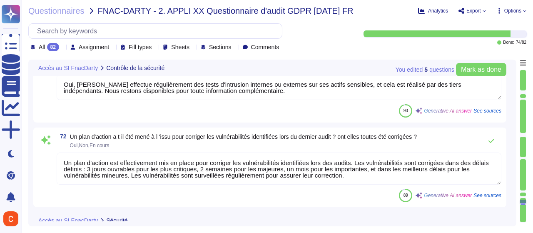
click at [269, 171] on textarea "Un plan d'action est effectivement mis en place pour corriger les vulnérabilité…" at bounding box center [279, 168] width 444 height 32
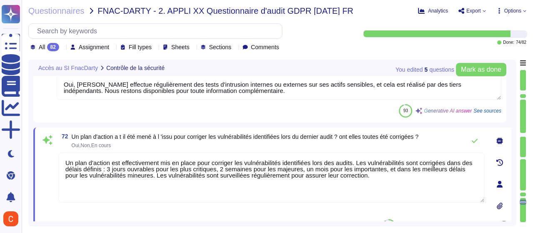
click at [501, 182] on icon at bounding box center [499, 184] width 7 height 7
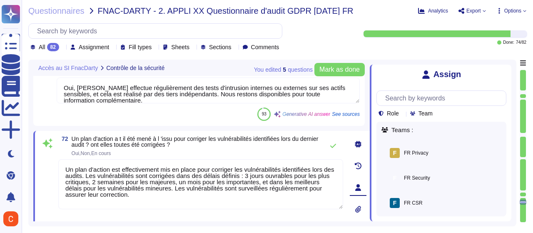
click at [0, 0] on button "Assign" at bounding box center [0, 0] width 0 height 0
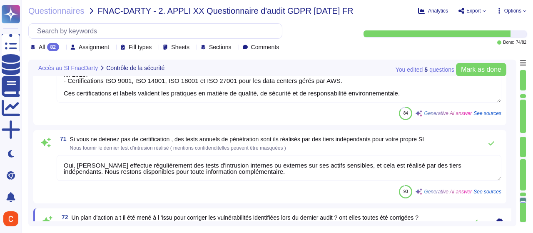
scroll to position [6388, 0]
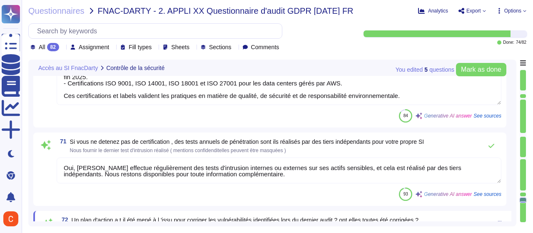
click at [337, 165] on textarea "Oui, [PERSON_NAME] effectue régulièrement des tests d'intrusion internes ou ext…" at bounding box center [279, 170] width 444 height 26
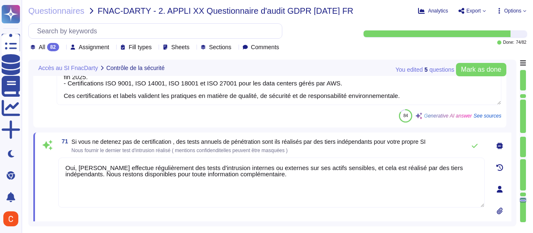
click at [501, 185] on div at bounding box center [499, 189] width 17 height 17
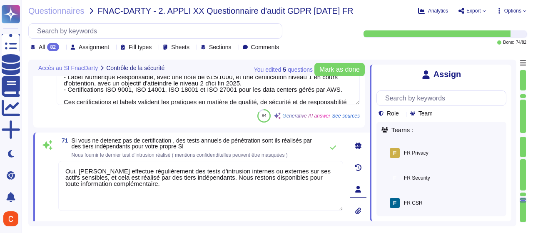
click at [0, 0] on span "Assign" at bounding box center [0, 0] width 0 height 0
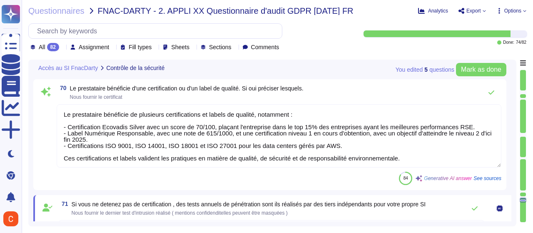
scroll to position [6305, 0]
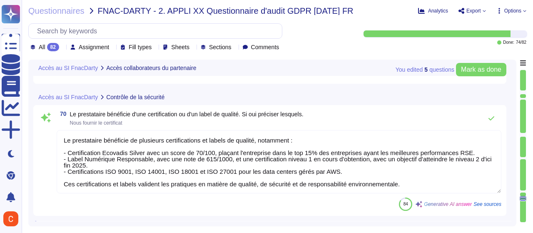
click at [375, 157] on textarea "Le prestataire bénéficie de plusieurs certifications et labels de qualité, nota…" at bounding box center [279, 161] width 444 height 63
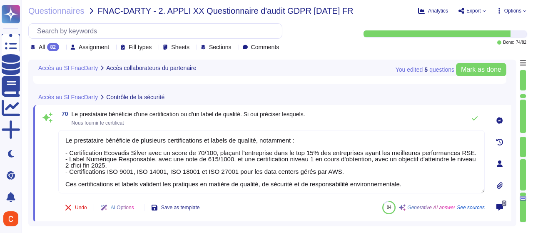
click at [500, 167] on div at bounding box center [499, 163] width 17 height 17
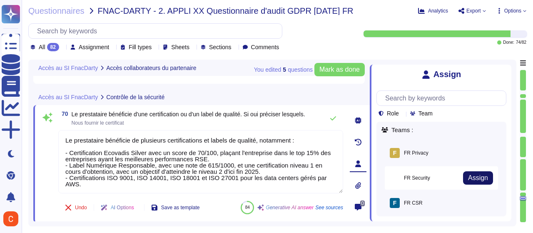
click at [485, 174] on button "Assign" at bounding box center [478, 177] width 30 height 13
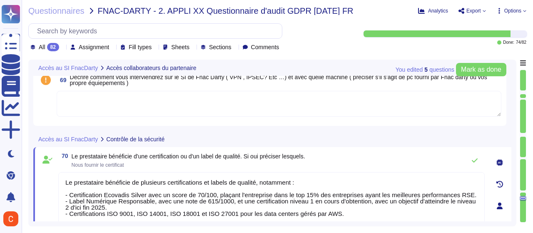
scroll to position [6222, 0]
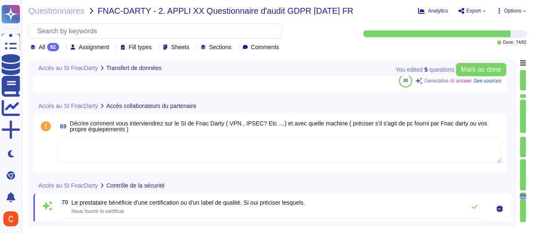
click at [284, 149] on textarea at bounding box center [279, 150] width 444 height 26
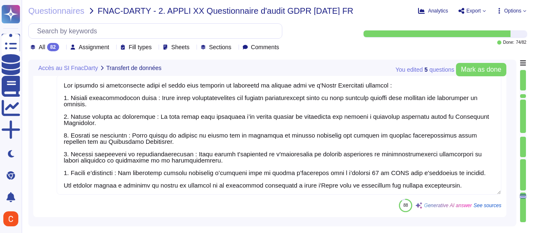
scroll to position [6055, 0]
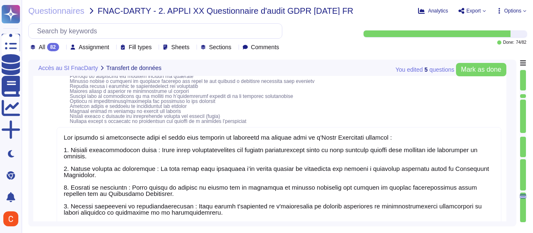
click at [258, 164] on textarea at bounding box center [279, 186] width 444 height 119
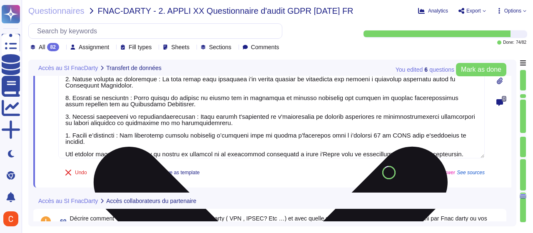
scroll to position [0, 0]
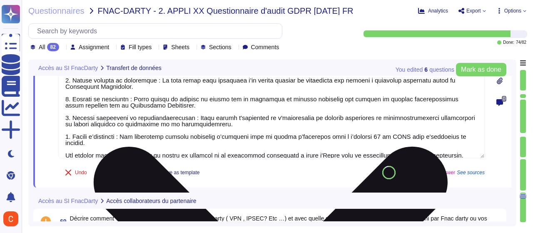
drag, startPoint x: 458, startPoint y: 154, endPoint x: 86, endPoint y: 124, distance: 373.3
click at [86, 124] on textarea at bounding box center [271, 98] width 426 height 119
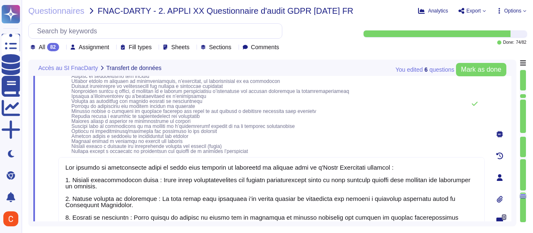
scroll to position [6055, 0]
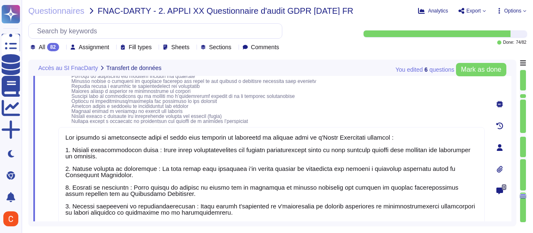
click at [142, 135] on textarea at bounding box center [271, 186] width 426 height 119
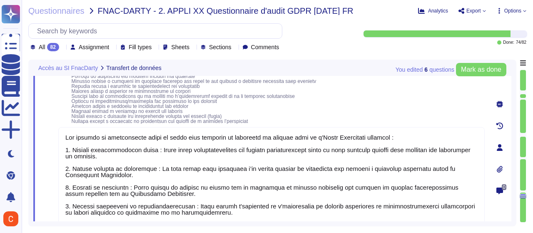
click at [91, 139] on textarea at bounding box center [271, 186] width 426 height 119
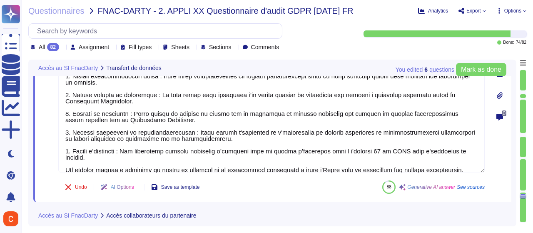
scroll to position [7, 0]
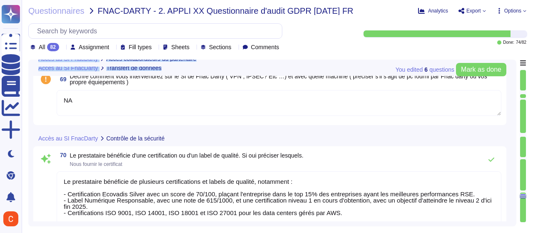
drag, startPoint x: 65, startPoint y: 136, endPoint x: 332, endPoint y: 236, distance: 285.1
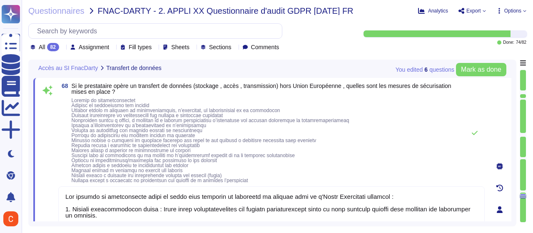
scroll to position [6036, 0]
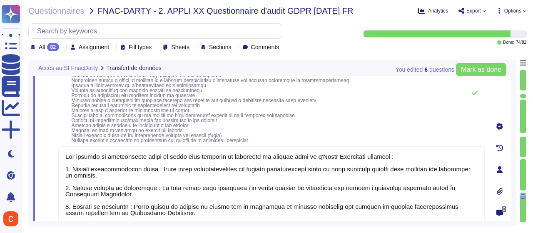
click at [217, 170] on textarea at bounding box center [271, 209] width 426 height 126
drag, startPoint x: 66, startPoint y: 156, endPoint x: 215, endPoint y: 214, distance: 160.0
click at [218, 200] on textarea at bounding box center [271, 209] width 426 height 126
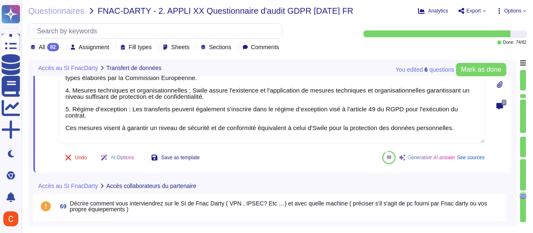
scroll to position [6124, 0]
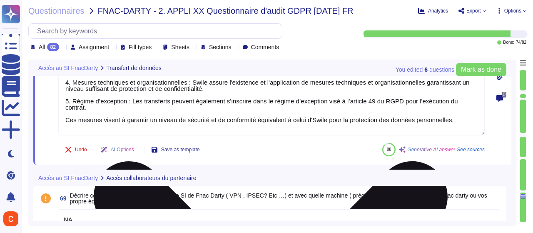
drag, startPoint x: 132, startPoint y: 148, endPoint x: 453, endPoint y: 126, distance: 322.1
click at [453, 126] on textarea "3. Accords de transfert : [PERSON_NAME] inclut ou obtient un accord sur le tran…" at bounding box center [271, 94] width 426 height 82
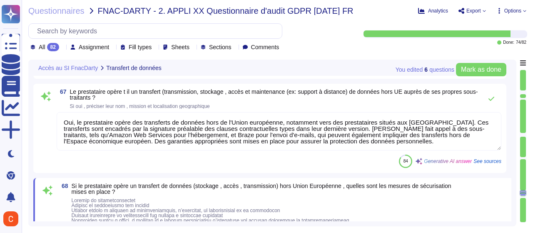
scroll to position [5884, 0]
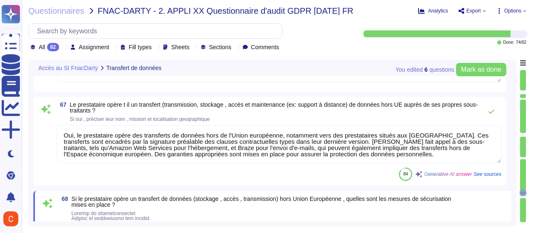
click at [273, 146] on textarea "Oui, le prestataire opère des transferts de données hors de l'Union européenne,…" at bounding box center [279, 144] width 444 height 38
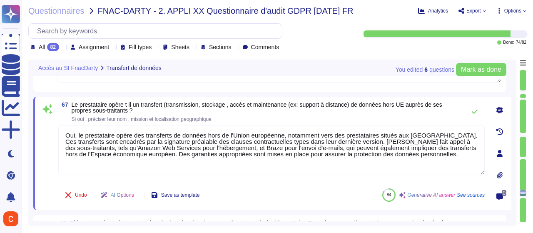
click at [229, 143] on textarea "Oui, le prestataire opère des transferts de données hors de l'Union européenne,…" at bounding box center [271, 150] width 426 height 50
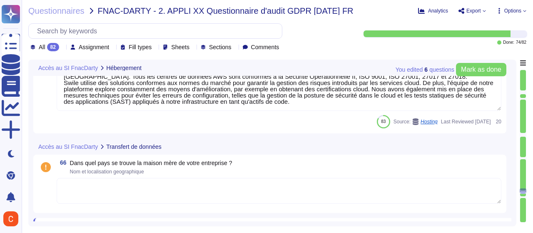
scroll to position [5759, 0]
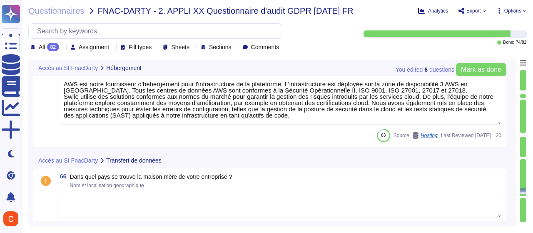
click at [198, 190] on div "66 Dans quel pays se trouve la maison mère de votre entreprise ? Nom et localis…" at bounding box center [269, 197] width 463 height 48
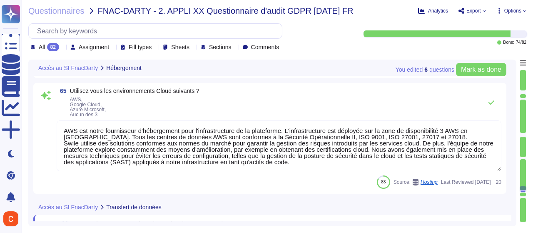
scroll to position [5675, 0]
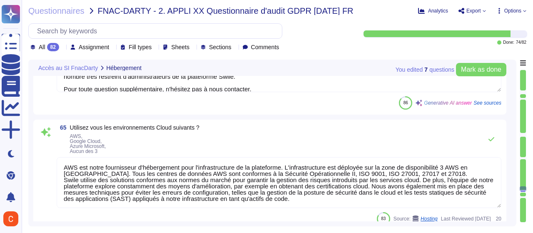
click at [191, 177] on textarea "AWS est notre fournisseur d'hébergement pour l'infrastructure de la plateforme.…" at bounding box center [279, 182] width 444 height 51
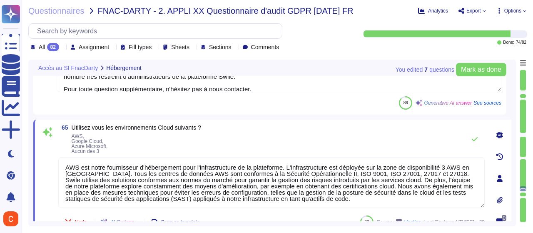
click at [191, 177] on textarea "AWS est notre fournisseur d'hébergement pour l'infrastructure de la plateforme.…" at bounding box center [271, 182] width 426 height 51
click at [198, 176] on textarea "AWS est notre fournisseur d'hébergement pour l'infrastructure de la plateforme.…" at bounding box center [271, 182] width 426 height 51
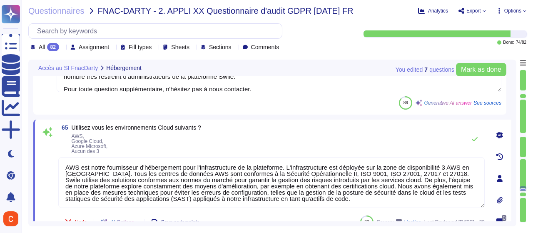
click at [198, 176] on textarea "AWS est notre fournisseur d'hébergement pour l'infrastructure de la plateforme.…" at bounding box center [271, 182] width 426 height 51
click at [185, 171] on textarea "AWS est notre fournisseur d'hébergement pour l'infrastructure de la plateforme.…" at bounding box center [271, 182] width 426 height 51
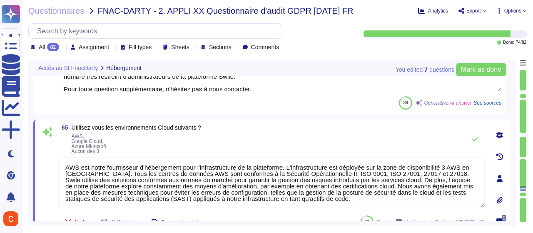
drag, startPoint x: 407, startPoint y: 201, endPoint x: 26, endPoint y: 159, distance: 383.2
click at [27, 159] on div "Questionnaires FNAC-DARTY - 2. APPLI XX Questionnaire d'audit GDPR [DATE] FR An…" at bounding box center [277, 116] width 511 height 233
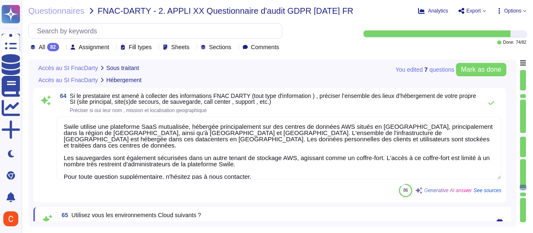
scroll to position [5551, 0]
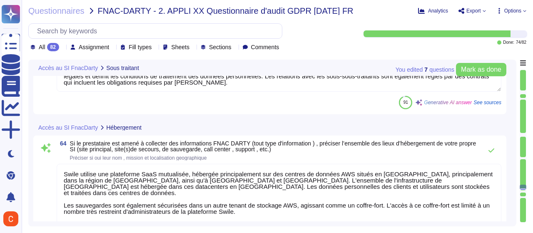
click at [161, 183] on textarea "Swile utilise une plateforme SaaS mutualisée, hébergée principalement sur des c…" at bounding box center [279, 195] width 444 height 63
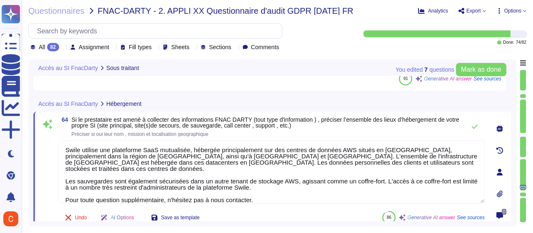
scroll to position [5592, 0]
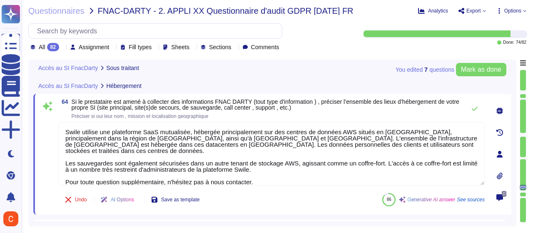
drag, startPoint x: 273, startPoint y: 172, endPoint x: 47, endPoint y: 177, distance: 225.2
click at [47, 177] on div "64 Si le prestataire est amené à collecter des informations FNAC DARTY (tout ty…" at bounding box center [262, 154] width 444 height 111
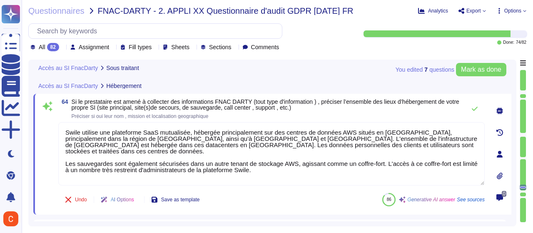
drag, startPoint x: 283, startPoint y: 168, endPoint x: 46, endPoint y: 155, distance: 238.0
click at [45, 155] on div "64 Si le prestataire est amené à collecter des informations FNAC DARTY (tout ty…" at bounding box center [262, 154] width 444 height 111
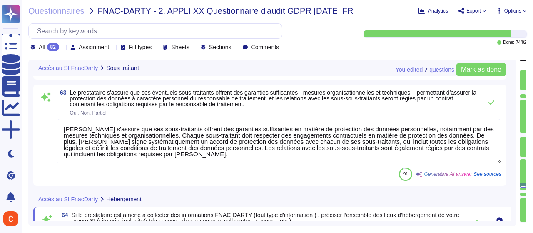
scroll to position [5467, 0]
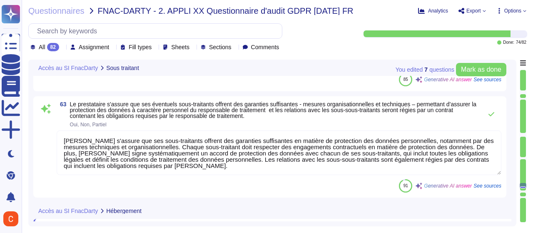
click at [260, 169] on textarea "[PERSON_NAME] s'assure que ses sous-traitants offrent des garanties suffisantes…" at bounding box center [279, 152] width 444 height 45
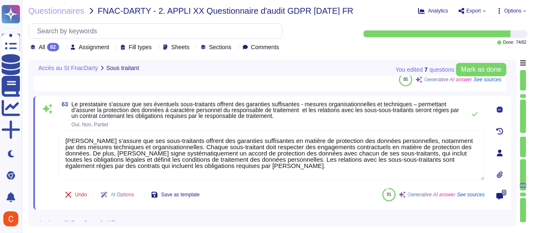
drag, startPoint x: 260, startPoint y: 169, endPoint x: 271, endPoint y: 159, distance: 14.4
click at [271, 159] on textarea "[PERSON_NAME] s'assure que ses sous-traitants offrent des garanties suffisantes…" at bounding box center [271, 155] width 426 height 50
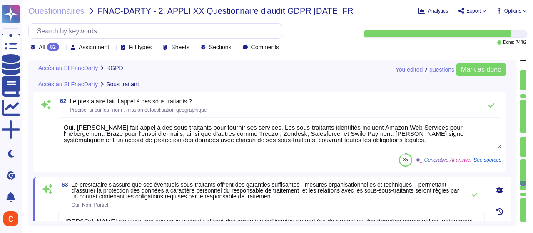
scroll to position [5384, 0]
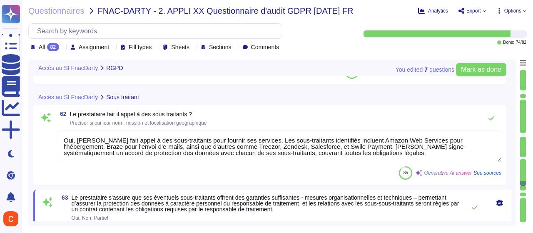
click at [235, 149] on textarea "Oui, [PERSON_NAME] fait appel à des sous-traitants pour fournir ses services. L…" at bounding box center [279, 146] width 444 height 32
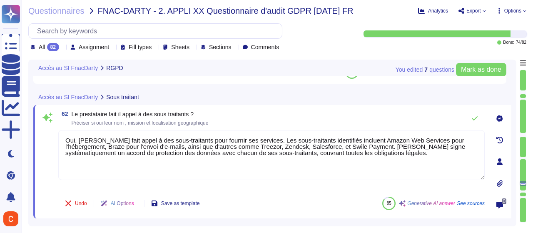
click at [245, 149] on textarea "Oui, [PERSON_NAME] fait appel à des sous-traitants pour fournir ses services. L…" at bounding box center [271, 155] width 426 height 50
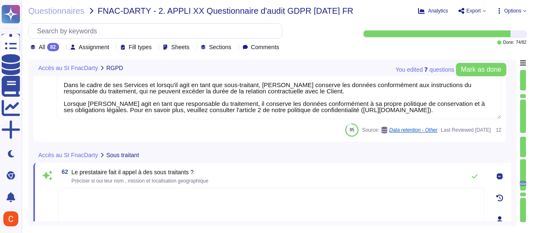
scroll to position [5301, 0]
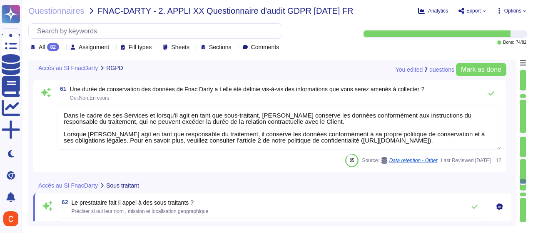
click at [233, 129] on textarea "Dans le cadre de ses Services et lorsqu'il agit en tant que sous-traitant, [PER…" at bounding box center [279, 127] width 444 height 45
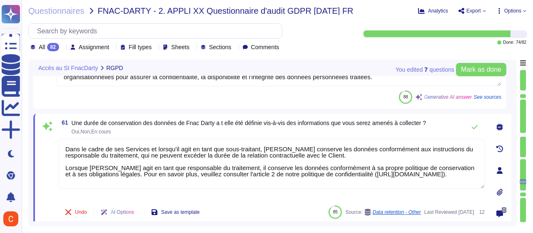
scroll to position [5259, 0]
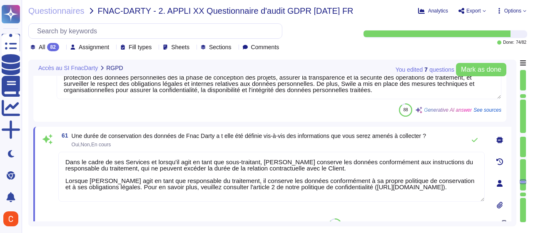
click at [218, 164] on textarea "Dans le cadre de ses Services et lorsqu'il agit en tant que sous-traitant, [PER…" at bounding box center [271, 176] width 426 height 50
click at [324, 188] on textarea "Dans le cadre de ses Services et lorsqu'il agit en tant que sous-traitant, [PER…" at bounding box center [271, 176] width 426 height 50
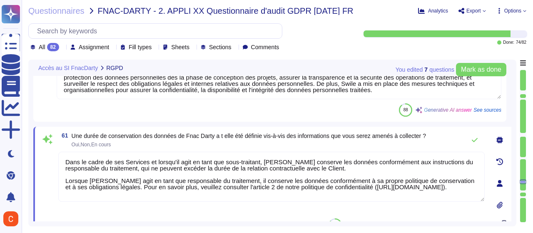
click at [324, 187] on textarea "Dans le cadre de ses Services et lorsqu'il agit en tant que sous-traitant, [PER…" at bounding box center [271, 176] width 426 height 50
click at [323, 187] on textarea "Dans le cadre de ses Services et lorsqu'il agit en tant que sous-traitant, [PER…" at bounding box center [271, 176] width 426 height 50
drag, startPoint x: 469, startPoint y: 187, endPoint x: 45, endPoint y: 148, distance: 425.1
click at [45, 148] on div "61 Une durée de conservation des données de Fnac Darty a t elle été définie vis…" at bounding box center [262, 183] width 444 height 103
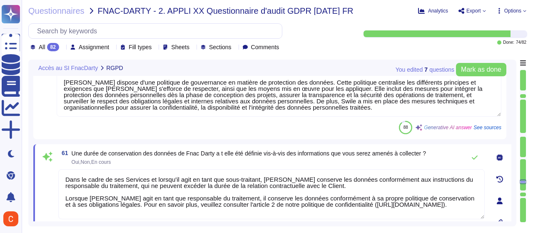
scroll to position [5218, 0]
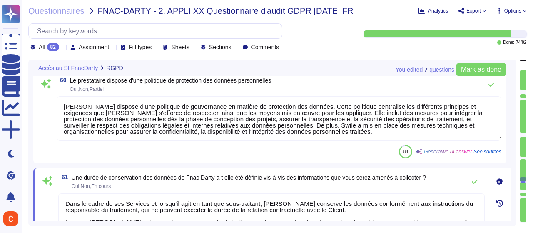
click at [191, 127] on textarea "[PERSON_NAME] dispose d'une politique de gouvernance en matière de protection d…" at bounding box center [279, 118] width 444 height 45
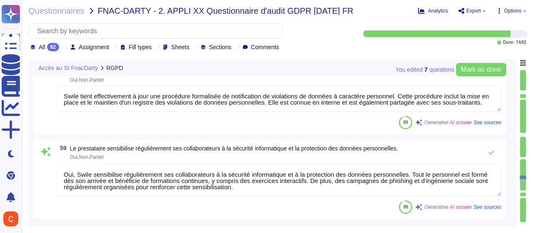
scroll to position [5051, 0]
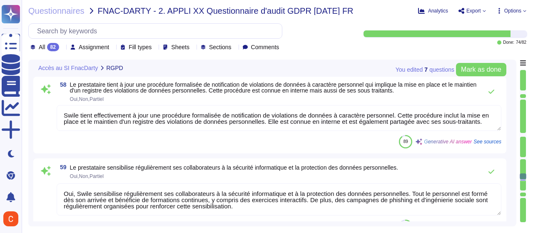
click at [238, 119] on textarea "Swile tient effectivement à jour une procédure formalisée de notification de vi…" at bounding box center [279, 118] width 444 height 26
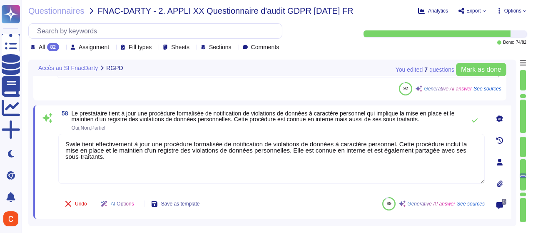
scroll to position [5010, 0]
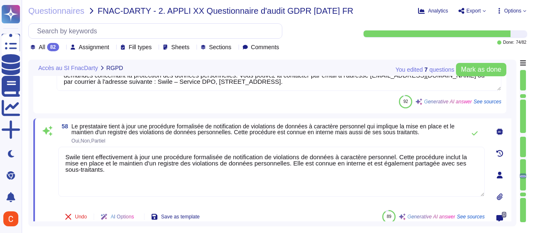
drag, startPoint x: 368, startPoint y: 175, endPoint x: 42, endPoint y: 154, distance: 326.6
click at [42, 154] on div "58 Le prestataire tient à jour une procédure formalisée de notification de viol…" at bounding box center [262, 174] width 444 height 103
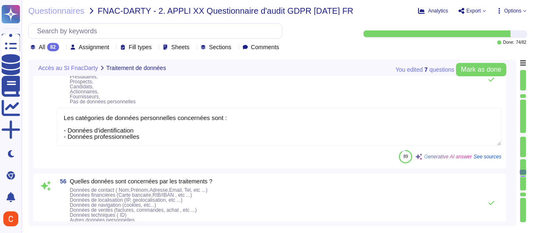
scroll to position [4676, 0]
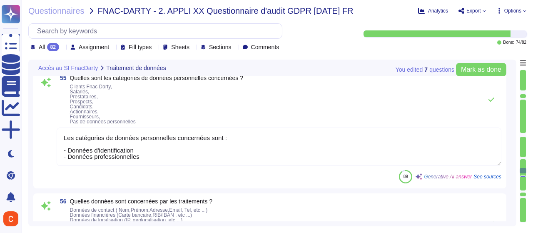
click at [189, 159] on textarea "Les catégories de données personnelles concernées sont : - Données d'identifica…" at bounding box center [279, 146] width 444 height 38
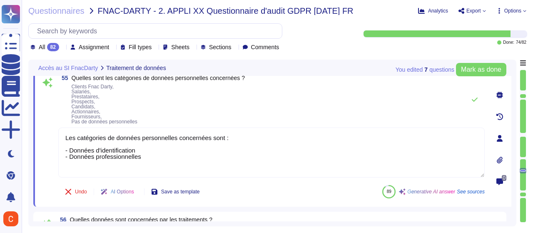
drag, startPoint x: 175, startPoint y: 154, endPoint x: 70, endPoint y: 149, distance: 105.4
click at [70, 149] on textarea "Les catégories de données personnelles concernées sont : - Données d'identifica…" at bounding box center [271, 152] width 426 height 50
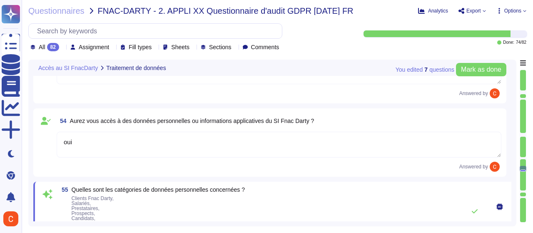
scroll to position [4551, 0]
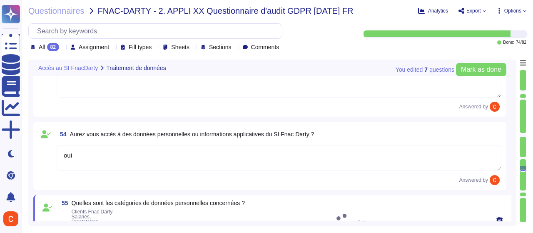
click at [217, 161] on textarea "oui" at bounding box center [279, 158] width 444 height 26
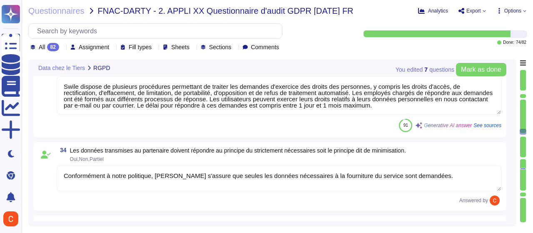
scroll to position [2845, 0]
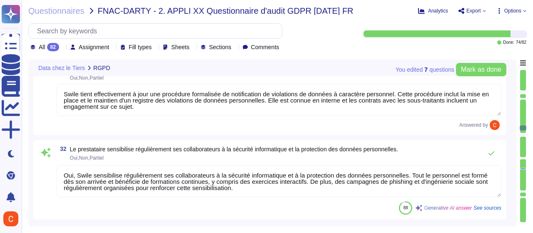
drag, startPoint x: 523, startPoint y: 126, endPoint x: 521, endPoint y: 69, distance: 57.4
click at [521, 70] on div at bounding box center [522, 146] width 7 height 153
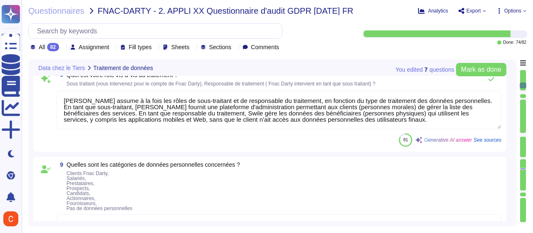
scroll to position [624, 0]
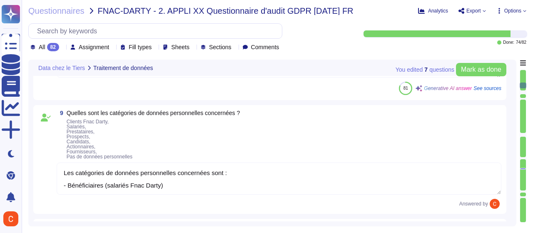
click at [486, 10] on div "Analytics Export Options" at bounding box center [472, 11] width 108 height 8
click at [480, 10] on span "Export" at bounding box center [472, 10] width 28 height 7
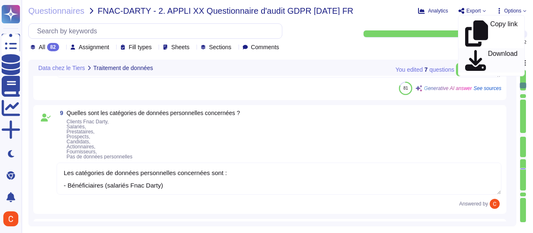
click at [492, 50] on p "Download" at bounding box center [503, 60] width 30 height 20
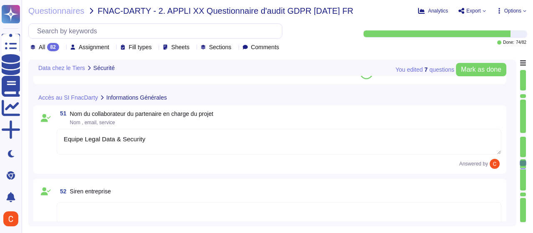
scroll to position [4245, 0]
click at [151, 137] on textarea "Equipe Legal Data & Security" at bounding box center [279, 141] width 444 height 26
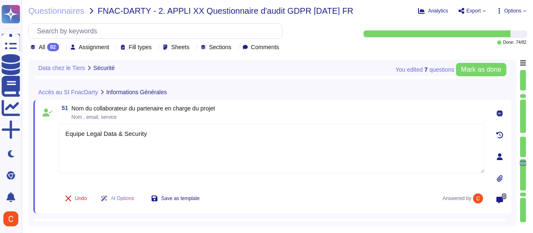
click at [141, 130] on textarea "Equipe Legal Data & Security" at bounding box center [271, 148] width 426 height 50
click at [141, 129] on textarea "Equipe Legal Data & Security" at bounding box center [271, 148] width 426 height 50
click at [83, 196] on span "Undo" at bounding box center [81, 198] width 12 height 5
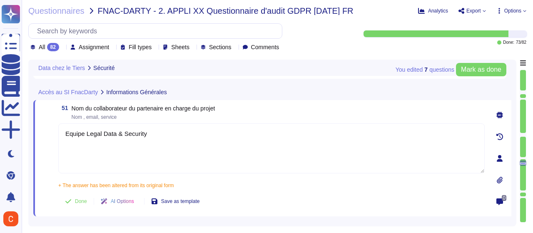
click at [106, 134] on textarea "Equipe Legal Data & Security" at bounding box center [271, 148] width 426 height 50
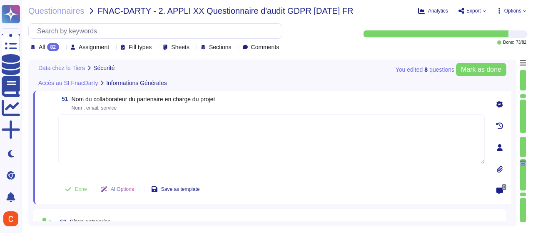
scroll to position [4197, 0]
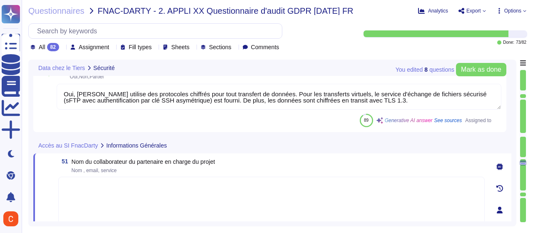
click at [79, 145] on span "Accès au SI FnacDarty" at bounding box center [68, 145] width 60 height 6
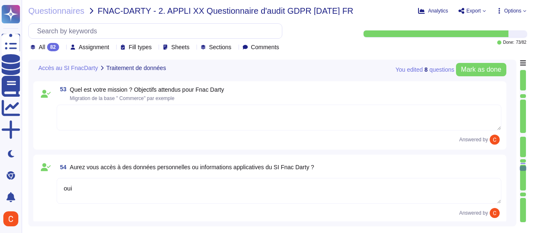
scroll to position [4488, 0]
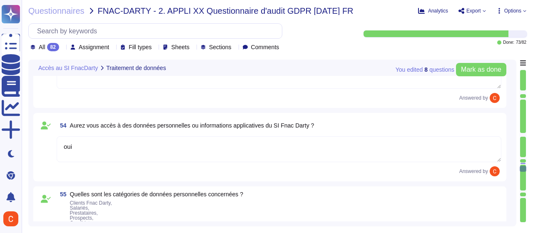
click at [347, 146] on textarea "oui" at bounding box center [279, 149] width 444 height 26
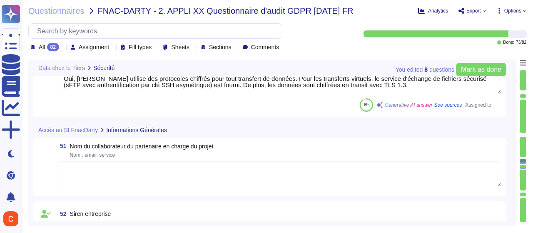
scroll to position [4225, 0]
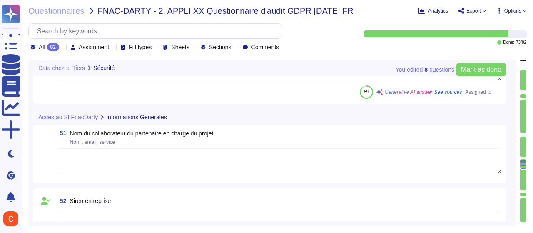
click at [107, 159] on textarea at bounding box center [279, 161] width 444 height 26
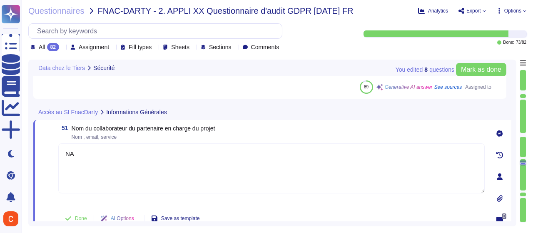
click at [72, 152] on textarea "NA" at bounding box center [271, 168] width 426 height 50
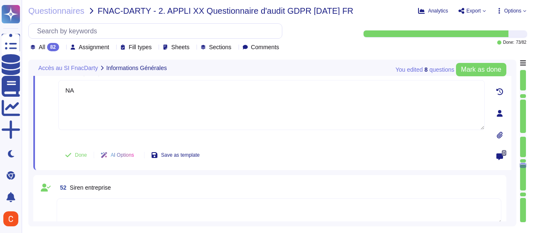
scroll to position [4350, 0]
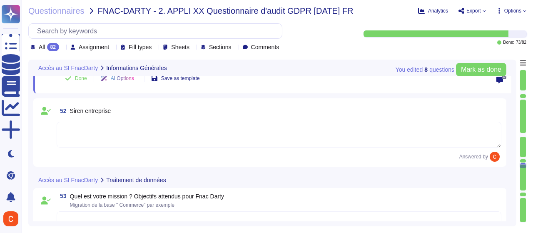
click at [102, 122] on div "52 Siren entreprise Answered by" at bounding box center [269, 132] width 463 height 58
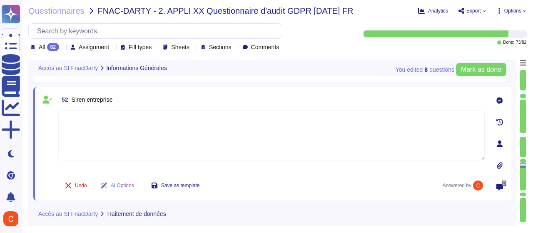
paste textarea "NA"
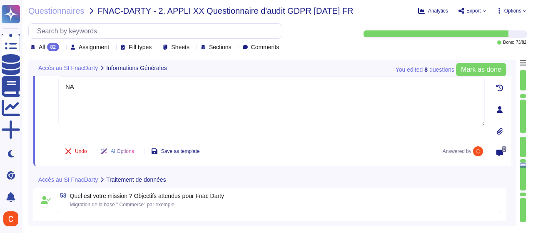
scroll to position [4475, 0]
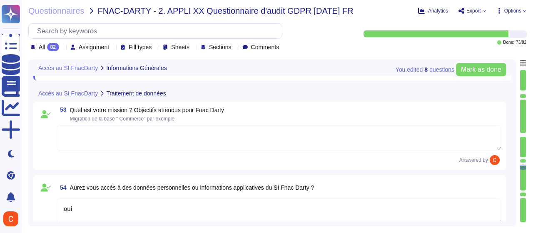
click at [102, 125] on textarea at bounding box center [279, 138] width 444 height 26
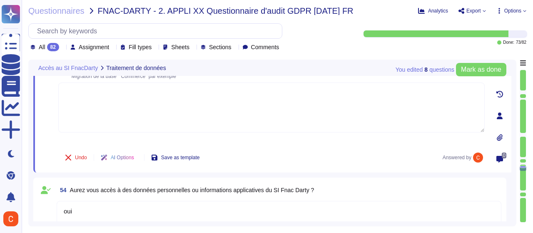
paste textarea "NA"
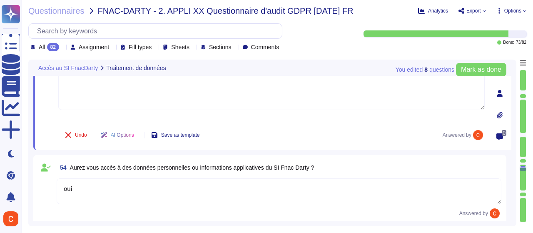
scroll to position [4516, 0]
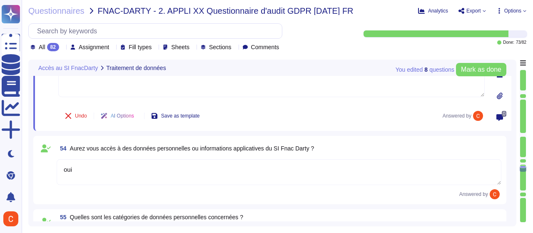
click at [95, 174] on textarea "oui" at bounding box center [279, 172] width 444 height 26
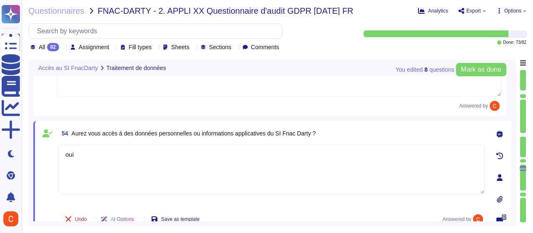
drag, startPoint x: 86, startPoint y: 150, endPoint x: 53, endPoint y: 148, distance: 32.5
click at [53, 148] on div "54 Aurez vous accès à des données personnelles ou informations applicatives du …" at bounding box center [262, 177] width 444 height 103
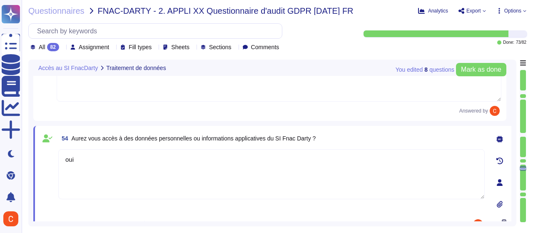
paste textarea "NA"
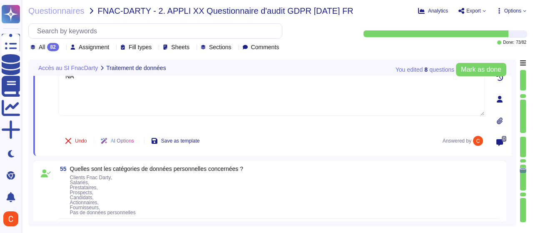
click at [91, 174] on span "Clients Fnac Darty, Salariés, Prestataires, Prospects, Candidats, Actionnaires,…" at bounding box center [103, 194] width 66 height 41
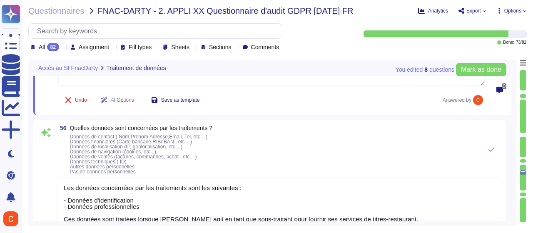
scroll to position [4742, 0]
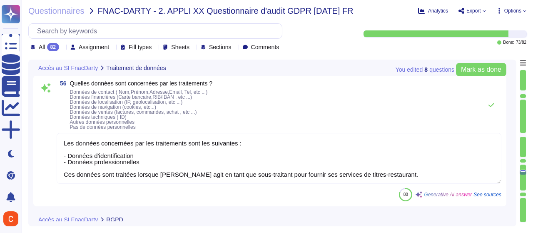
click at [98, 173] on textarea "Les données concernées par les traitements sont les suivantes : - Données d'ide…" at bounding box center [279, 158] width 444 height 51
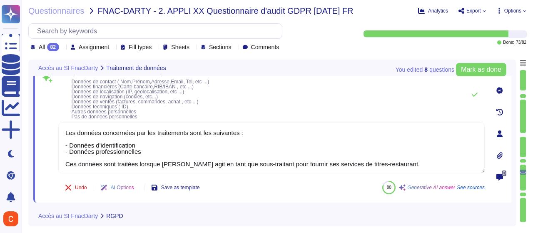
click at [98, 173] on div "Les données concernées par les traitements sont les suivantes : - Données d'ide…" at bounding box center [271, 148] width 426 height 52
click at [89, 146] on textarea "Les données concernées par les traitements sont les suivantes : - Données d'ide…" at bounding box center [271, 147] width 426 height 51
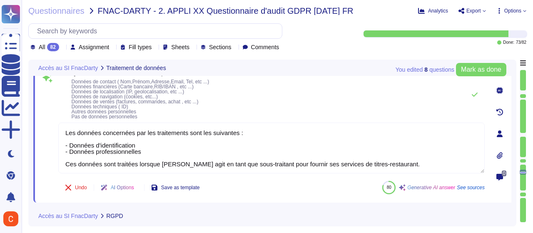
drag, startPoint x: 399, startPoint y: 161, endPoint x: 56, endPoint y: 131, distance: 343.9
click at [56, 131] on div "56 Quelles données sont concernées par les traitements ? Données de contact ( N…" at bounding box center [262, 133] width 444 height 127
paste textarea "NA"
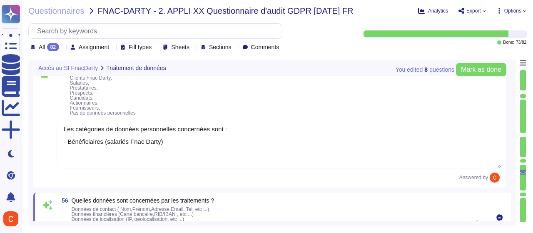
scroll to position [4593, 0]
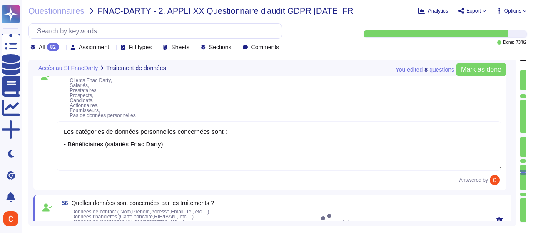
click at [96, 145] on textarea "Les catégories de données personnelles concernées sont : - Bénéficiaires (salar…" at bounding box center [279, 146] width 444 height 50
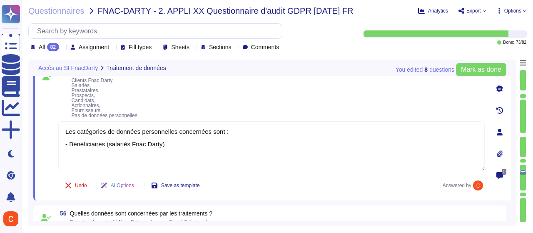
drag, startPoint x: 179, startPoint y: 142, endPoint x: 48, endPoint y: 129, distance: 131.8
click at [48, 129] on div "55 Quelles sont les catégories de données personnelles concernées ? Clients Fna…" at bounding box center [262, 132] width 444 height 127
paste textarea "NA"
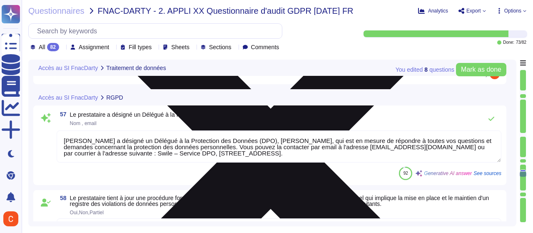
scroll to position [4843, 0]
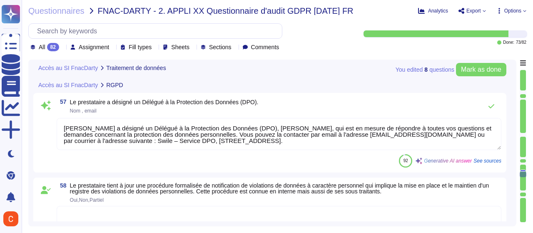
click at [117, 144] on textarea "[PERSON_NAME] a désigné un Délégué à la Protection des Données (DPO), [PERSON_N…" at bounding box center [279, 134] width 444 height 32
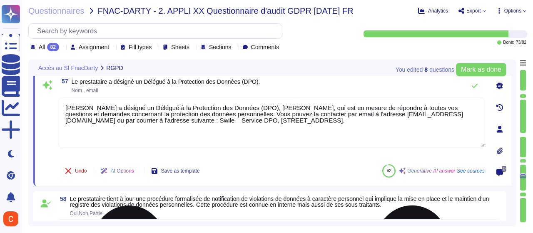
click at [104, 118] on textarea "[PERSON_NAME] a désigné un Délégué à la Protection des Données (DPO), [PERSON_N…" at bounding box center [271, 122] width 426 height 50
paste textarea "NA"
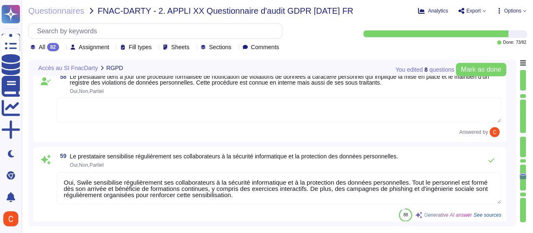
scroll to position [4968, 0]
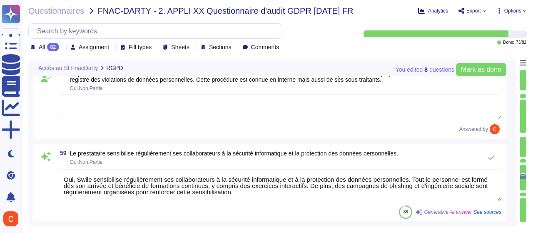
click at [105, 111] on textarea at bounding box center [279, 107] width 444 height 26
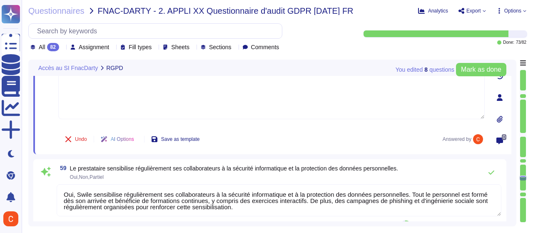
paste textarea "NA"
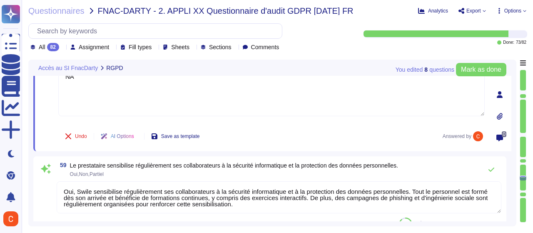
scroll to position [5009, 0]
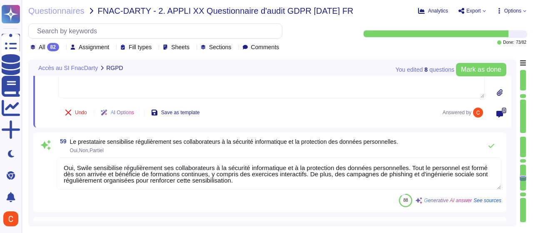
click at [119, 157] on textarea "Oui, Swile sensibilise régulièrement ses collaborateurs à la sécurité informati…" at bounding box center [279, 173] width 444 height 32
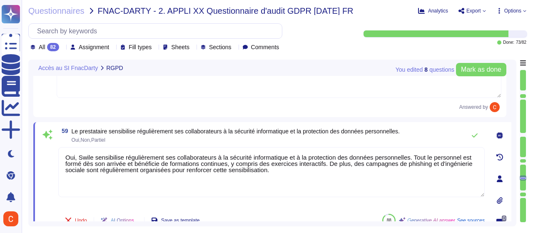
click at [119, 152] on textarea "Oui, Swile sensibilise régulièrement ses collaborateurs à la sécurité informati…" at bounding box center [271, 172] width 426 height 50
paste textarea "NA"
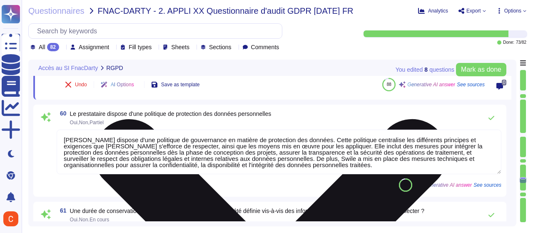
scroll to position [5134, 0]
click at [119, 152] on textarea "[PERSON_NAME] dispose d'une politique de gouvernance en matière de protection d…" at bounding box center [279, 151] width 444 height 45
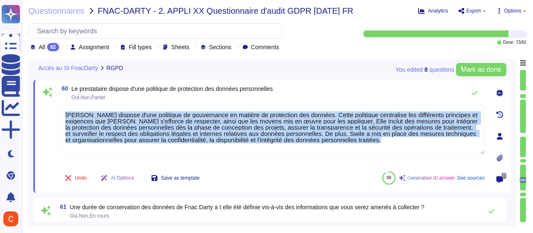
click at [119, 152] on div "[PERSON_NAME] dispose d'une politique de gouvernance en matière de protection d…" at bounding box center [271, 134] width 426 height 60
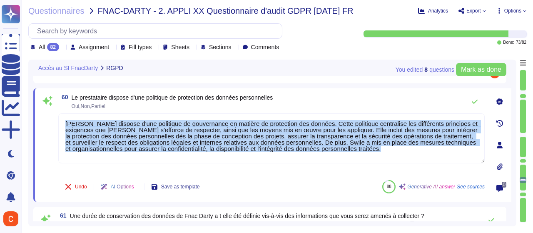
click at [120, 134] on textarea "[PERSON_NAME] dispose d'une politique de gouvernance en matière de protection d…" at bounding box center [271, 138] width 426 height 50
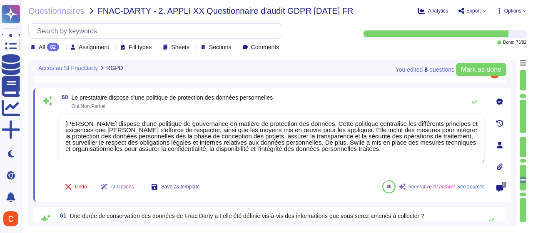
click at [120, 134] on textarea "[PERSON_NAME] dispose d'une politique de gouvernance en matière de protection d…" at bounding box center [271, 138] width 426 height 50
paste textarea "NA"
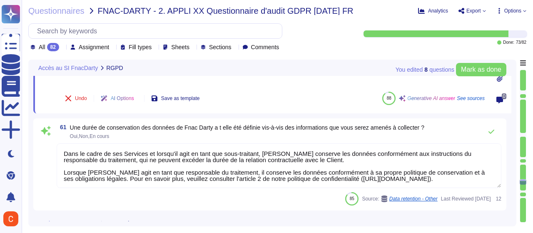
scroll to position [5217, 0]
click at [124, 151] on textarea "Dans le cadre de ses Services et lorsqu'il agit en tant que sous-traitant, [PER…" at bounding box center [279, 165] width 444 height 45
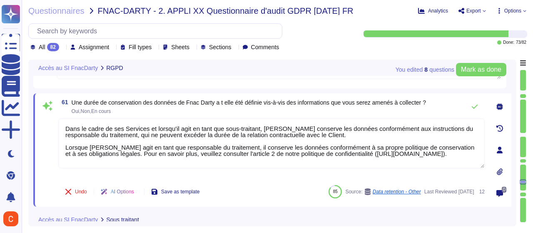
click at [124, 151] on textarea "Dans le cadre de ses Services et lorsqu'il agit en tant que sous-traitant, [PER…" at bounding box center [271, 143] width 426 height 50
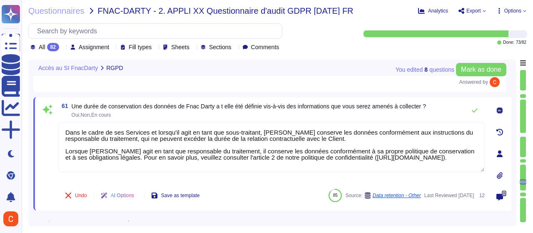
click at [117, 126] on textarea "Dans le cadre de ses Services et lorsqu'il agit en tant que sous-traitant, [PER…" at bounding box center [271, 147] width 426 height 50
drag, startPoint x: 461, startPoint y: 145, endPoint x: 60, endPoint y: 121, distance: 401.5
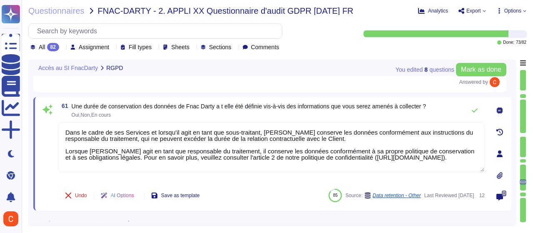
click at [60, 122] on textarea "Dans le cadre de ses Services et lorsqu'il agit en tant que sous-traitant, [PER…" at bounding box center [271, 147] width 426 height 50
paste textarea "NA"
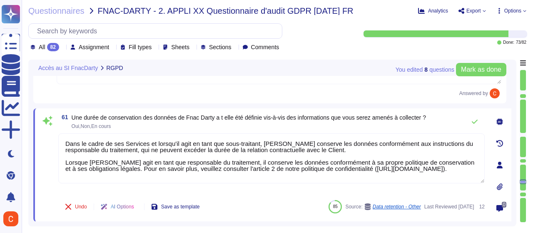
scroll to position [5112, 0]
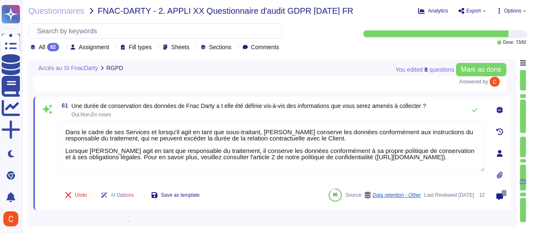
click at [126, 152] on textarea "Dans le cadre de ses Services et lorsqu'il agit en tant que sous-traitant, [PER…" at bounding box center [271, 147] width 426 height 50
drag, startPoint x: 67, startPoint y: 133, endPoint x: 487, endPoint y: 158, distance: 420.7
click at [487, 158] on div "61 Une durée de conservation des données de Fnac Darty a t elle été définie vis…" at bounding box center [272, 153] width 478 height 113
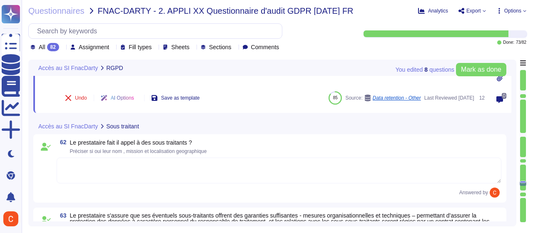
scroll to position [5236, 0]
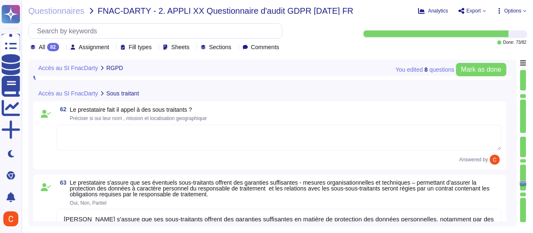
click at [145, 132] on textarea at bounding box center [279, 137] width 444 height 26
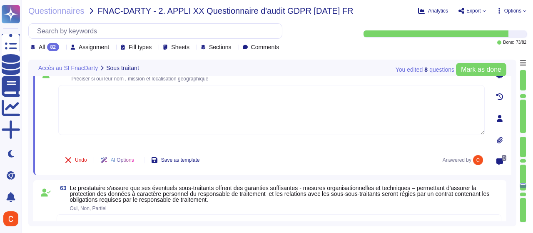
paste textarea "NA"
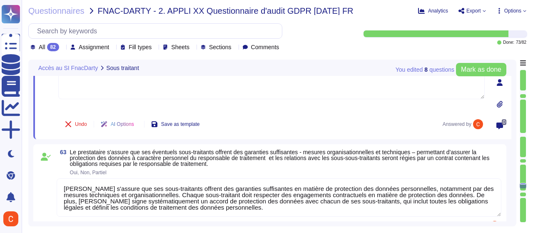
scroll to position [5320, 0]
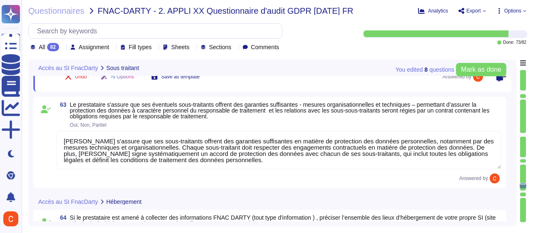
click at [103, 145] on textarea "[PERSON_NAME] s'assure que ses sous-traitants offrent des garanties suffisantes…" at bounding box center [279, 150] width 444 height 38
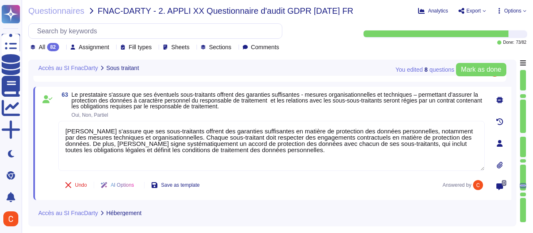
drag, startPoint x: 279, startPoint y: 141, endPoint x: 53, endPoint y: 110, distance: 227.7
click at [53, 110] on div "63 Le prestataire s'assure que ses éventuels sous-traitants offrent des garanti…" at bounding box center [262, 143] width 444 height 103
paste textarea "NA"
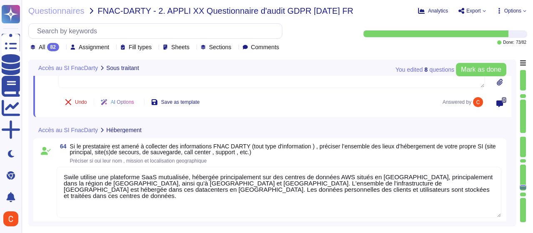
scroll to position [5403, 0]
click at [154, 179] on textarea "Swile utilise une plateforme SaaS mutualisée, hébergée principalement sur des c…" at bounding box center [279, 191] width 444 height 51
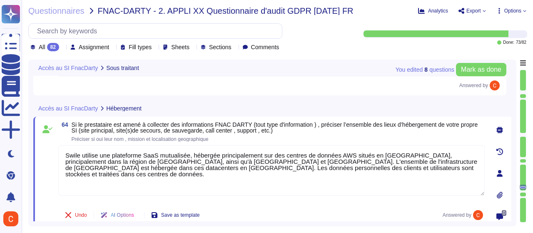
drag, startPoint x: 350, startPoint y: 168, endPoint x: 51, endPoint y: 141, distance: 300.4
click at [50, 141] on div "64 Si le prestataire est amené à collecter des informations FNAC DARTY (tout ty…" at bounding box center [262, 173] width 444 height 103
paste textarea "NA"
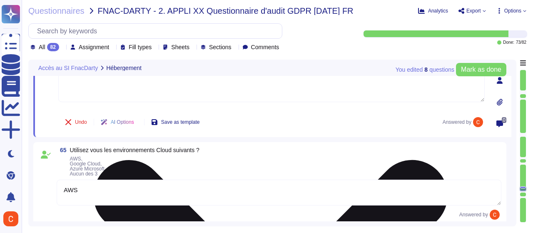
scroll to position [5486, 0]
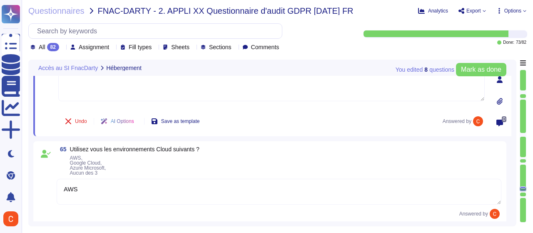
click at [164, 171] on span "AWS, Google Cloud, Azure Microsoft, Aucun des 3" at bounding box center [134, 165] width 129 height 20
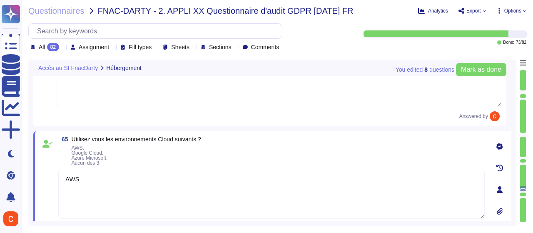
drag, startPoint x: 135, startPoint y: 169, endPoint x: 56, endPoint y: 170, distance: 78.7
click at [56, 170] on div "65 Utilisez vous les environnements Cloud suivants ? AWS, Google Cloud, Azure M…" at bounding box center [262, 189] width 444 height 107
paste textarea "NA"
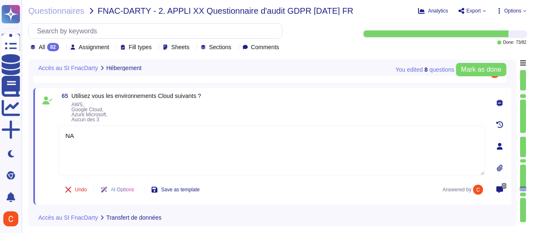
scroll to position [5569, 0]
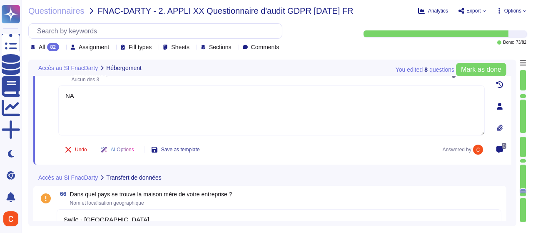
click at [138, 218] on textarea "Swile - [GEOGRAPHIC_DATA]" at bounding box center [279, 222] width 444 height 26
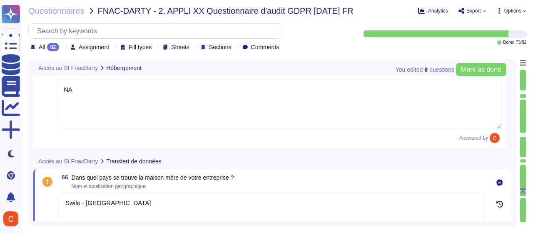
drag, startPoint x: 133, startPoint y: 204, endPoint x: 60, endPoint y: 197, distance: 73.5
click at [60, 197] on textarea "Swile - [GEOGRAPHIC_DATA]" at bounding box center [271, 217] width 426 height 50
paste textarea "NA"
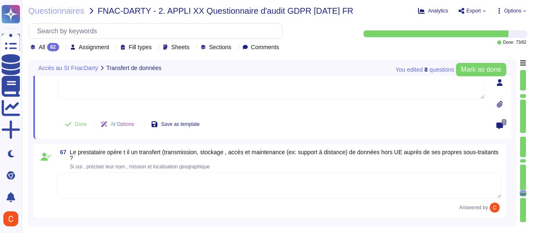
scroll to position [5736, 0]
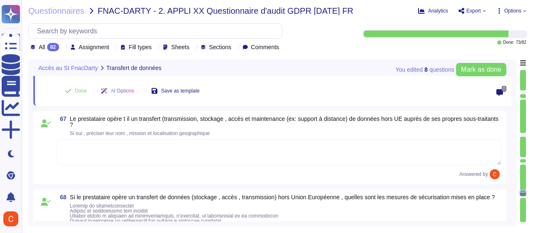
click at [136, 151] on textarea at bounding box center [279, 152] width 444 height 26
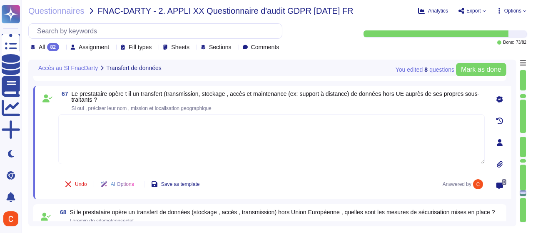
paste textarea "NA"
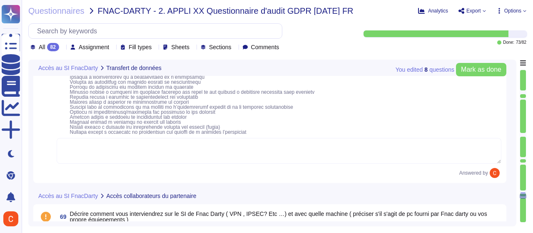
scroll to position [5944, 0]
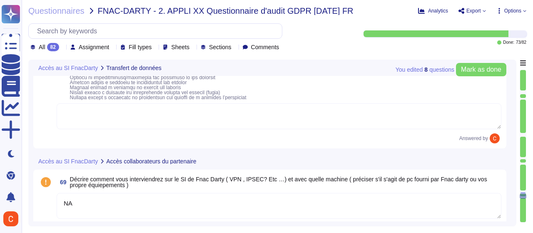
click at [135, 115] on textarea at bounding box center [279, 116] width 444 height 26
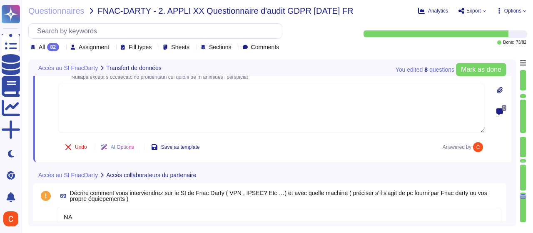
paste textarea "NA"
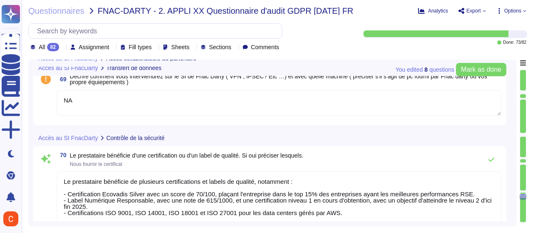
scroll to position [6069, 0]
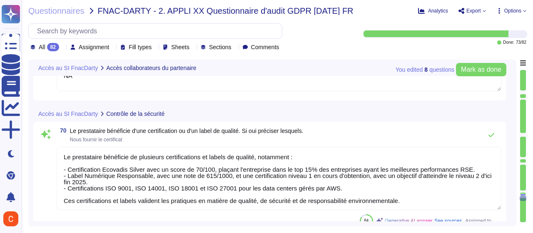
click at [134, 164] on textarea "Le prestataire bénéficie de plusieurs certifications et labels de qualité, nota…" at bounding box center [279, 177] width 444 height 63
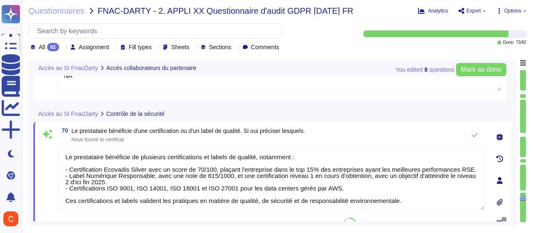
drag, startPoint x: 421, startPoint y: 201, endPoint x: 86, endPoint y: 151, distance: 339.3
click at [64, 151] on textarea "Le prestataire bénéficie de plusieurs certifications et labels de qualité, nota…" at bounding box center [271, 177] width 426 height 63
paste textarea "NA"
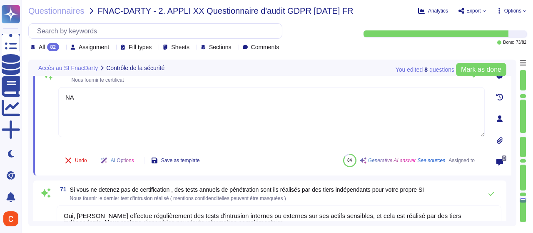
scroll to position [6110, 0]
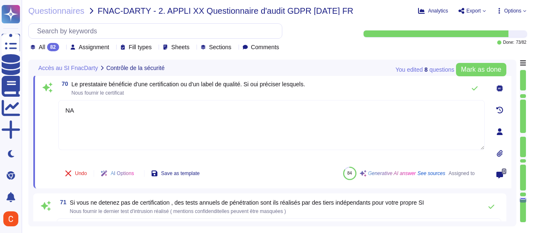
click at [503, 130] on div at bounding box center [499, 131] width 17 height 17
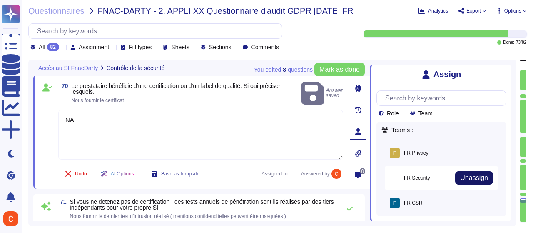
click at [469, 176] on span "Unassign" at bounding box center [474, 177] width 28 height 7
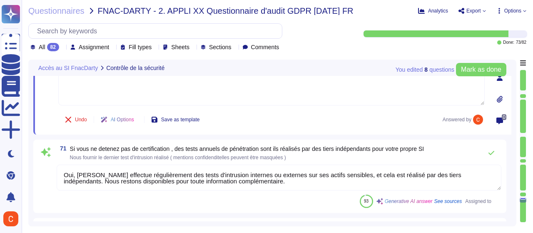
scroll to position [6194, 0]
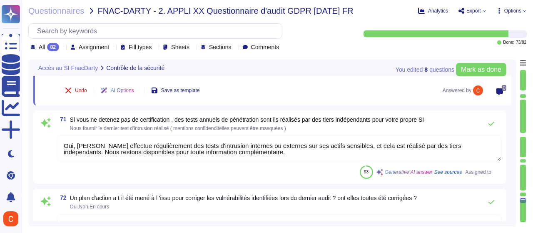
click at [219, 151] on textarea "Oui, [PERSON_NAME] effectue régulièrement des tests d'intrusion internes ou ext…" at bounding box center [279, 148] width 444 height 26
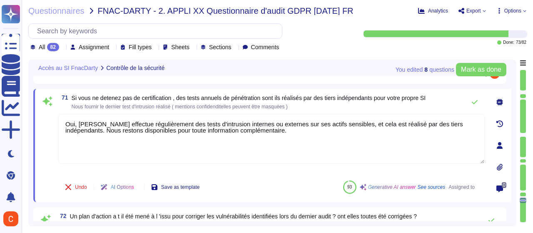
drag, startPoint x: 228, startPoint y: 129, endPoint x: 57, endPoint y: 117, distance: 171.1
click at [49, 115] on div "71 Si vous ne detenez pas de certification , des tests annuels de pénétration s…" at bounding box center [262, 145] width 444 height 103
paste textarea "NA"
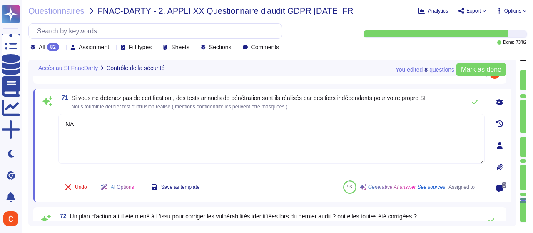
click at [504, 149] on div at bounding box center [499, 145] width 17 height 17
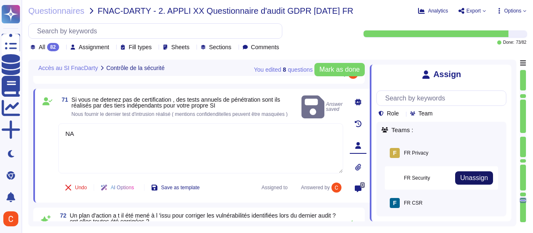
click at [485, 177] on button "Unassign" at bounding box center [474, 177] width 38 height 13
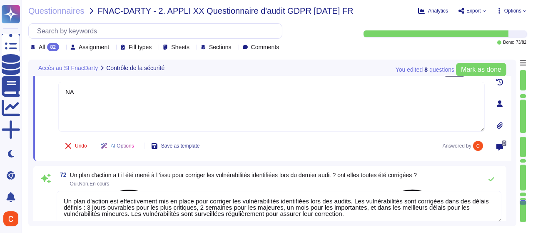
scroll to position [6277, 0]
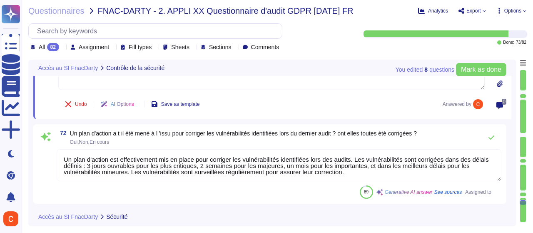
click at [187, 157] on textarea "Un plan d'action est effectivement mis en place pour corriger les vulnérabilité…" at bounding box center [279, 165] width 444 height 32
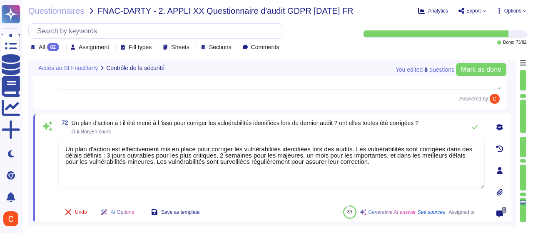
click at [186, 146] on textarea "Un plan d'action est effectivement mis en place pour corriger les vulnérabilité…" at bounding box center [271, 164] width 426 height 50
paste textarea "NA"
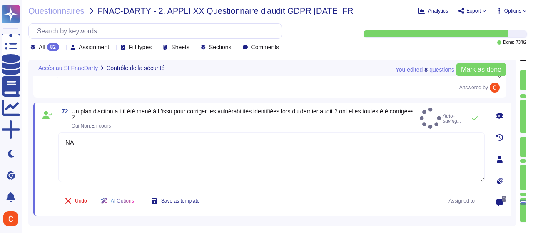
click at [503, 152] on div at bounding box center [499, 159] width 17 height 17
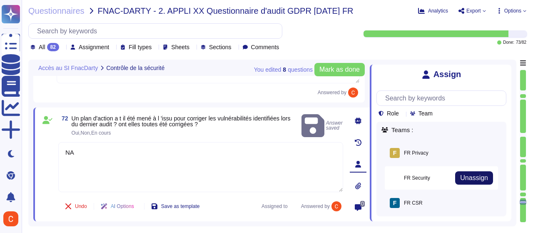
click at [479, 175] on span "Unassign" at bounding box center [474, 177] width 28 height 7
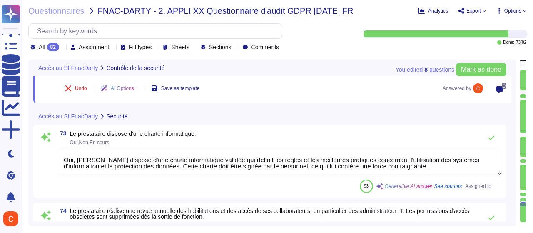
scroll to position [6402, 0]
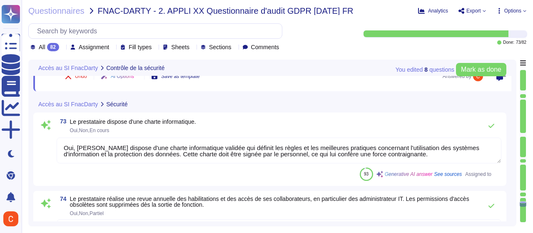
click at [182, 149] on textarea "Oui, [PERSON_NAME] dispose d'une charte informatique validée qui définit les rè…" at bounding box center [279, 150] width 444 height 26
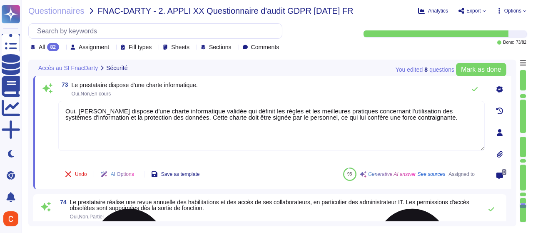
click at [182, 149] on textarea "Oui, [PERSON_NAME] dispose d'une charte informatique validée qui définit les rè…" at bounding box center [271, 126] width 426 height 50
click at [184, 128] on textarea "Oui, [PERSON_NAME] dispose d'une charte informatique validée qui définit les rè…" at bounding box center [271, 126] width 426 height 50
click at [183, 118] on textarea "Oui, [PERSON_NAME] dispose d'une charte informatique validée qui définit les rè…" at bounding box center [271, 126] width 426 height 50
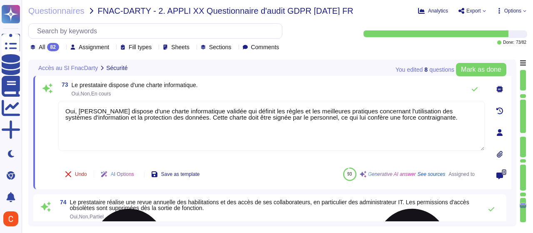
paste textarea "NA"
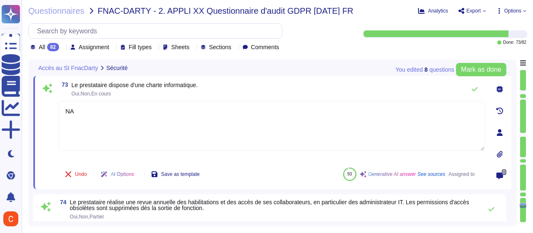
click at [500, 131] on icon at bounding box center [500, 132] width 6 height 7
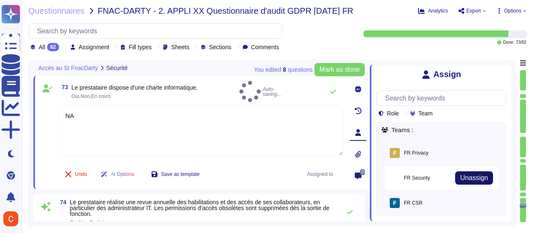
click at [484, 174] on button "Unassign" at bounding box center [474, 177] width 38 height 13
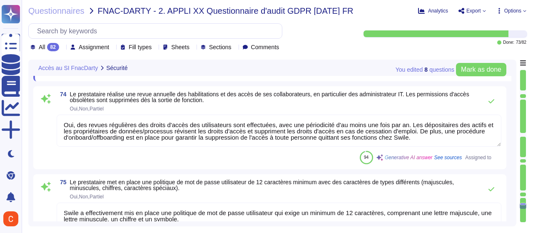
scroll to position [6527, 0]
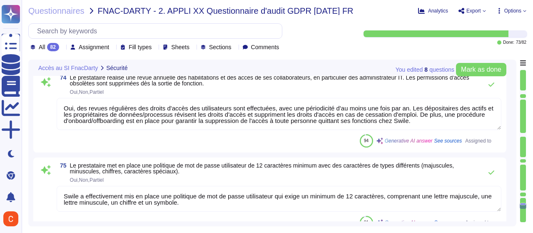
click at [193, 123] on textarea "Oui, des revues régulières des droits d'accès des utilisateurs sont effectuées,…" at bounding box center [279, 114] width 444 height 32
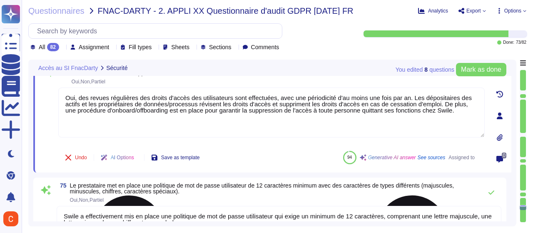
click at [200, 96] on textarea "Oui, des revues régulières des droits d'accès des utilisateurs sont effectuées,…" at bounding box center [271, 112] width 426 height 50
paste textarea "NA"
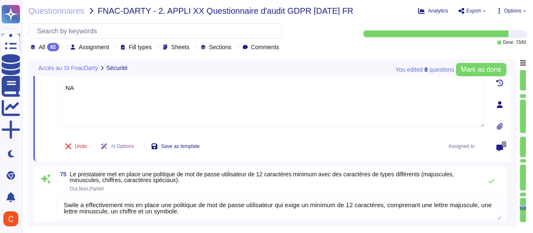
click at [500, 104] on icon at bounding box center [499, 104] width 7 height 7
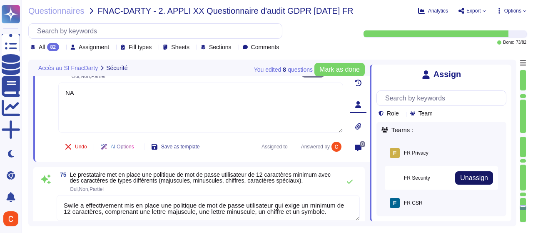
click at [484, 172] on div "F FR Security Unassign Assigned" at bounding box center [441, 177] width 113 height 23
click at [0, 0] on span "Unassign" at bounding box center [0, 0] width 0 height 0
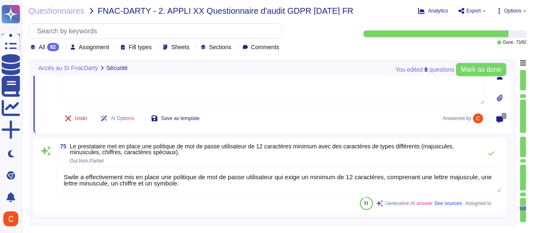
scroll to position [6568, 0]
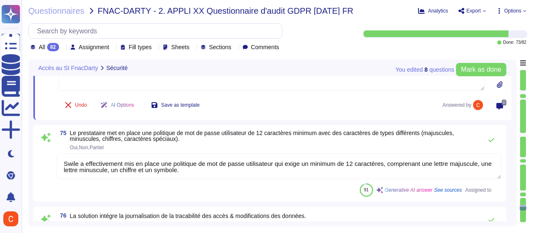
click at [206, 159] on textarea "Swile a effectivement mis en place une politique de mot de passe utilisateur qu…" at bounding box center [279, 166] width 444 height 26
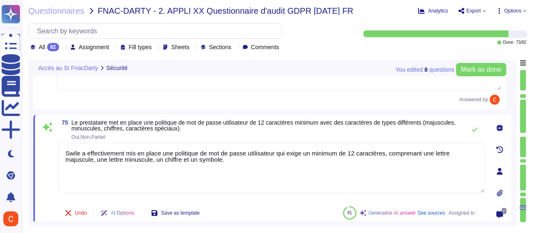
click at [200, 149] on textarea "Swile a effectivement mis en place une politique de mot de passe utilisateur qu…" at bounding box center [271, 168] width 426 height 50
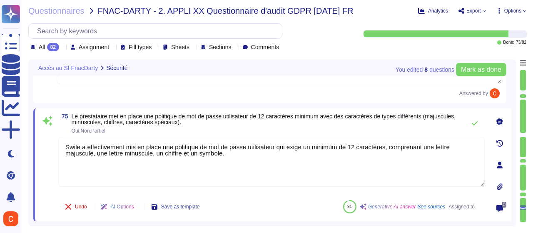
click at [200, 149] on textarea "Swile a effectivement mis en place une politique de mot de passe utilisateur qu…" at bounding box center [271, 162] width 426 height 50
paste textarea "NA"
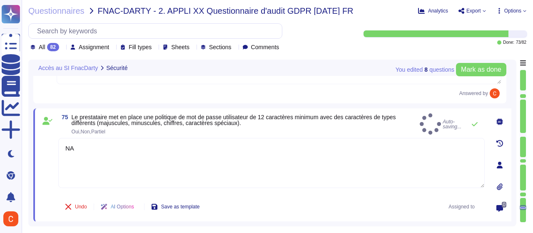
click at [497, 166] on icon at bounding box center [499, 164] width 7 height 7
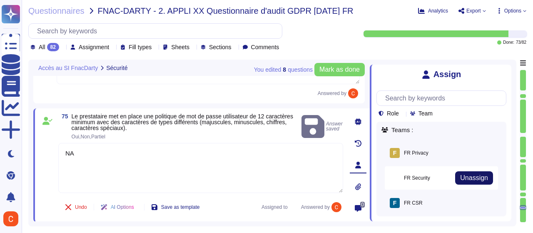
click at [469, 178] on span "Unassign" at bounding box center [474, 177] width 28 height 7
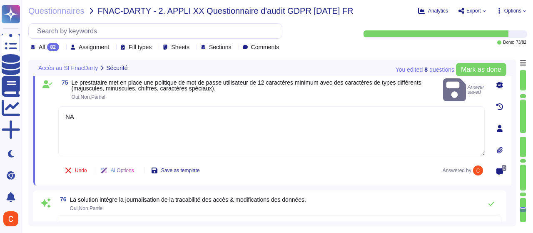
scroll to position [6651, 0]
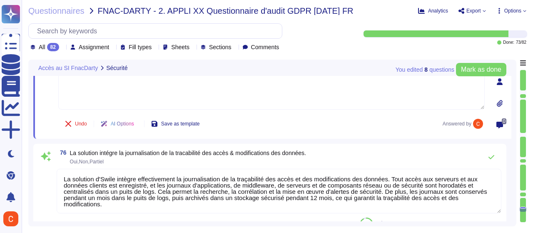
click at [140, 179] on textarea "La solution d'Swile intègre effectivement la journalisation de la traçabilité d…" at bounding box center [279, 191] width 444 height 45
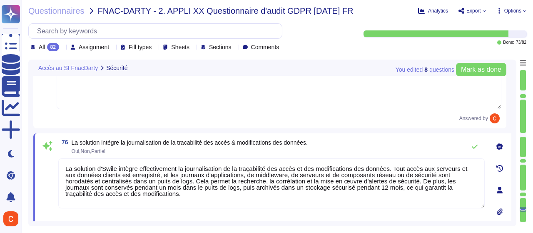
click at [137, 168] on textarea "La solution d'Swile intègre effectivement la journalisation de la traçabilité d…" at bounding box center [271, 183] width 426 height 50
paste textarea "NA"
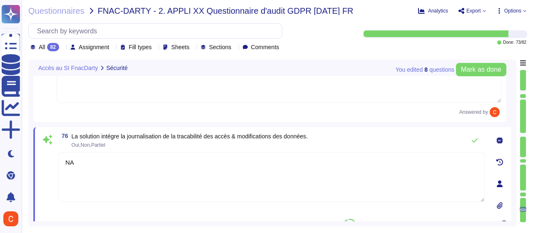
click at [499, 181] on icon at bounding box center [499, 183] width 7 height 7
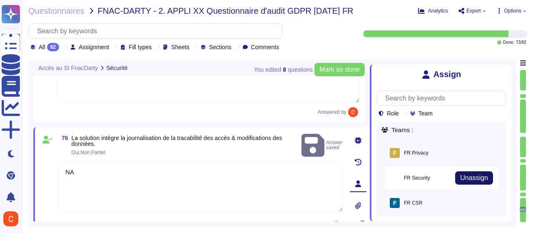
click at [465, 181] on span "Unassign" at bounding box center [474, 177] width 28 height 7
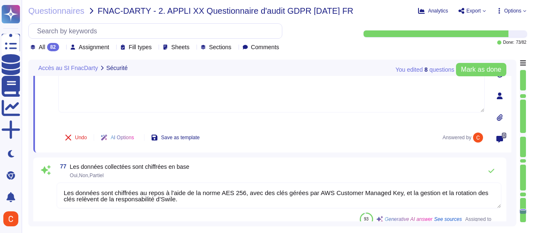
scroll to position [6735, 0]
click at [190, 192] on textarea "Les données sont chiffrées au repos à l'aide de la norme AES 256, avec des clés…" at bounding box center [279, 195] width 444 height 26
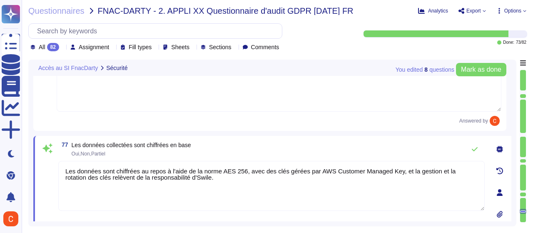
click at [190, 175] on textarea "Les données sont chiffrées au repos à l'aide de la norme AES 256, avec des clés…" at bounding box center [271, 186] width 426 height 50
paste textarea "NA"
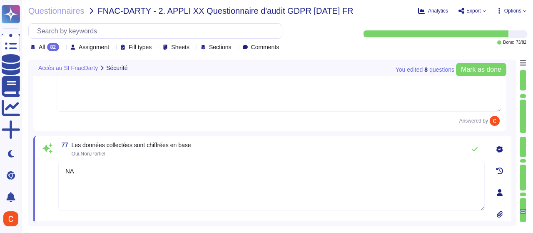
click at [501, 194] on icon at bounding box center [500, 192] width 6 height 7
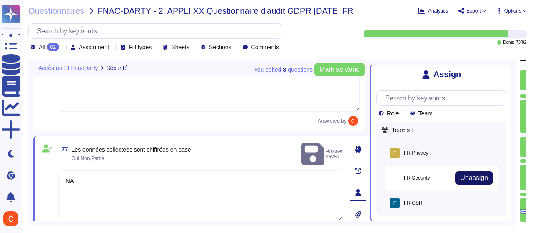
click at [481, 178] on span "Unassign" at bounding box center [474, 177] width 28 height 7
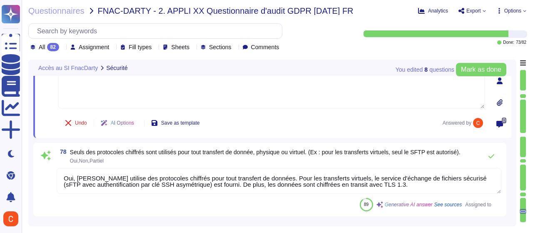
scroll to position [6859, 0]
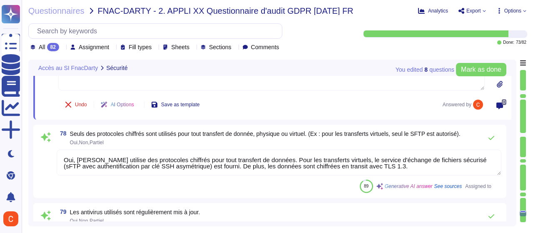
click at [169, 161] on textarea "Oui, [PERSON_NAME] utilise des protocoles chiffrés pour tout transfert de donné…" at bounding box center [279, 162] width 444 height 26
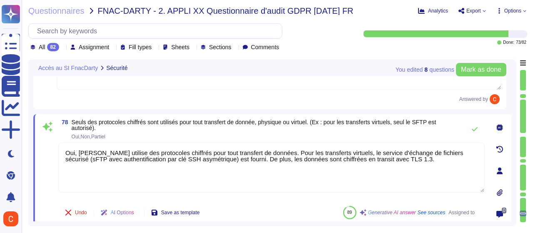
click at [177, 142] on textarea "Oui, [PERSON_NAME] utilise des protocoles chiffrés pour tout transfert de donné…" at bounding box center [271, 167] width 426 height 50
paste textarea "NA"
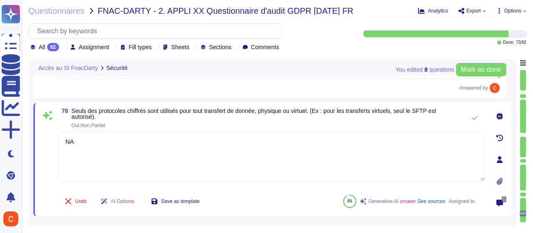
click at [504, 156] on div at bounding box center [499, 159] width 17 height 17
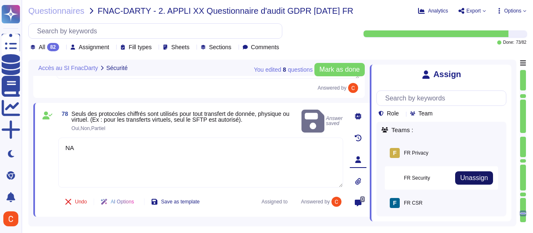
click at [471, 183] on button "Unassign" at bounding box center [474, 177] width 38 height 13
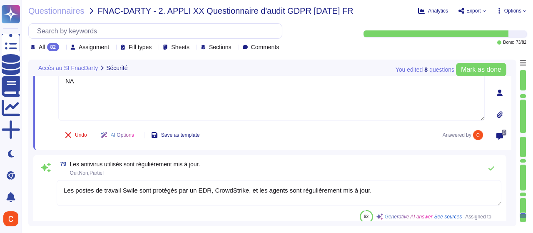
scroll to position [6943, 0]
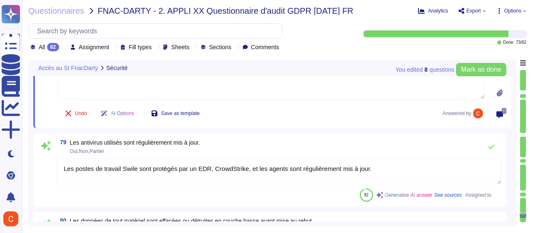
click at [141, 169] on textarea "Les postes de travail Swile sont protégés par un EDR, CrowdStrike, et les agent…" at bounding box center [279, 171] width 444 height 26
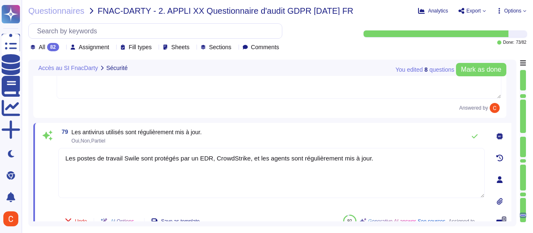
click at [141, 169] on textarea "Les postes de travail Swile sont protégés par un EDR, CrowdStrike, et les agent…" at bounding box center [271, 173] width 426 height 50
paste textarea "NA"
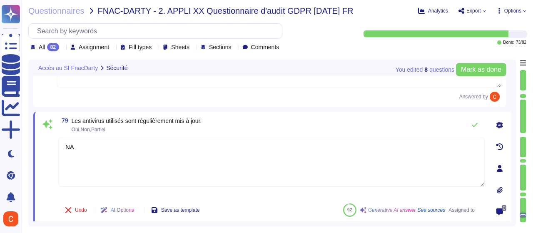
click at [497, 165] on icon at bounding box center [499, 168] width 7 height 7
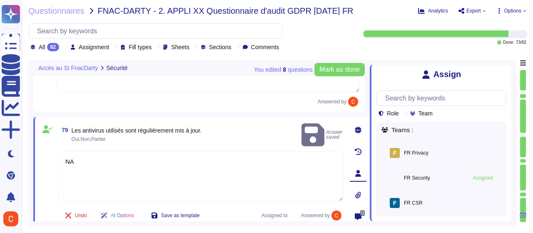
click at [0, 0] on button "Unassign" at bounding box center [0, 0] width 0 height 0
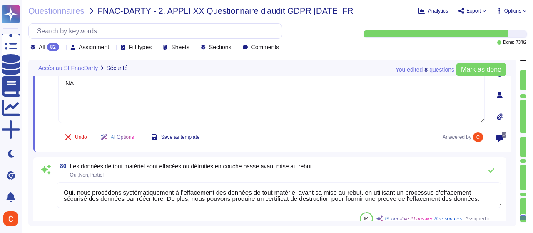
scroll to position [7026, 0]
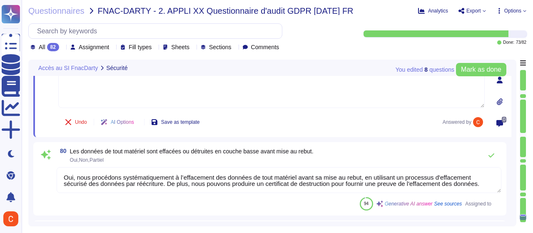
click at [200, 185] on textarea "Oui, nous procédons systématiquement à l’effacement des données de tout matérie…" at bounding box center [279, 180] width 444 height 26
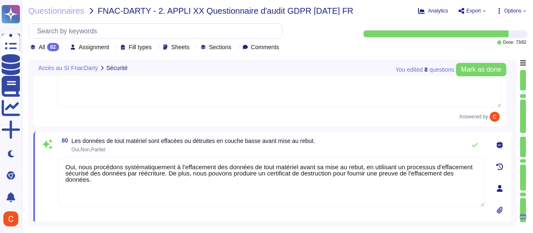
click at [199, 164] on textarea "Oui, nous procédons systématiquement à l’effacement des données de tout matérie…" at bounding box center [271, 181] width 426 height 50
paste textarea "NA"
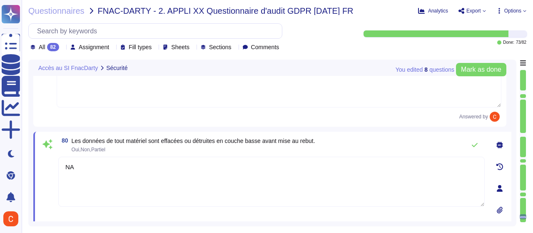
click at [501, 180] on div at bounding box center [499, 188] width 17 height 17
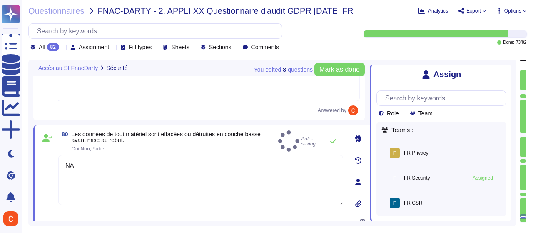
click at [0, 0] on button "Unassign" at bounding box center [0, 0] width 0 height 0
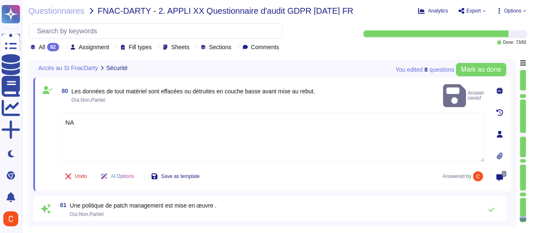
scroll to position [7109, 0]
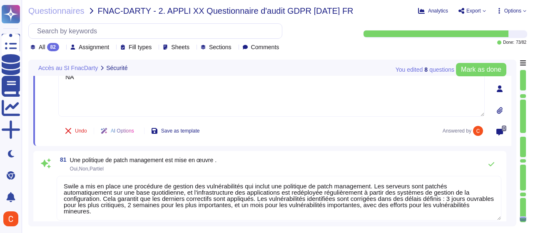
click at [304, 188] on textarea "Swile a mis en place une procédure de gestion des vulnérabilités qui inclut une…" at bounding box center [279, 198] width 444 height 45
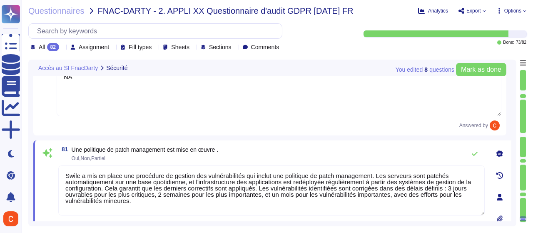
click at [296, 179] on textarea "Swile a mis en place une procédure de gestion des vulnérabilités qui inclut une…" at bounding box center [271, 190] width 426 height 50
paste textarea "NA"
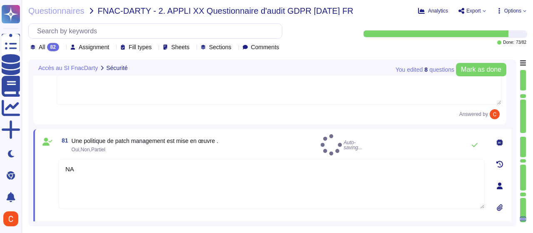
click at [500, 181] on div at bounding box center [499, 185] width 17 height 17
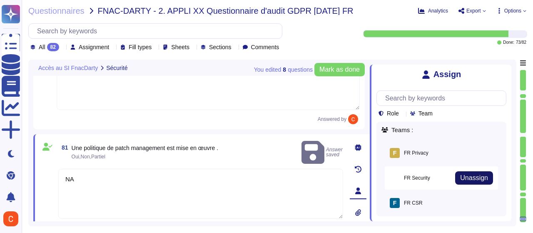
click at [485, 179] on button "Unassign" at bounding box center [474, 177] width 38 height 13
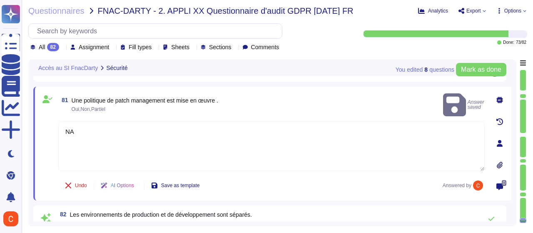
scroll to position [7202, 0]
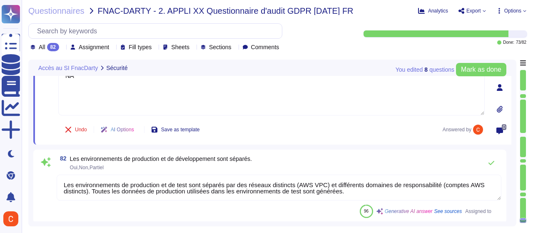
click at [225, 180] on textarea "Les environnements de production et de test sont séparés par des réseaux distin…" at bounding box center [279, 187] width 444 height 26
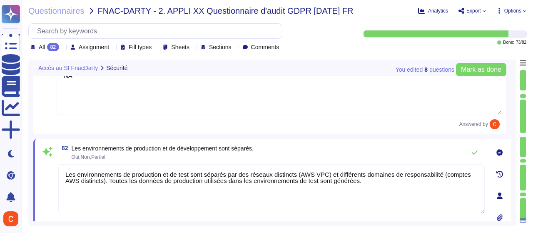
click at [223, 169] on textarea "Les environnements de production et de test sont séparés par des réseaux distin…" at bounding box center [271, 189] width 426 height 50
paste textarea "NA"
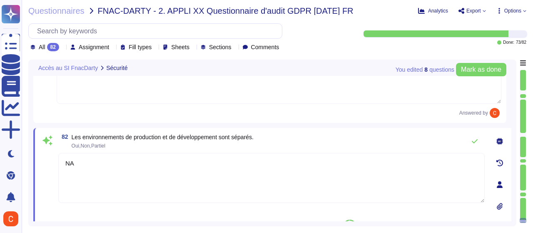
click at [496, 186] on div at bounding box center [499, 184] width 17 height 17
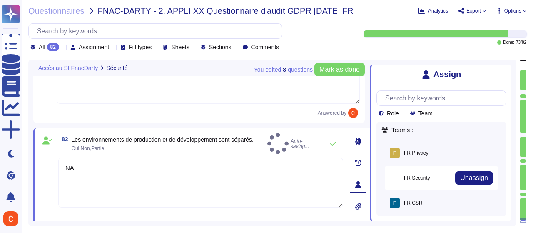
click at [488, 177] on div "F FR Security Unassign Assigned" at bounding box center [441, 177] width 113 height 23
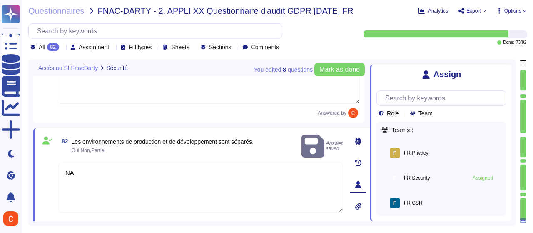
click at [0, 0] on span "Unassign" at bounding box center [0, 0] width 0 height 0
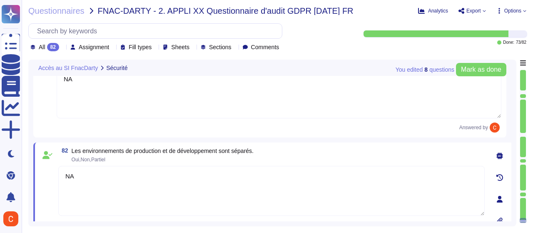
scroll to position [7197, 0]
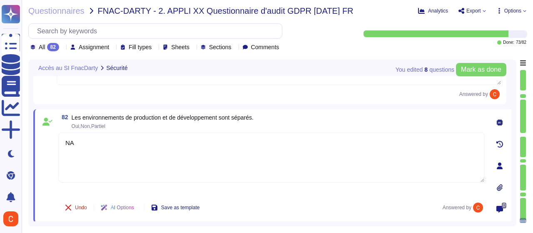
click at [415, 156] on textarea "NA" at bounding box center [271, 157] width 426 height 50
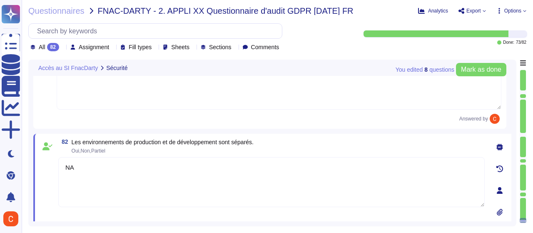
scroll to position [7156, 0]
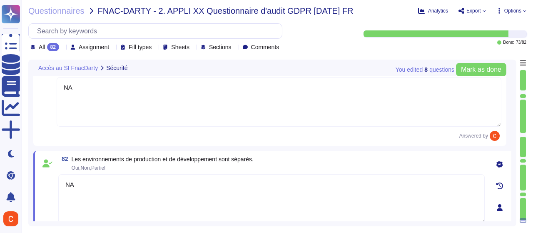
click at [438, 100] on textarea "NA" at bounding box center [279, 102] width 444 height 50
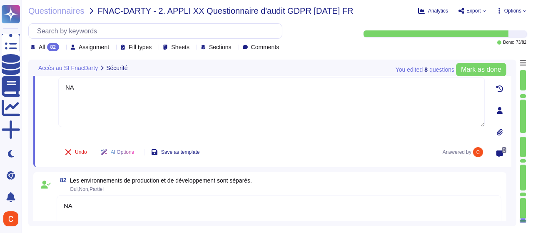
click at [499, 110] on icon at bounding box center [499, 110] width 7 height 7
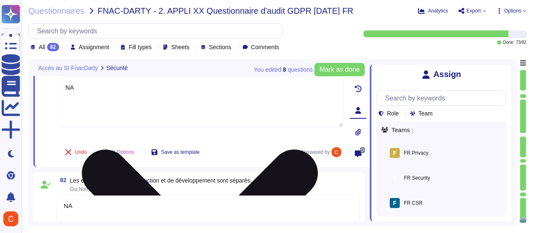
click at [300, 113] on textarea "NA" at bounding box center [200, 102] width 285 height 50
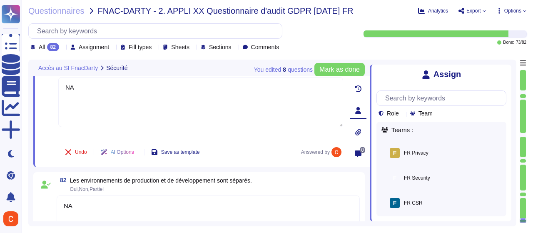
scroll to position [7013, 0]
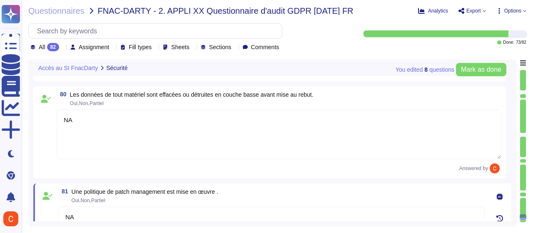
click at [416, 132] on textarea "NA" at bounding box center [279, 134] width 444 height 50
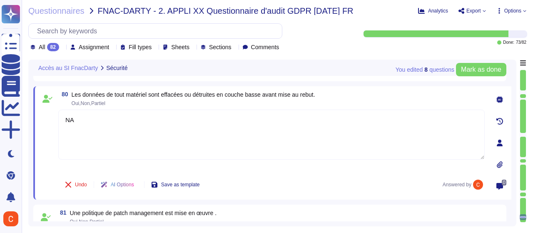
click at [500, 144] on icon at bounding box center [500, 142] width 6 height 7
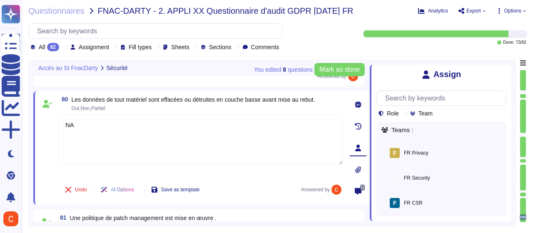
click at [507, 77] on div "Assign Role Team Teams : F FR Privacy Assign F FR Security Assign F FR CSR Assi…" at bounding box center [441, 143] width 142 height 156
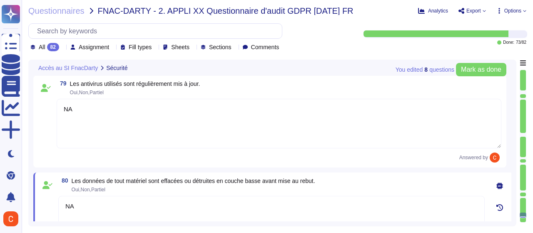
scroll to position [6906, 0]
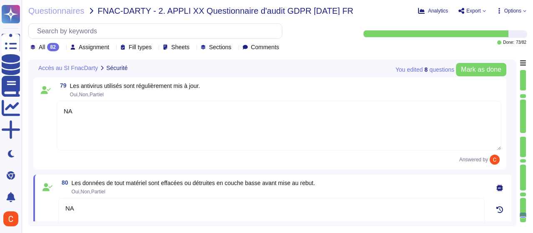
click at [476, 132] on textarea "NA" at bounding box center [279, 126] width 444 height 50
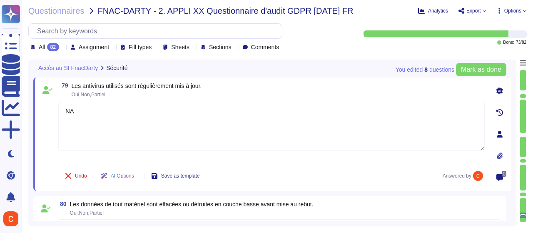
click at [501, 132] on icon at bounding box center [499, 134] width 7 height 7
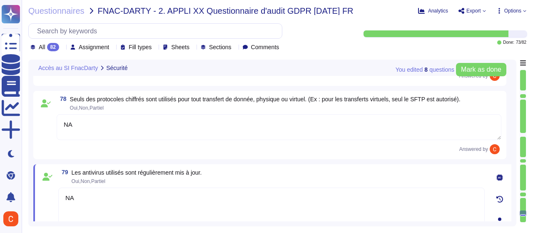
scroll to position [6799, 0]
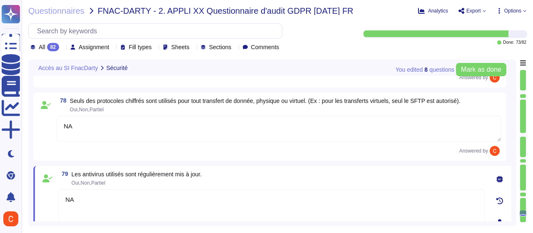
click at [353, 117] on textarea "NA" at bounding box center [279, 129] width 444 height 26
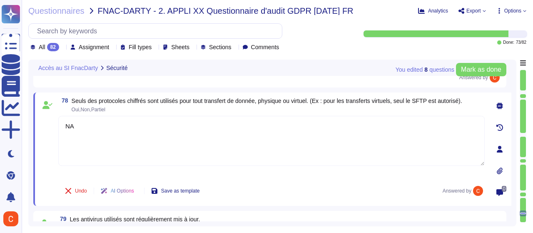
click at [497, 154] on div at bounding box center [499, 149] width 17 height 17
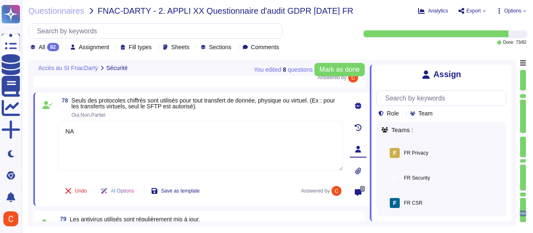
click at [504, 79] on div "Assign" at bounding box center [441, 75] width 130 height 10
click at [499, 76] on div "Assign" at bounding box center [441, 75] width 130 height 10
click at [506, 70] on icon at bounding box center [506, 70] width 0 height 0
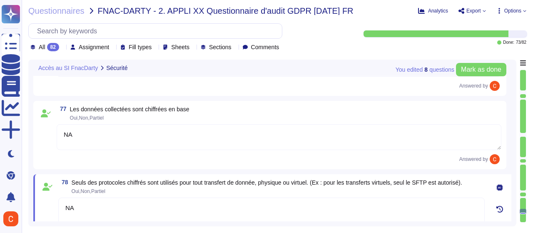
scroll to position [6692, 0]
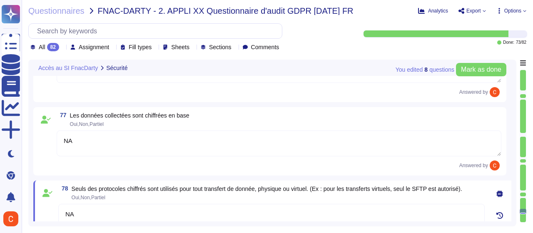
click at [339, 149] on textarea "NA" at bounding box center [279, 143] width 444 height 26
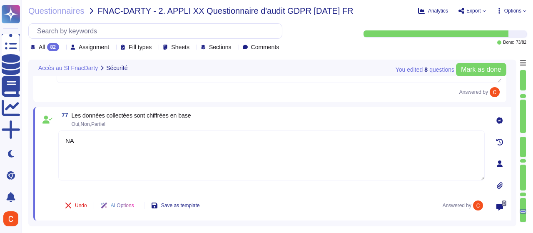
click at [498, 164] on icon at bounding box center [500, 163] width 6 height 7
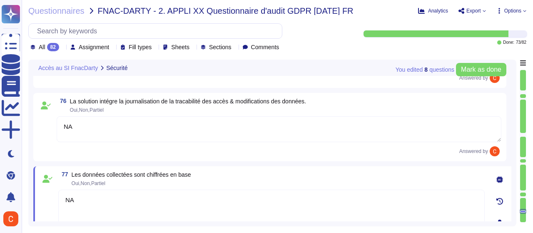
scroll to position [6585, 0]
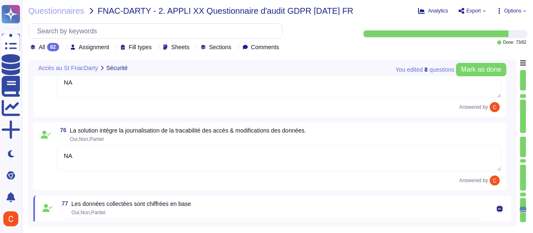
click at [339, 175] on div "Answered by" at bounding box center [279, 180] width 444 height 10
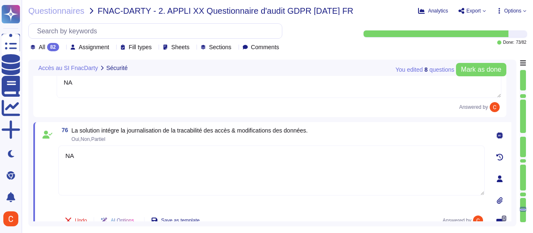
click at [499, 179] on icon at bounding box center [500, 178] width 6 height 7
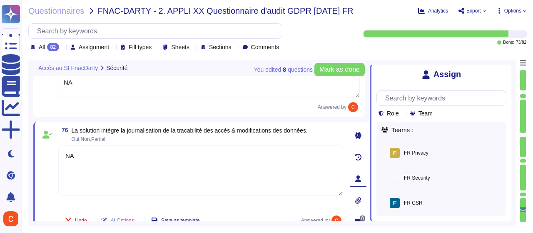
click at [506, 70] on icon at bounding box center [506, 70] width 0 height 0
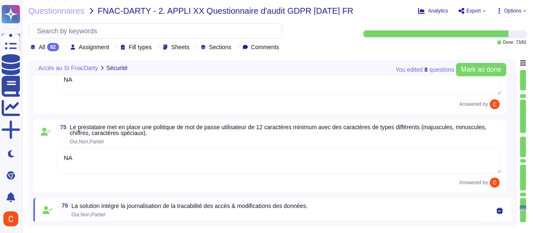
scroll to position [6502, 0]
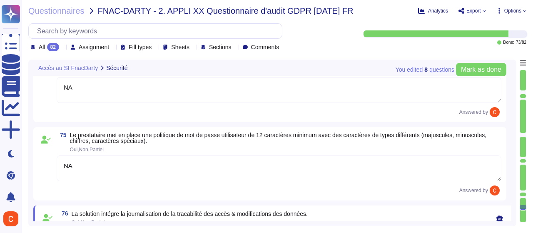
click at [296, 171] on textarea "NA" at bounding box center [279, 168] width 444 height 26
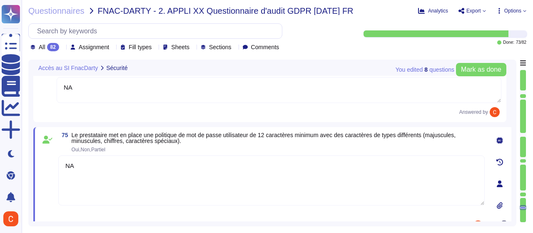
click at [503, 181] on div at bounding box center [499, 183] width 17 height 17
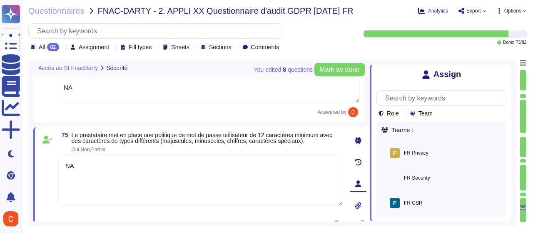
click at [506, 70] on icon at bounding box center [506, 70] width 0 height 0
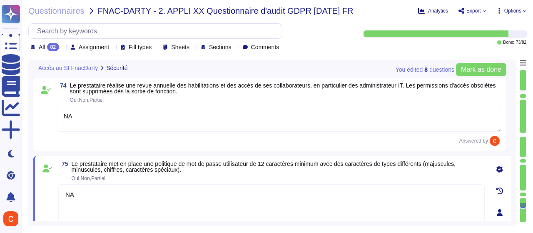
scroll to position [6460, 0]
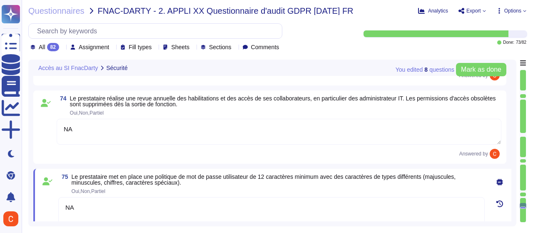
click at [343, 134] on textarea "NA" at bounding box center [279, 132] width 444 height 26
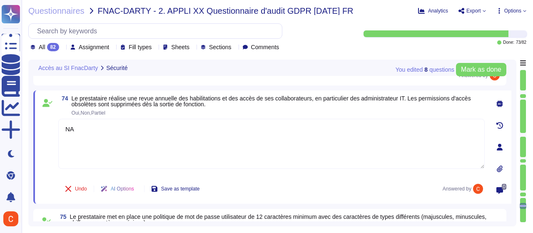
click at [498, 149] on div at bounding box center [499, 147] width 17 height 17
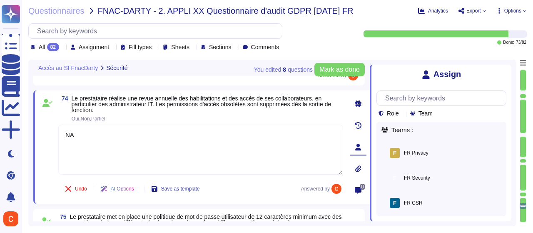
click at [506, 70] on icon at bounding box center [506, 70] width 0 height 0
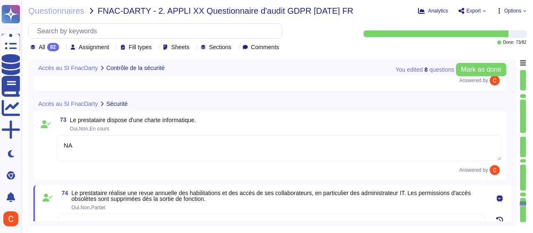
scroll to position [6306, 0]
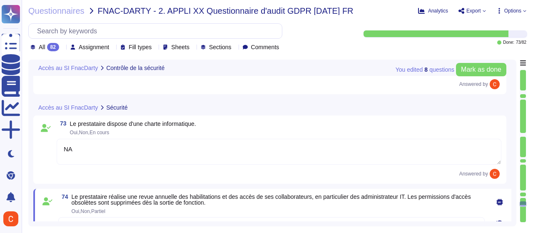
click at [404, 148] on textarea "NA" at bounding box center [279, 152] width 444 height 26
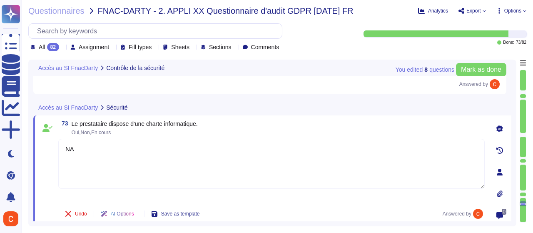
click at [500, 169] on icon at bounding box center [500, 172] width 6 height 7
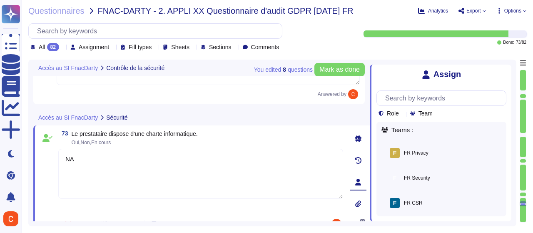
click at [507, 72] on div "Assign Role Team Teams : F FR Privacy Assign F FR Security Assign F FR CSR Assi…" at bounding box center [441, 143] width 142 height 156
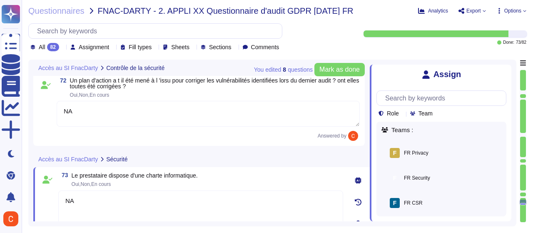
click at [506, 70] on icon at bounding box center [506, 70] width 0 height 0
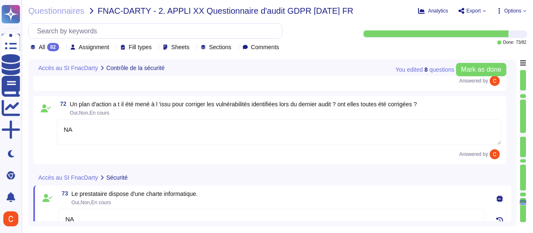
scroll to position [6223, 0]
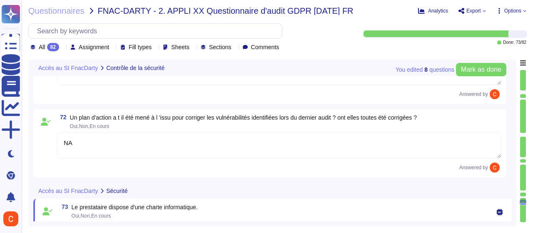
click at [343, 139] on textarea "NA" at bounding box center [279, 145] width 444 height 26
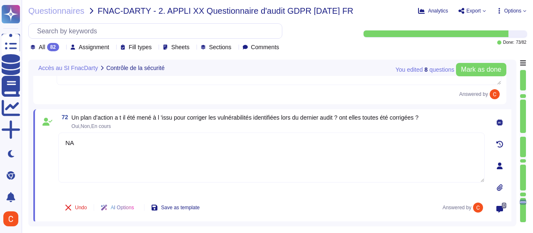
click at [501, 167] on icon at bounding box center [500, 165] width 6 height 7
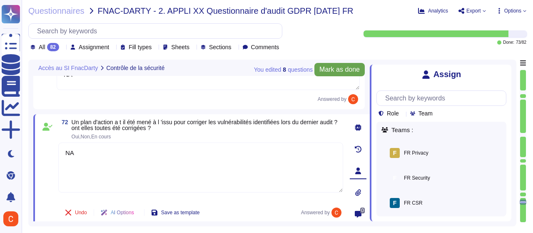
click at [506, 70] on icon at bounding box center [506, 70] width 0 height 0
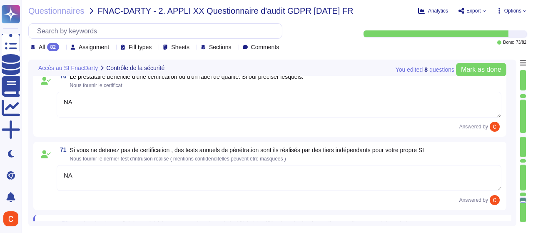
scroll to position [6098, 0]
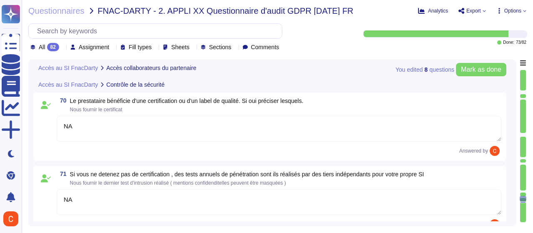
click at [380, 199] on textarea "NA" at bounding box center [279, 202] width 444 height 26
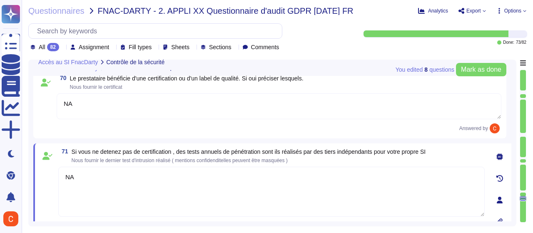
scroll to position [6139, 0]
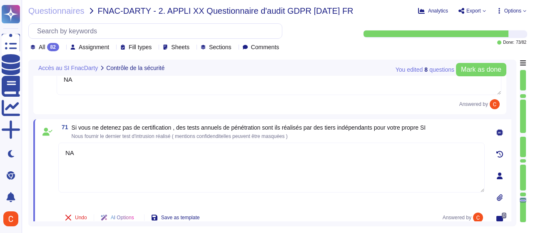
click at [499, 172] on icon at bounding box center [500, 175] width 6 height 7
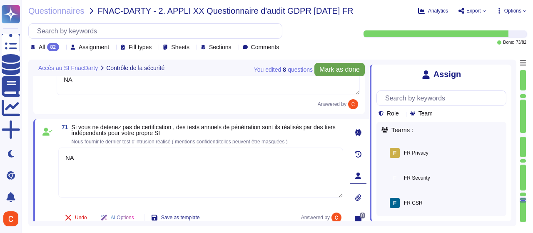
click at [506, 70] on icon at bounding box center [506, 70] width 0 height 0
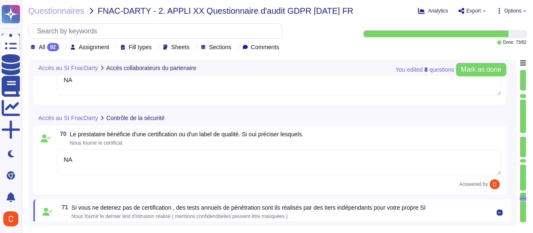
scroll to position [6056, 0]
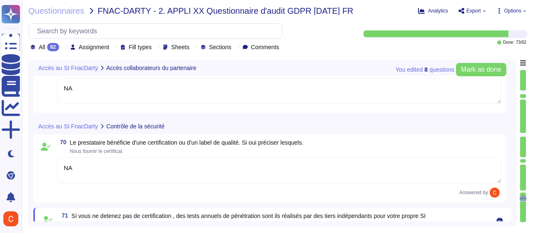
click at [367, 174] on textarea "NA" at bounding box center [279, 170] width 444 height 26
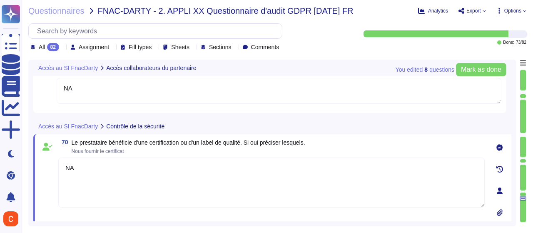
click at [500, 195] on div at bounding box center [499, 190] width 17 height 17
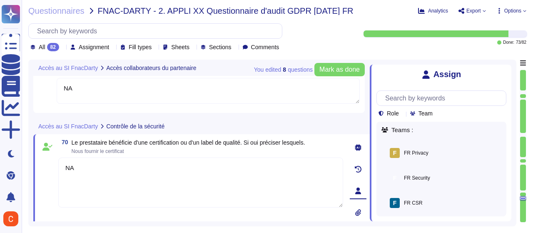
click at [501, 79] on div "Assign" at bounding box center [441, 75] width 130 height 10
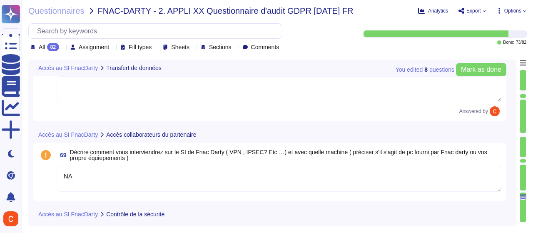
scroll to position [5910, 0]
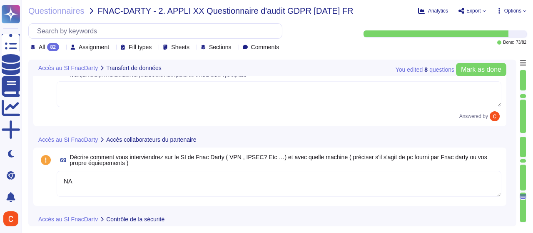
click at [267, 175] on textarea "NA" at bounding box center [279, 184] width 444 height 26
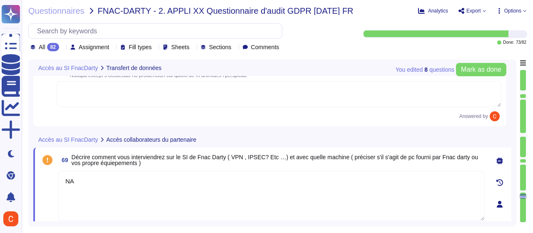
click at [499, 205] on icon at bounding box center [500, 204] width 6 height 7
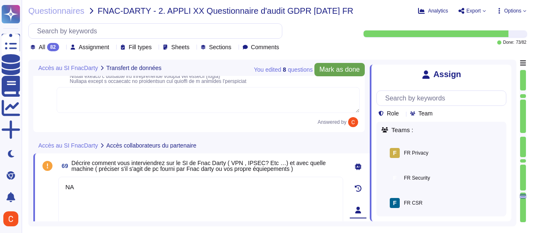
click at [506, 70] on icon at bounding box center [506, 70] width 0 height 0
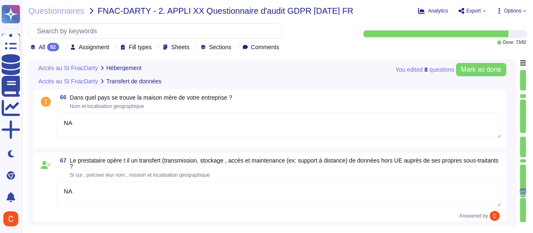
scroll to position [5601, 0]
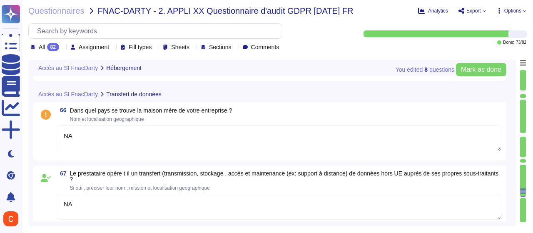
click at [344, 204] on textarea "NA" at bounding box center [279, 207] width 444 height 26
click at [497, 217] on div at bounding box center [499, 221] width 17 height 17
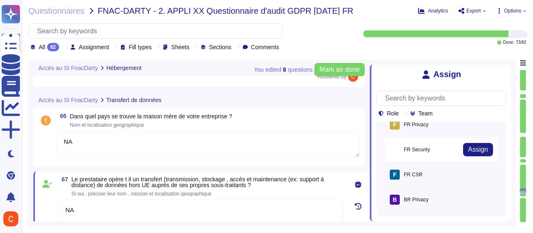
scroll to position [42, 0]
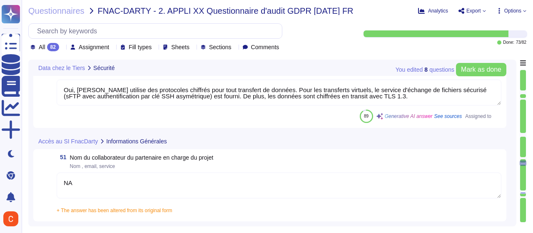
scroll to position [4214, 0]
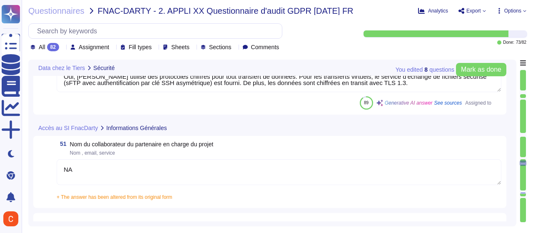
click at [179, 166] on textarea "NA" at bounding box center [279, 172] width 444 height 26
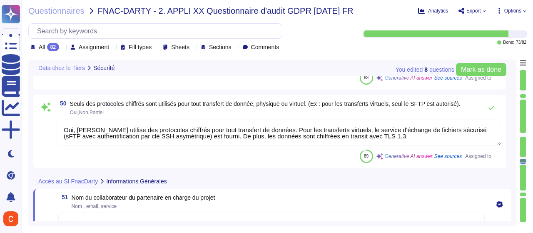
scroll to position [4131, 0]
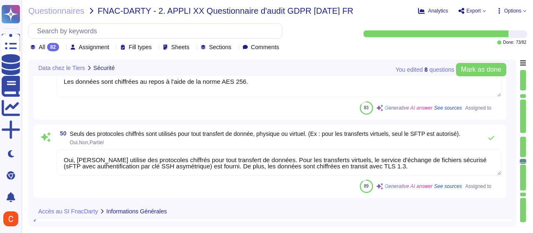
click at [201, 162] on textarea "Oui, [PERSON_NAME] utilise des protocoles chiffrés pour tout transfert de donné…" at bounding box center [279, 162] width 444 height 26
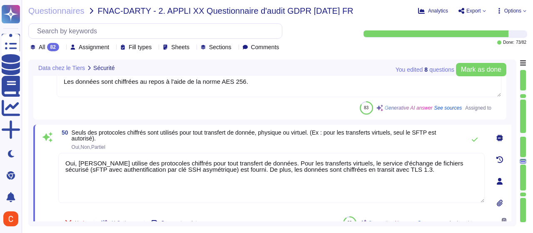
click at [499, 179] on icon at bounding box center [500, 181] width 6 height 7
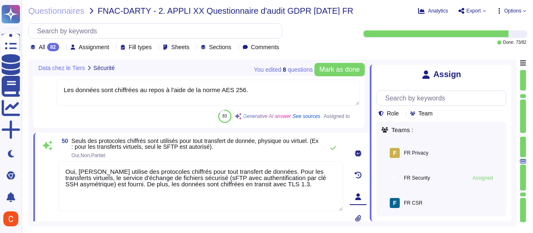
click at [273, 157] on span "Oui,Non,Partiel" at bounding box center [196, 155] width 248 height 5
click at [204, 181] on textarea "Oui, [PERSON_NAME] utilise des protocoles chiffrés pour tout transfert de donné…" at bounding box center [200, 186] width 285 height 50
click at [506, 70] on icon at bounding box center [506, 70] width 0 height 0
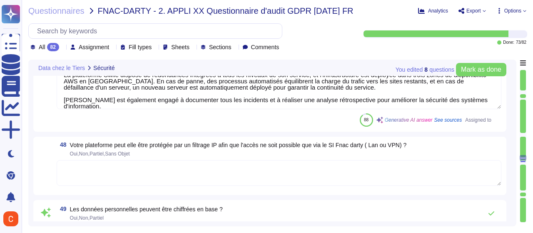
scroll to position [4006, 0]
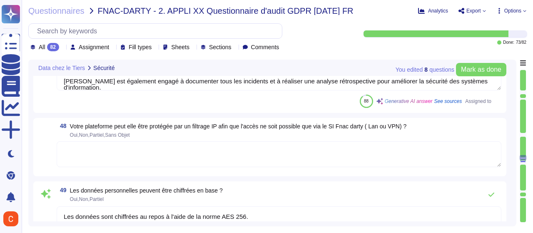
click at [281, 157] on textarea at bounding box center [279, 154] width 444 height 26
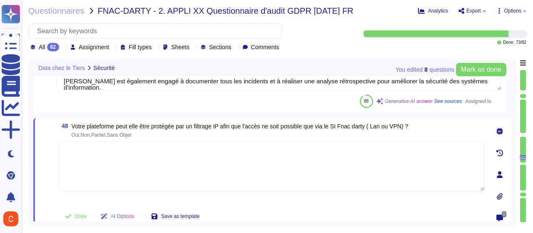
click at [500, 174] on icon at bounding box center [500, 174] width 6 height 7
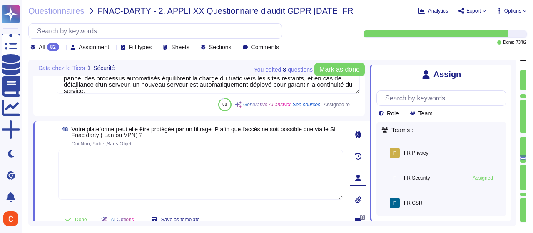
click at [506, 70] on icon at bounding box center [506, 70] width 0 height 0
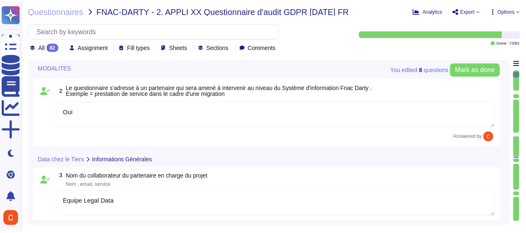
scroll to position [0, 0]
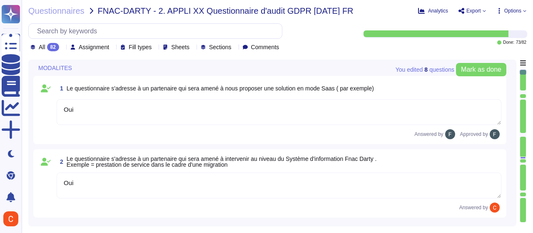
click at [473, 10] on span "Export" at bounding box center [473, 10] width 15 height 5
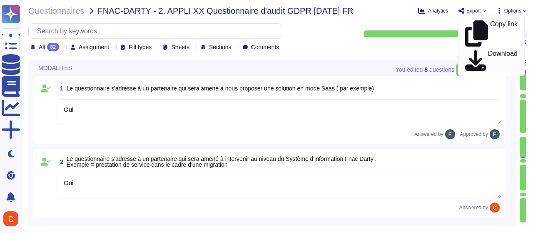
click at [488, 50] on p "Download" at bounding box center [503, 60] width 30 height 20
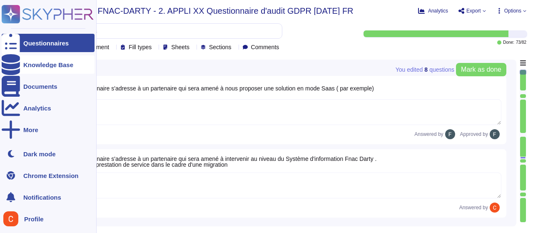
click at [30, 63] on div "Knowledge Base" at bounding box center [48, 65] width 50 height 6
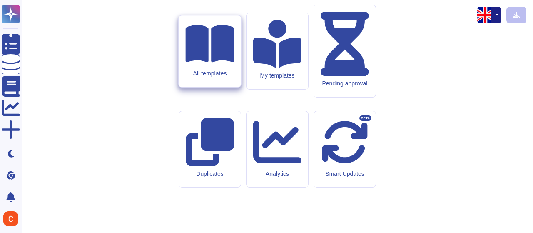
click at [219, 87] on div "All templates" at bounding box center [210, 51] width 62 height 72
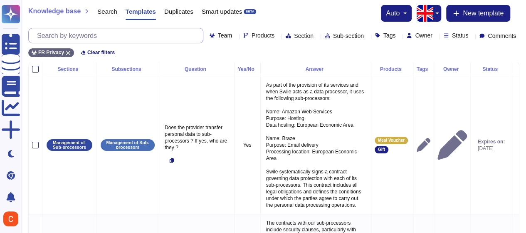
click at [114, 33] on input "text" at bounding box center [118, 35] width 170 height 15
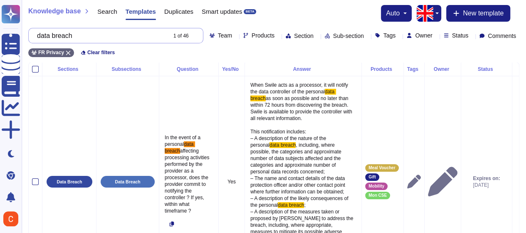
click at [132, 30] on input "data breach" at bounding box center [99, 35] width 133 height 15
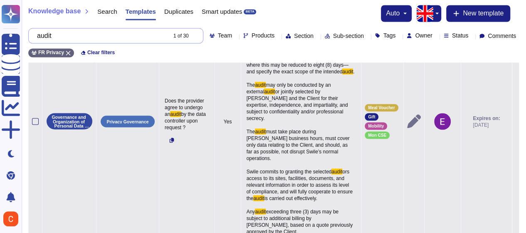
scroll to position [708, 0]
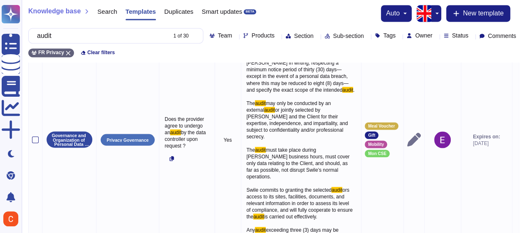
click at [435, 11] on button "button" at bounding box center [437, 13] width 10 height 17
click at [444, 42] on link "French" at bounding box center [465, 41] width 66 height 10
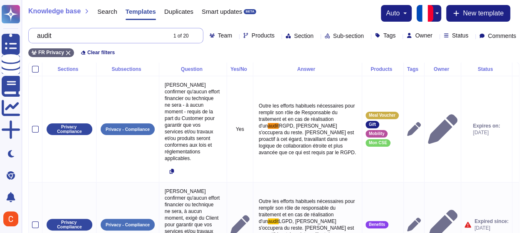
click at [84, 34] on input "audit" at bounding box center [99, 35] width 133 height 15
click at [84, 33] on input "audit" at bounding box center [99, 35] width 133 height 15
